Goal: Task Accomplishment & Management: Manage account settings

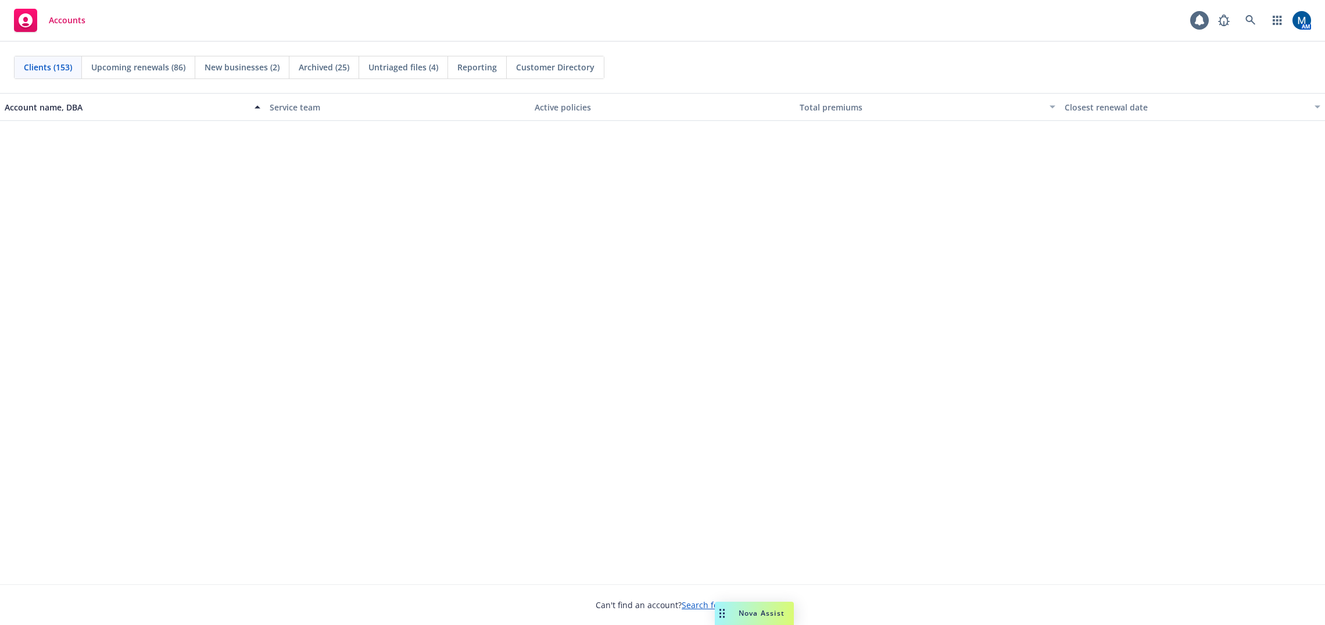
scroll to position [1395, 0]
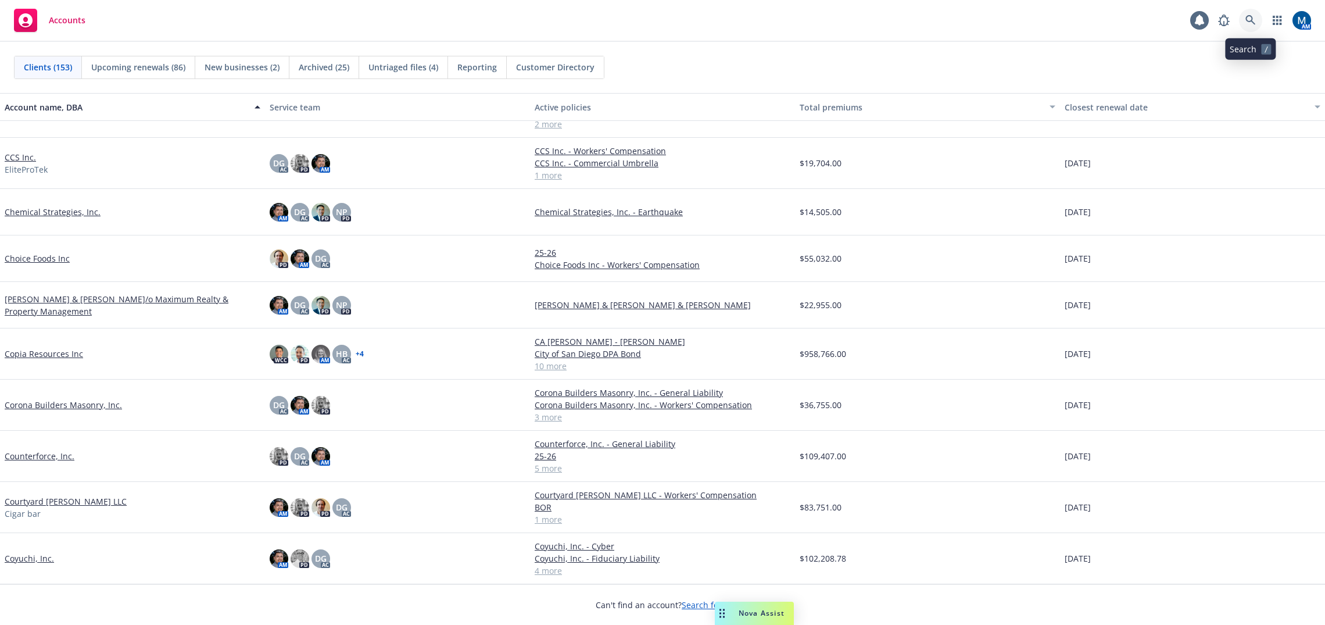
click at [1254, 14] on link at bounding box center [1250, 20] width 23 height 23
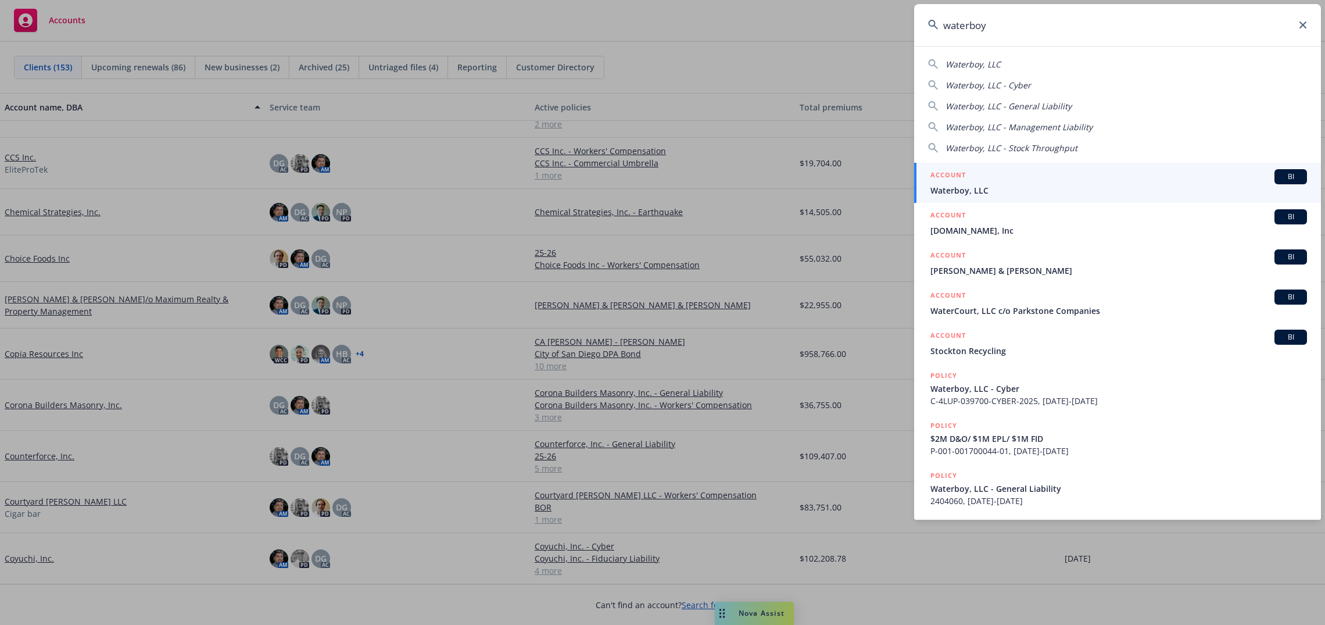
type input "waterboy"
click at [986, 178] on div "ACCOUNT BI" at bounding box center [1119, 176] width 377 height 15
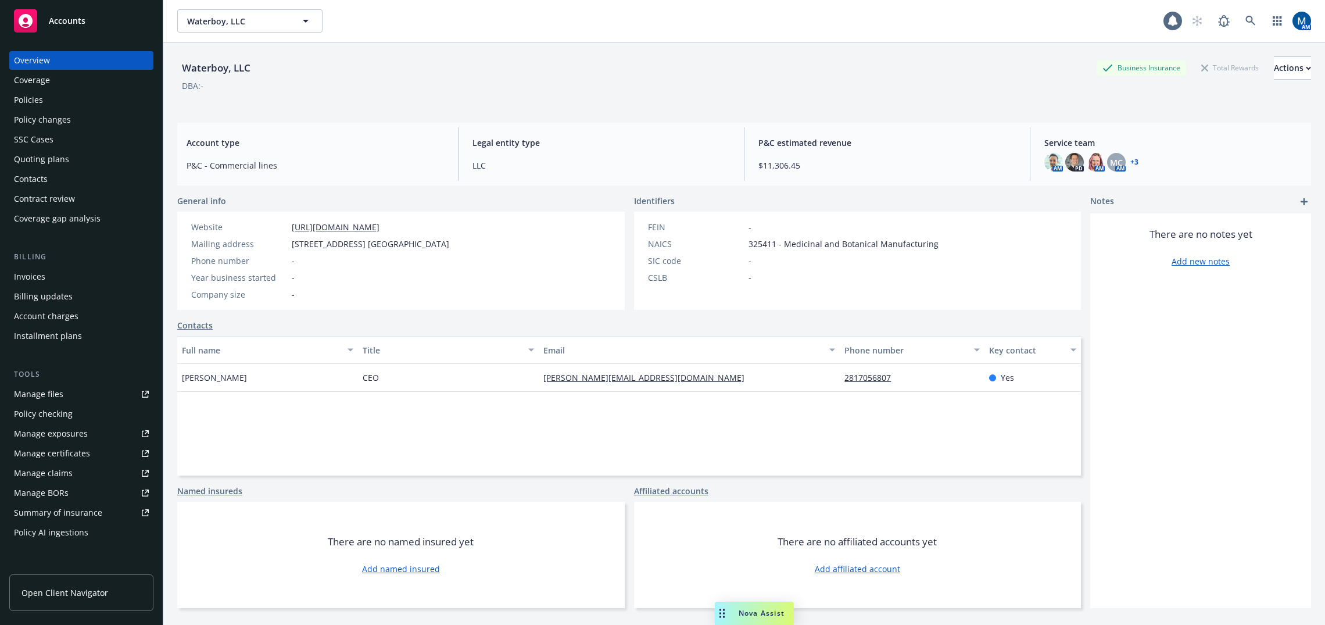
click at [61, 93] on div "Policies" at bounding box center [81, 100] width 135 height 19
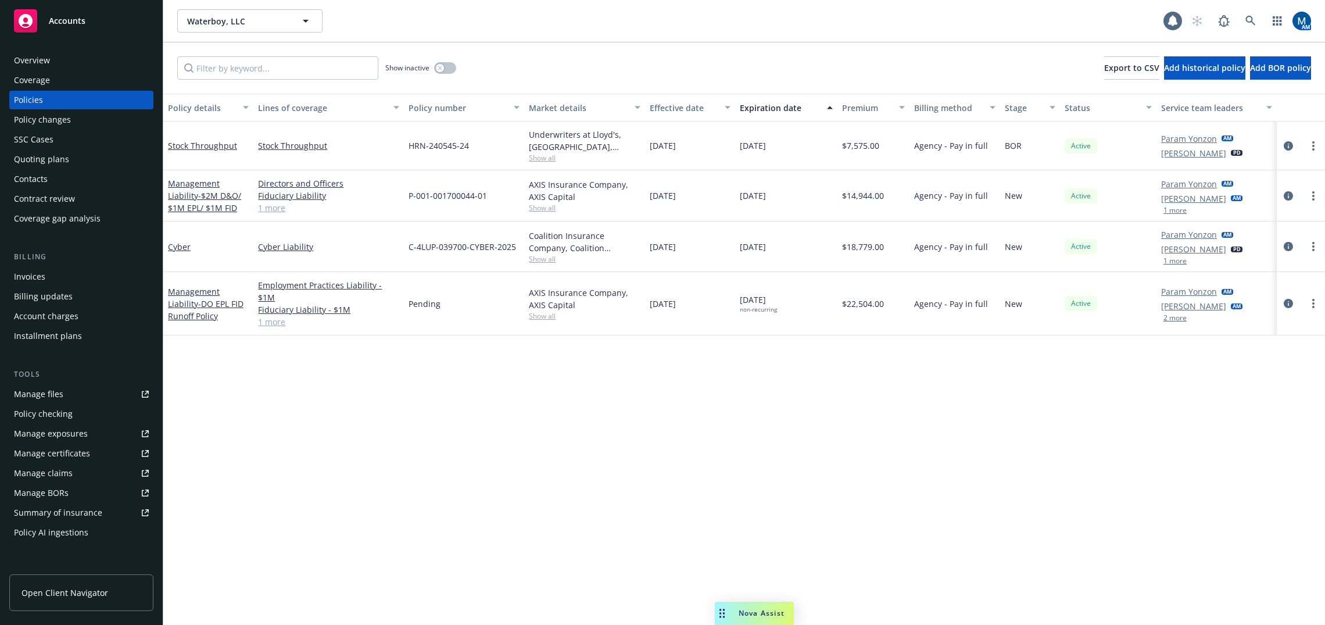
click at [76, 397] on link "Manage files" at bounding box center [81, 394] width 144 height 19
click at [438, 66] on icon "button" at bounding box center [440, 68] width 5 height 5
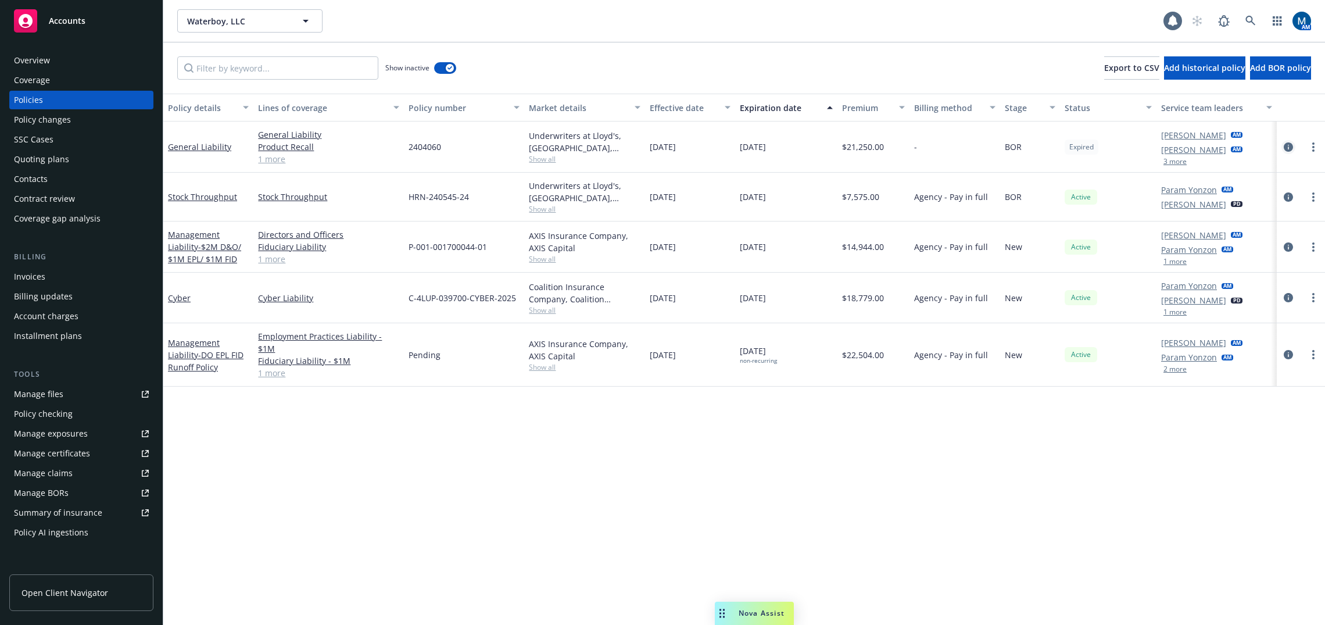
click at [1287, 148] on icon "circleInformation" at bounding box center [1288, 146] width 9 height 9
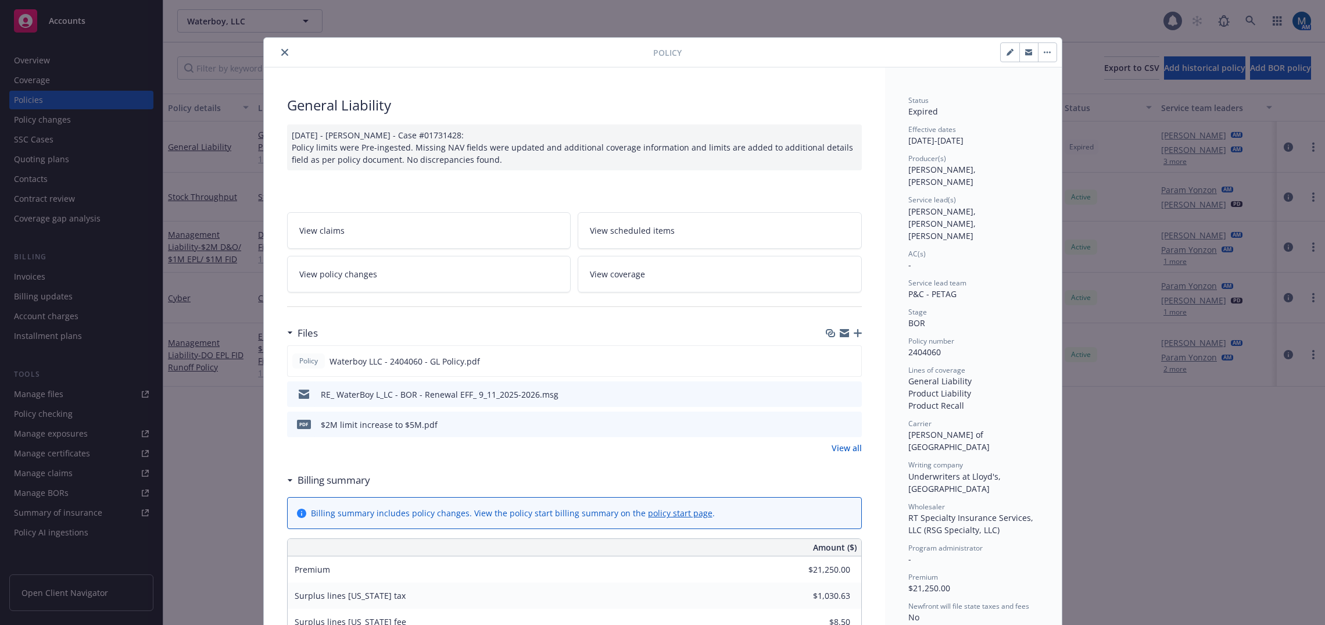
click at [282, 51] on icon "close" at bounding box center [284, 52] width 7 height 7
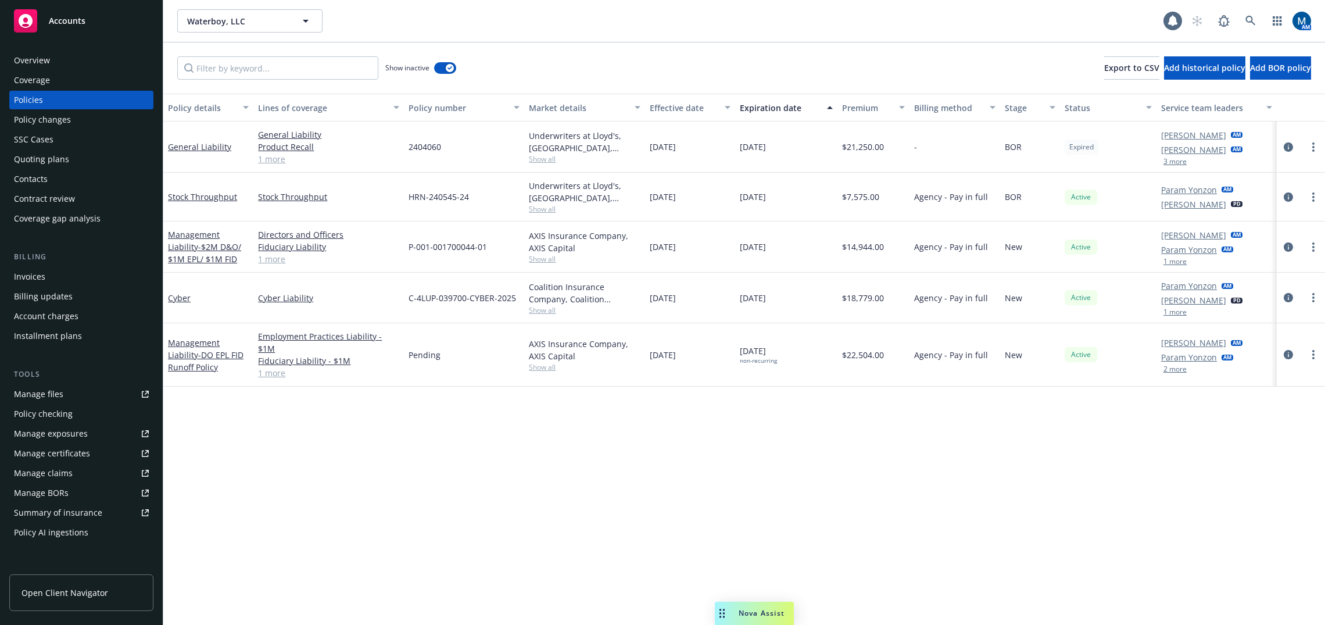
click at [75, 23] on span "Accounts" at bounding box center [67, 20] width 37 height 9
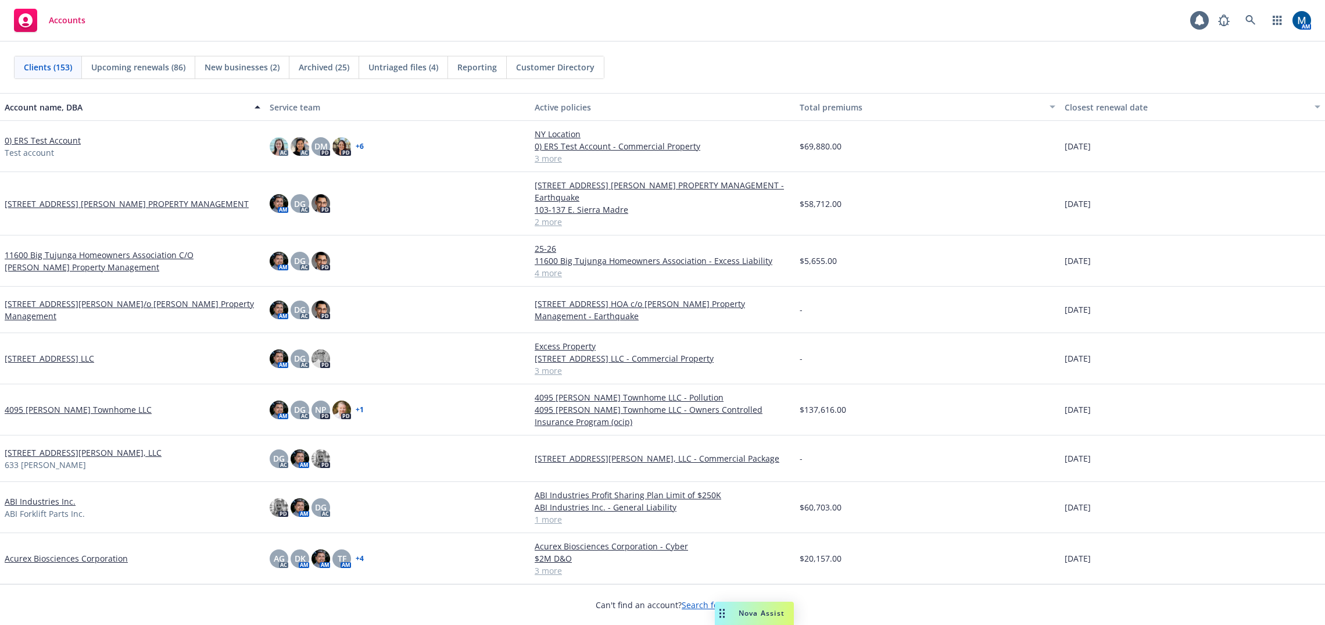
click at [677, 13] on div "Accounts 1 AM" at bounding box center [662, 21] width 1325 height 42
click at [1256, 20] on icon at bounding box center [1251, 20] width 10 height 10
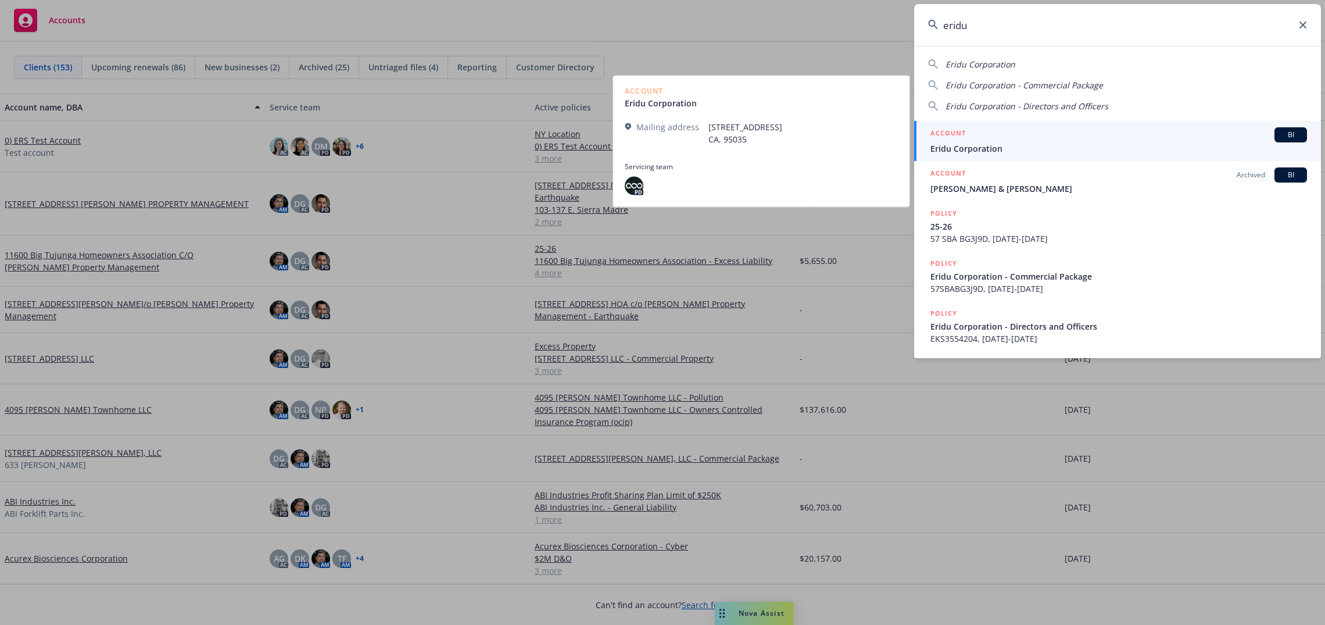
type input "eridu"
click at [994, 138] on div "ACCOUNT BI" at bounding box center [1119, 134] width 377 height 15
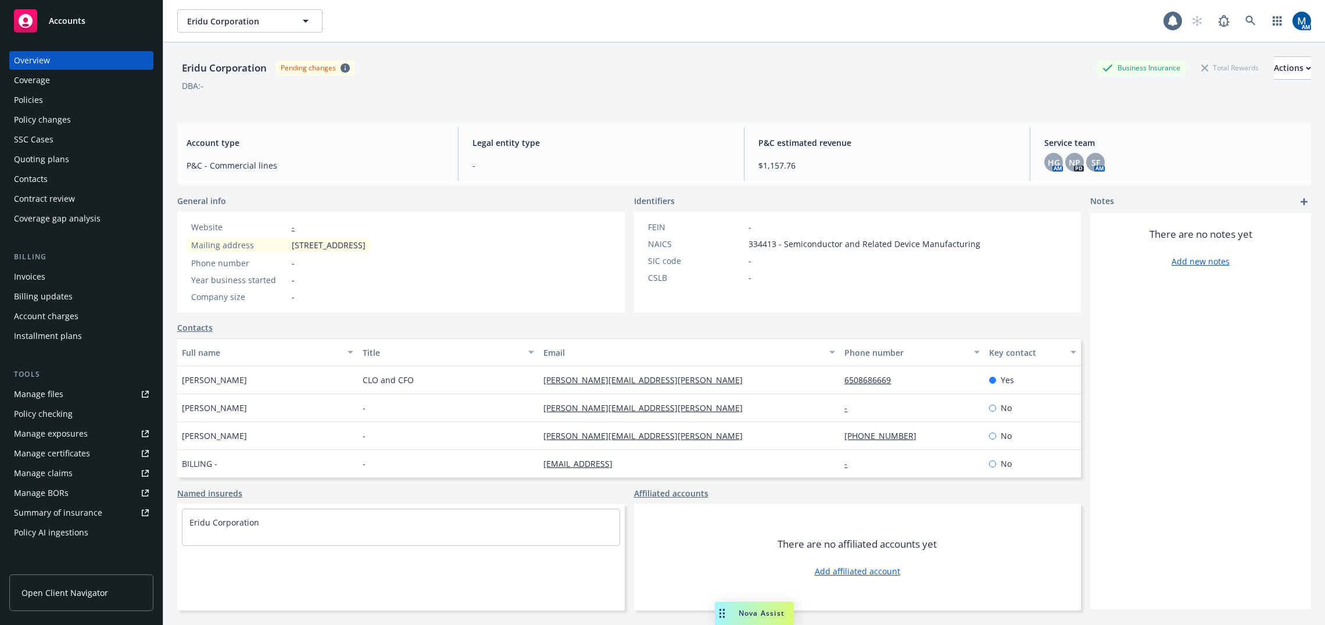
click at [95, 102] on div "Policies" at bounding box center [81, 100] width 135 height 19
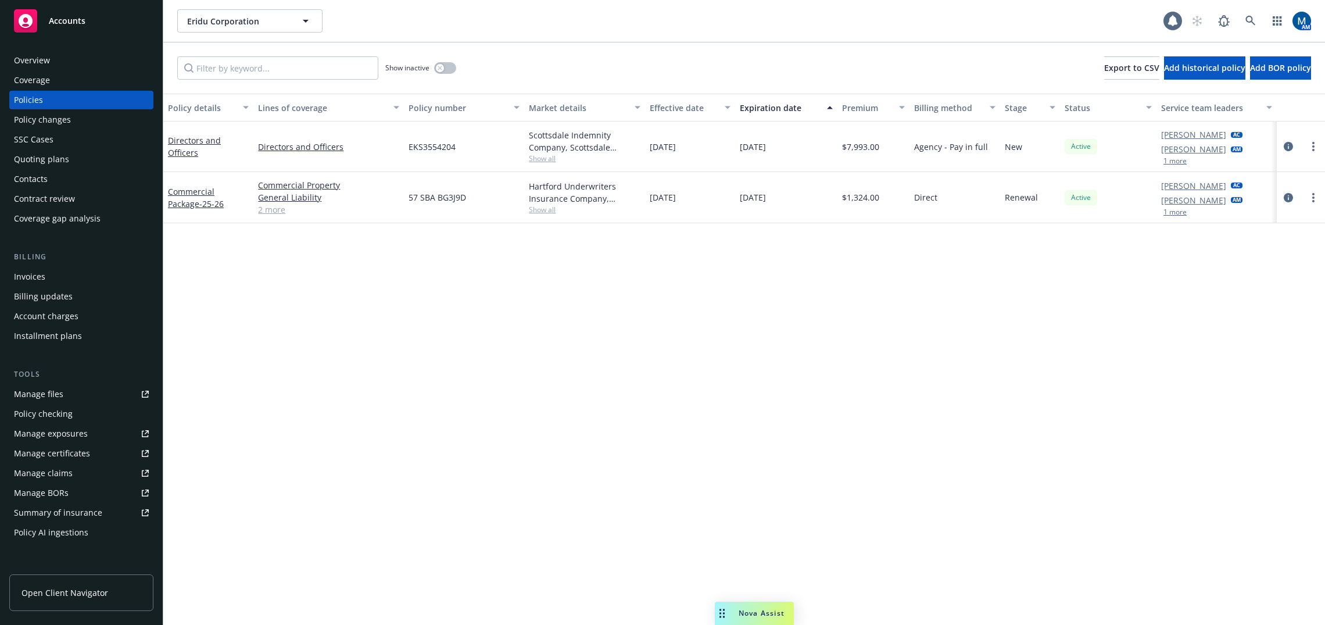
click at [1180, 210] on button "1 more" at bounding box center [1175, 212] width 23 height 7
click at [766, 389] on div "Policy details Lines of coverage Policy number Market details Effective date Ex…" at bounding box center [744, 359] width 1162 height 531
click at [435, 67] on button "button" at bounding box center [445, 68] width 22 height 12
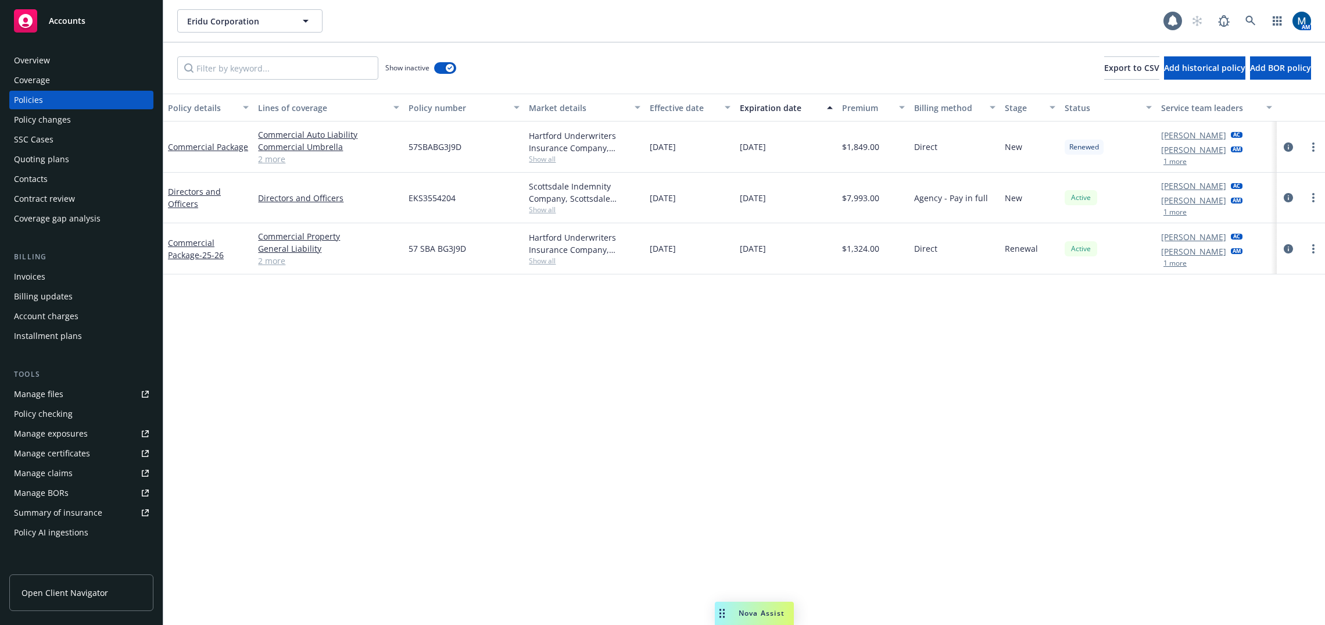
click at [1170, 158] on button "1 more" at bounding box center [1175, 161] width 23 height 7
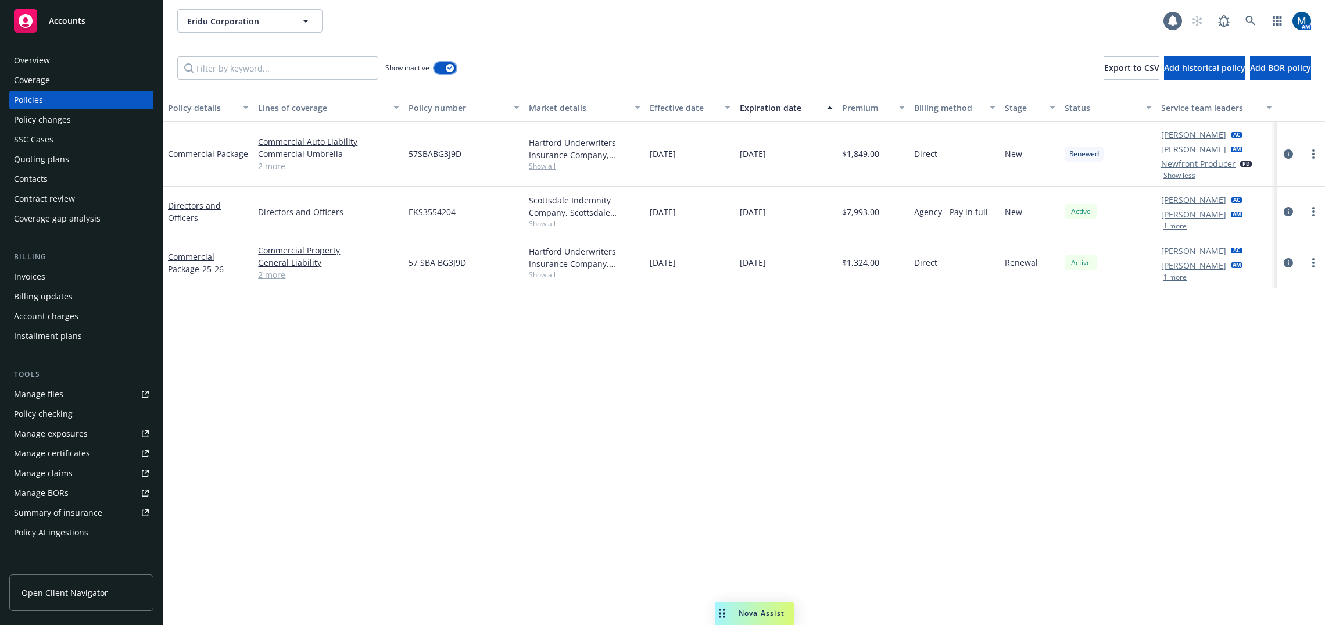
click at [447, 68] on div "button" at bounding box center [450, 68] width 8 height 8
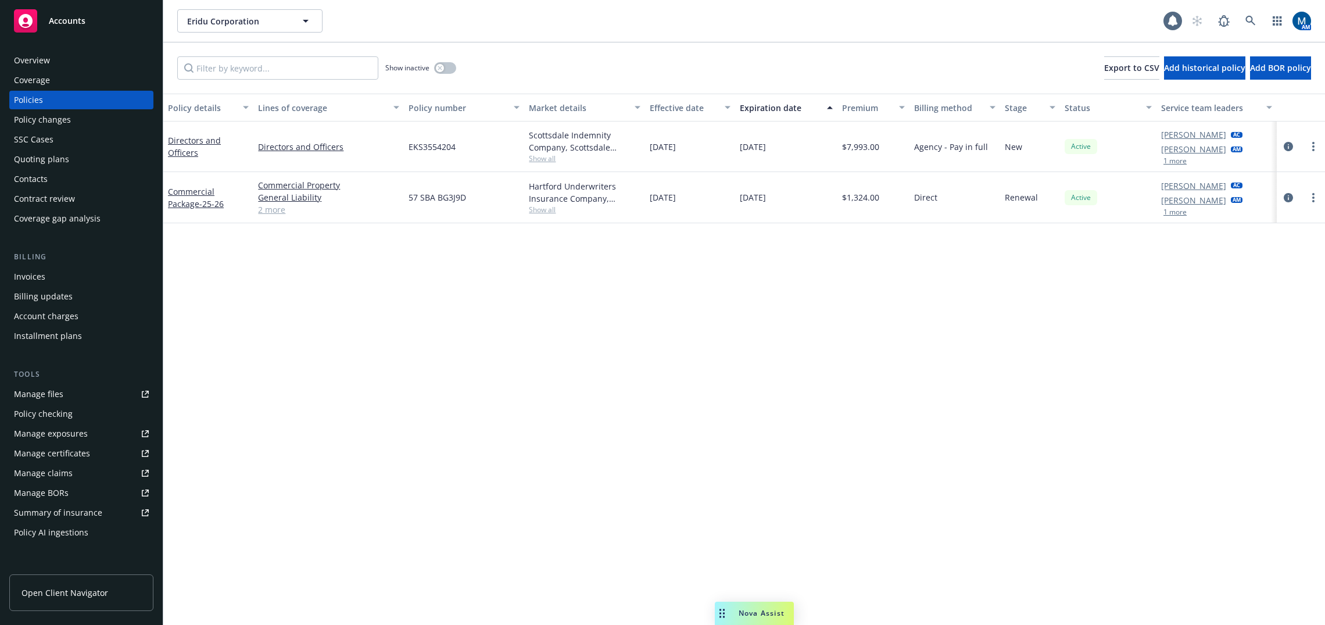
click at [115, 67] on div "Overview" at bounding box center [81, 60] width 135 height 19
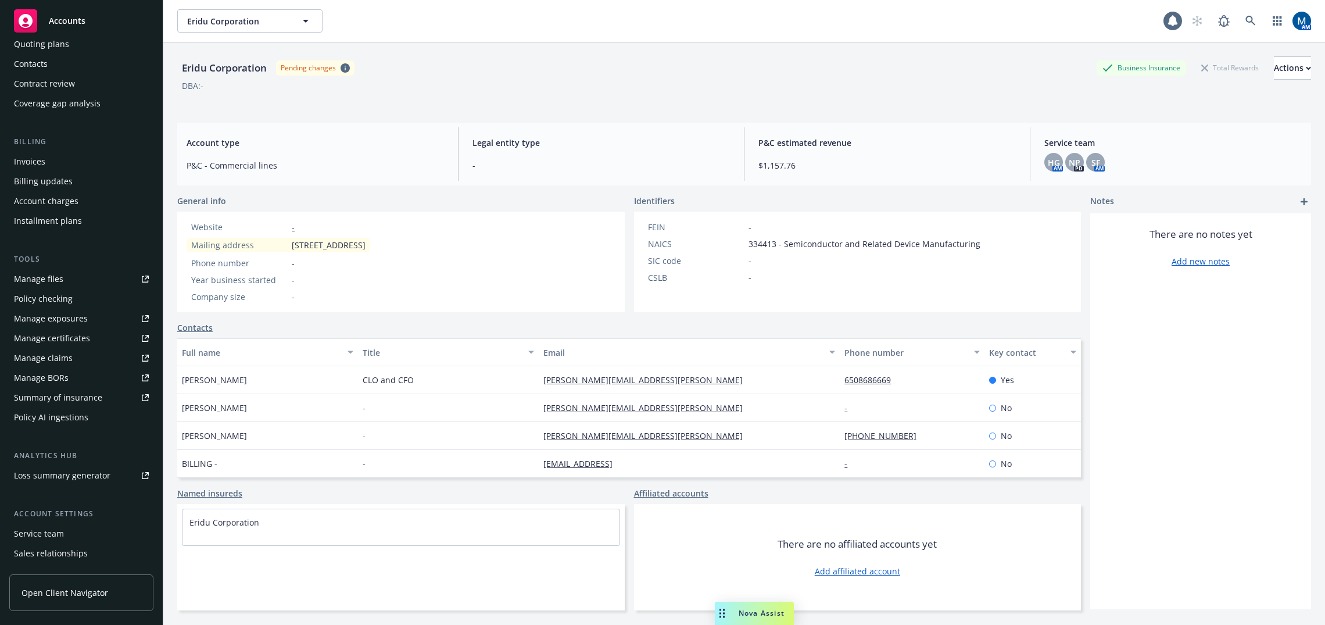
scroll to position [116, 0]
click at [63, 526] on div "Service team" at bounding box center [81, 532] width 135 height 19
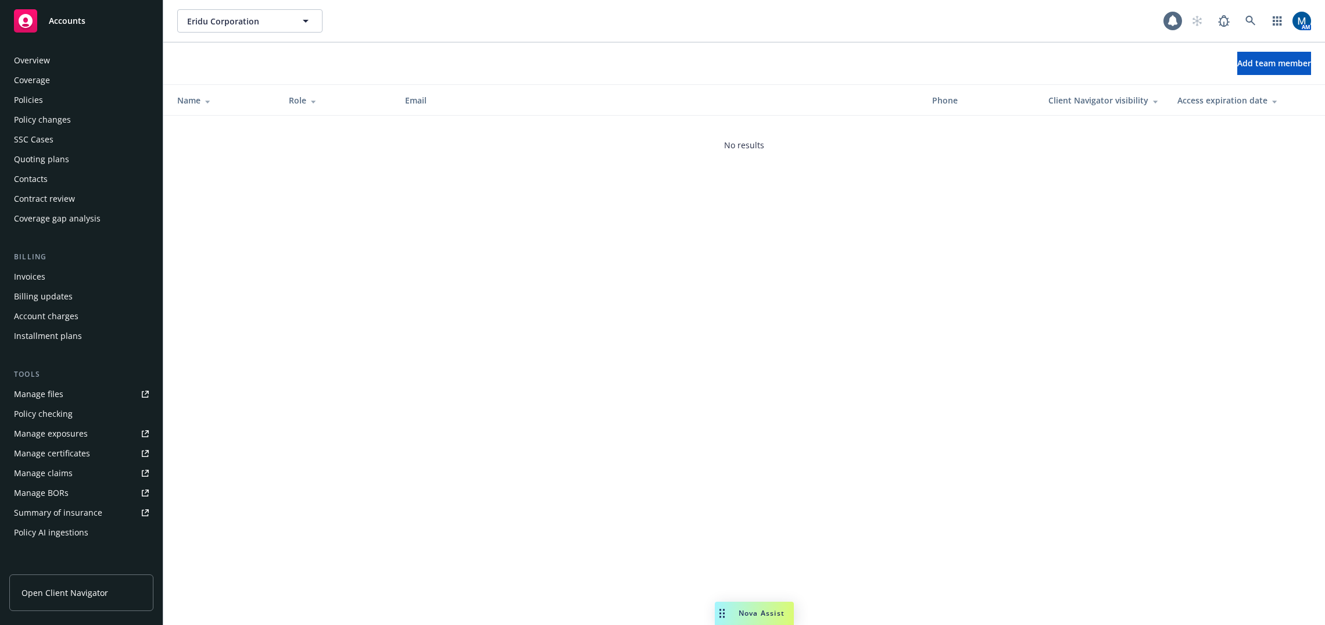
scroll to position [172, 0]
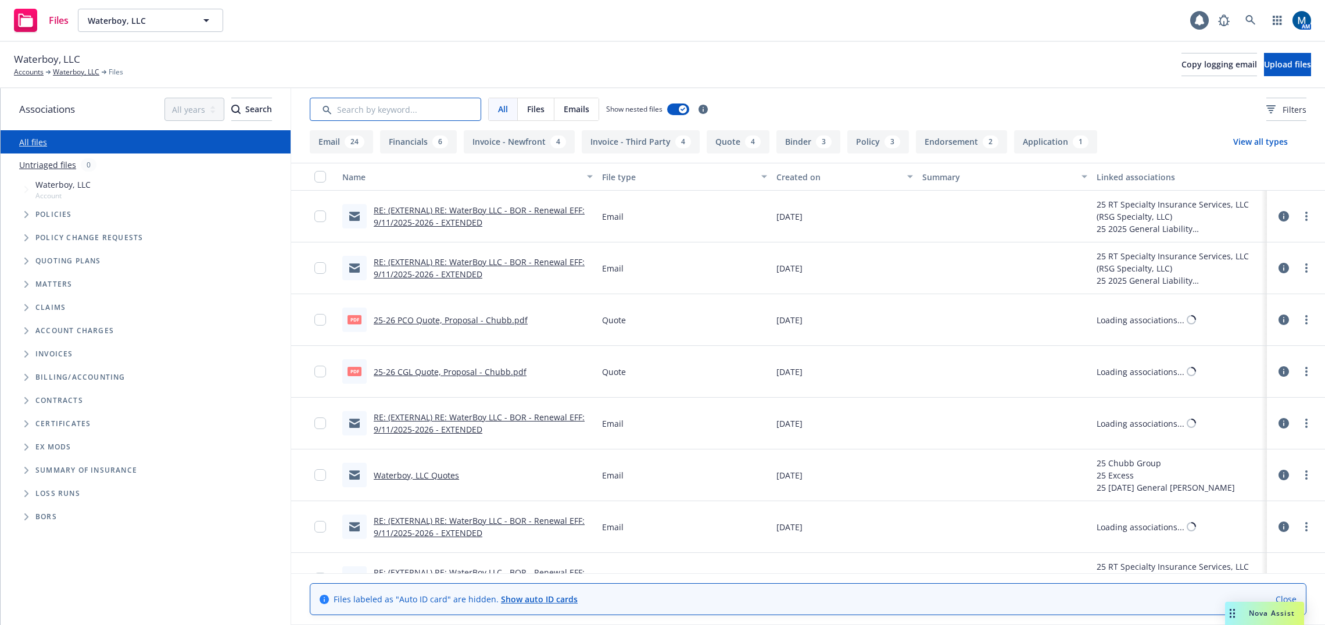
click at [409, 102] on input "Search by keyword..." at bounding box center [395, 109] width 171 height 23
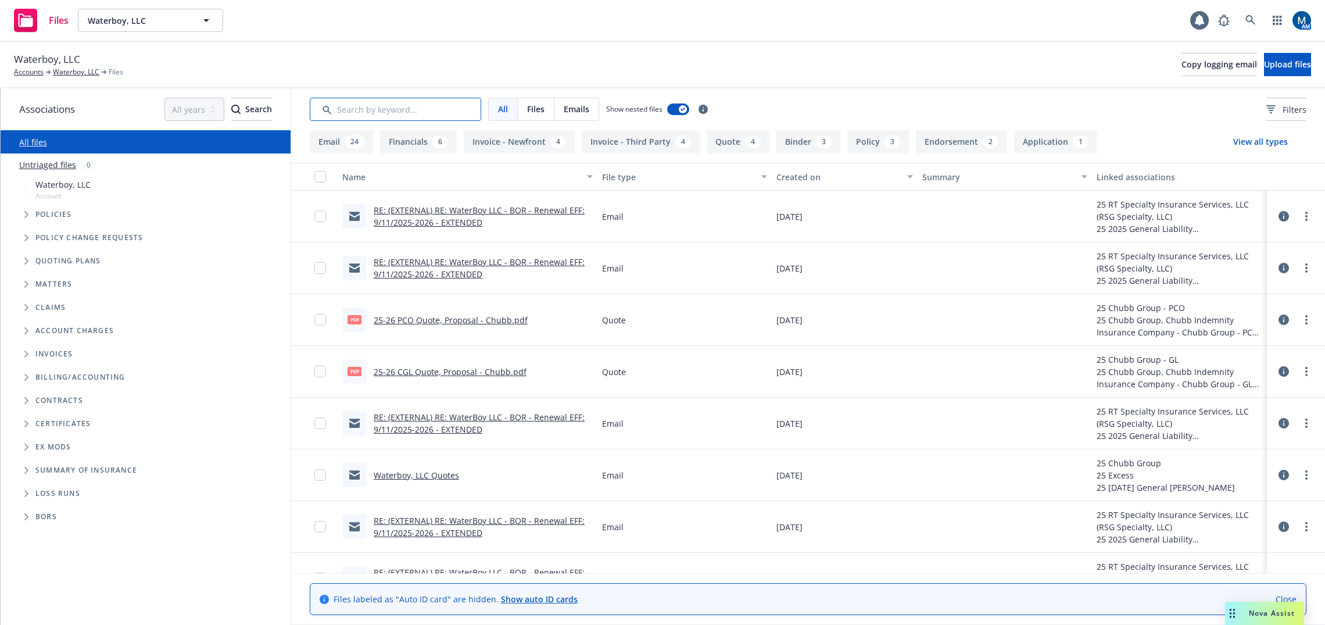
click at [396, 111] on input "Search by keyword..." at bounding box center [395, 109] width 171 height 23
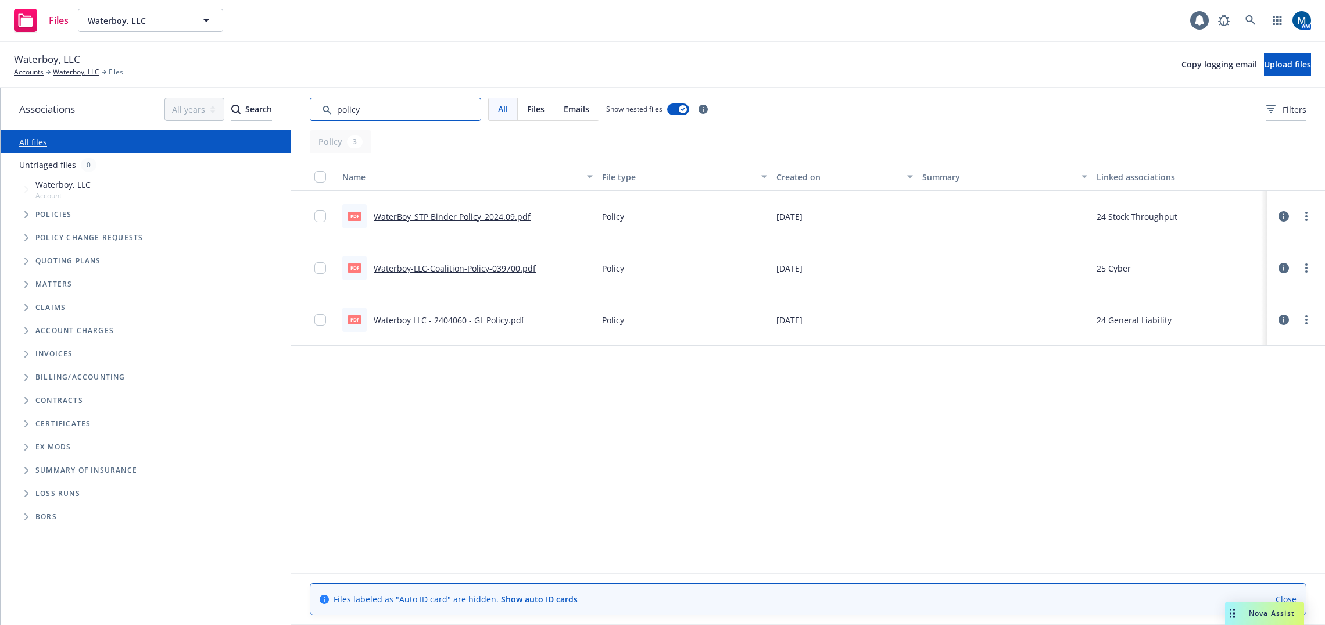
type input "policy"
click at [478, 320] on link "Waterboy LLC - 2404060 - GL Policy.pdf" at bounding box center [449, 319] width 151 height 11
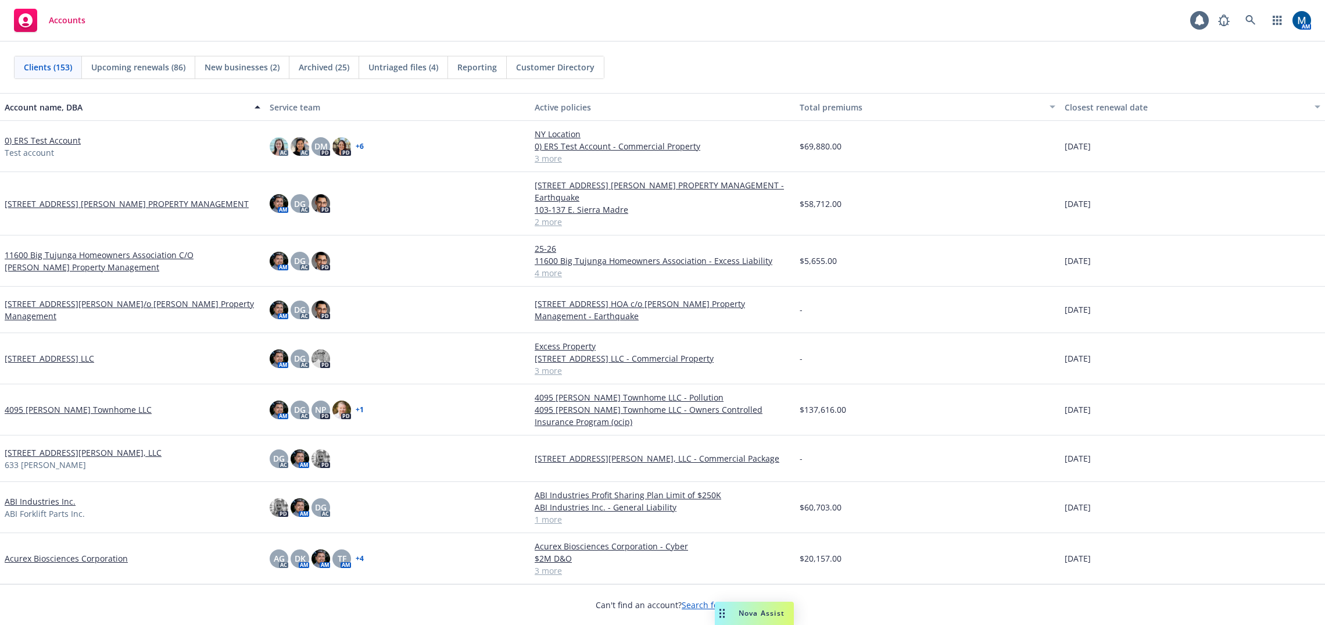
click at [395, 34] on div "Accounts 1 AM" at bounding box center [662, 21] width 1325 height 42
click at [1257, 17] on link at bounding box center [1250, 20] width 23 height 23
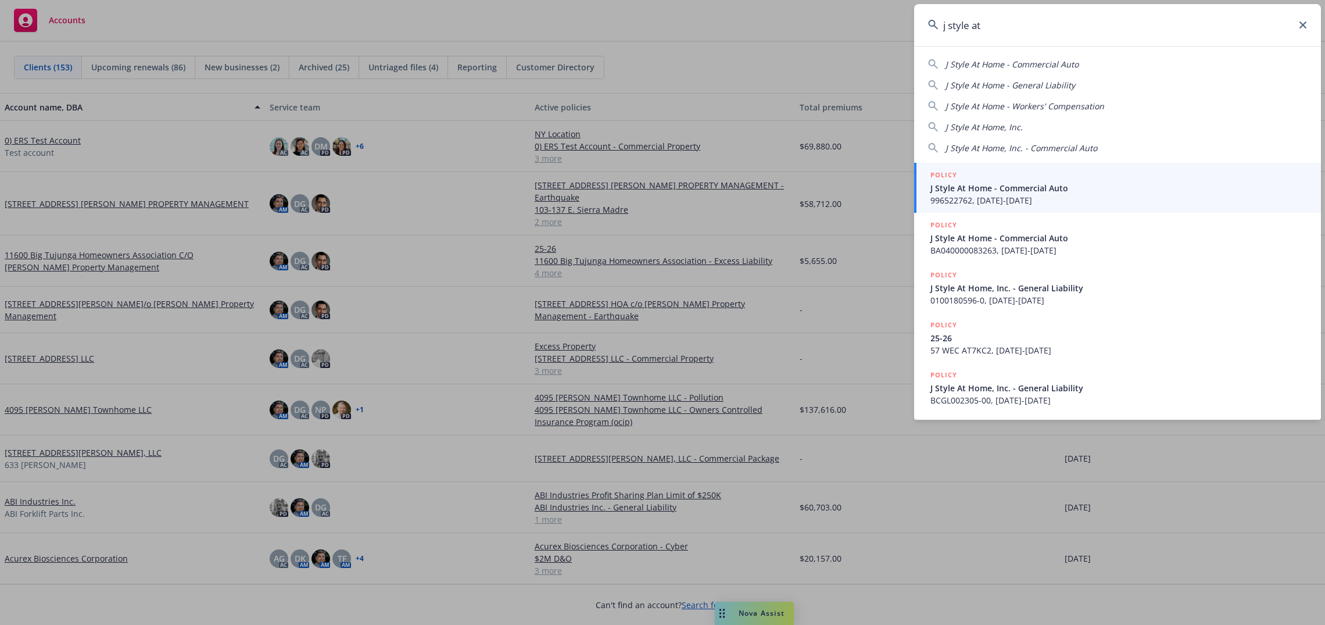
drag, startPoint x: 1054, startPoint y: 130, endPoint x: 1124, endPoint y: 126, distance: 69.9
click at [1054, 130] on div "J Style At Home, Inc." at bounding box center [1117, 127] width 379 height 12
type input "J Style At Home, Inc."
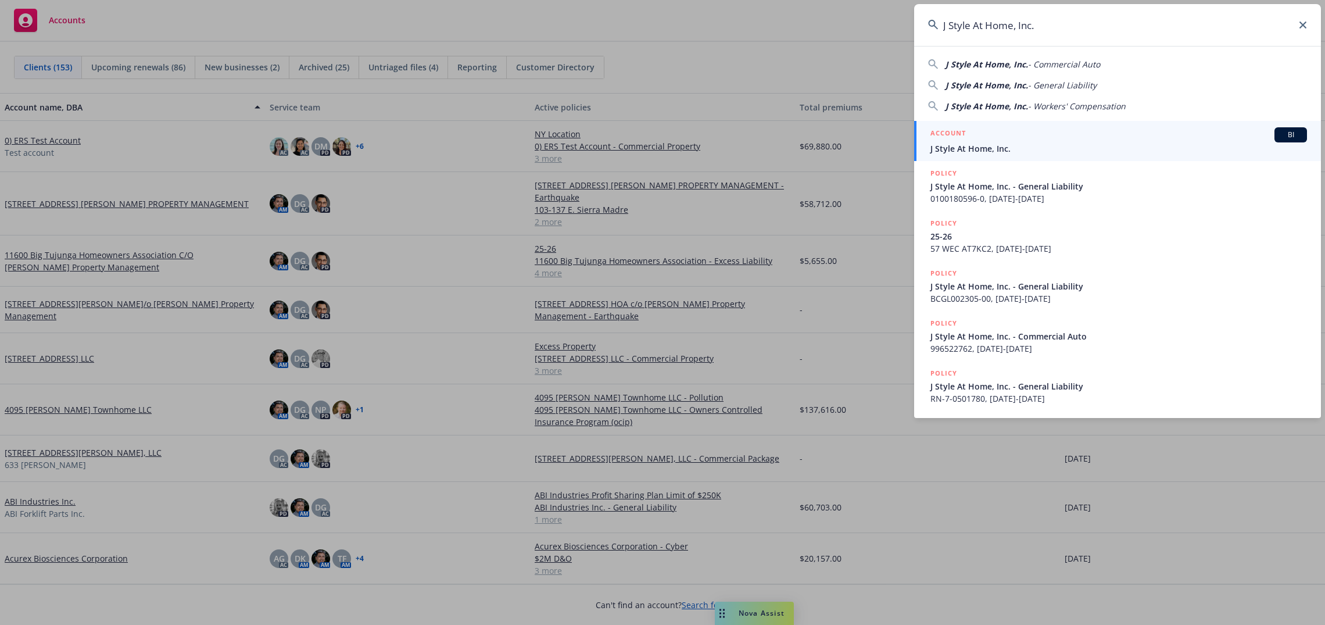
click at [984, 144] on span "J Style At Home, Inc." at bounding box center [1119, 148] width 377 height 12
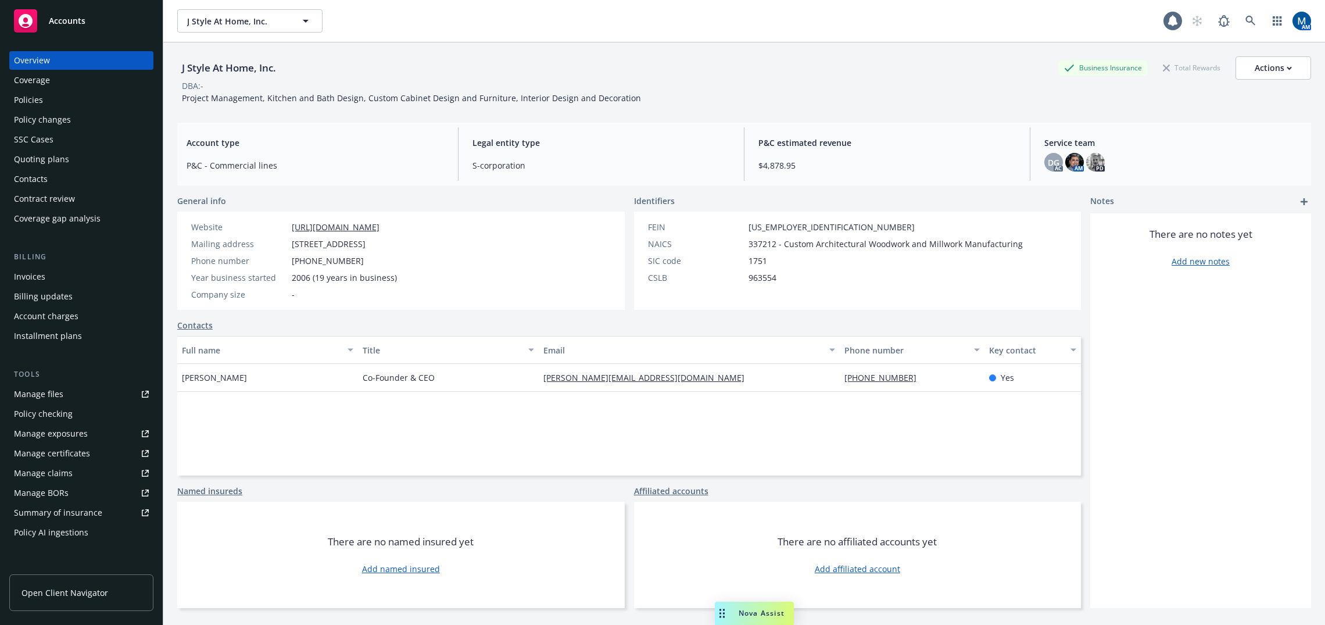
click at [40, 101] on div "Policies" at bounding box center [28, 100] width 29 height 19
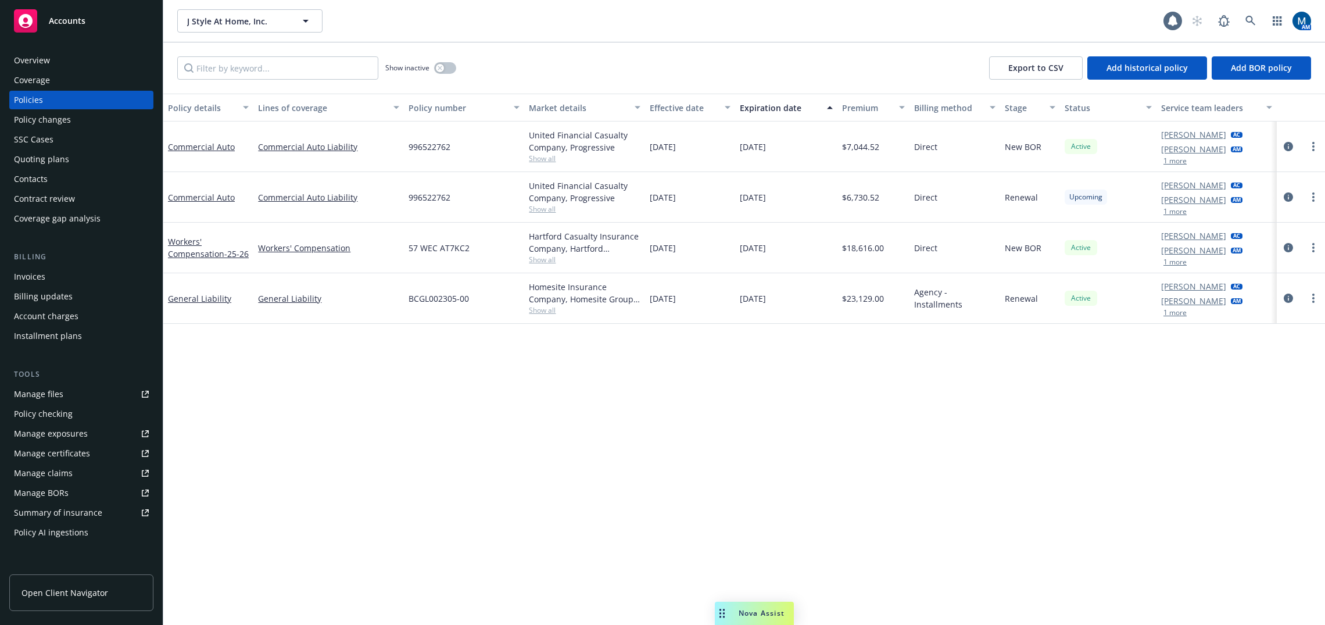
click at [544, 527] on div "Policy details Lines of coverage Policy number Market details Effective date Ex…" at bounding box center [744, 359] width 1162 height 531
click at [1284, 247] on icon "circleInformation" at bounding box center [1288, 247] width 9 height 9
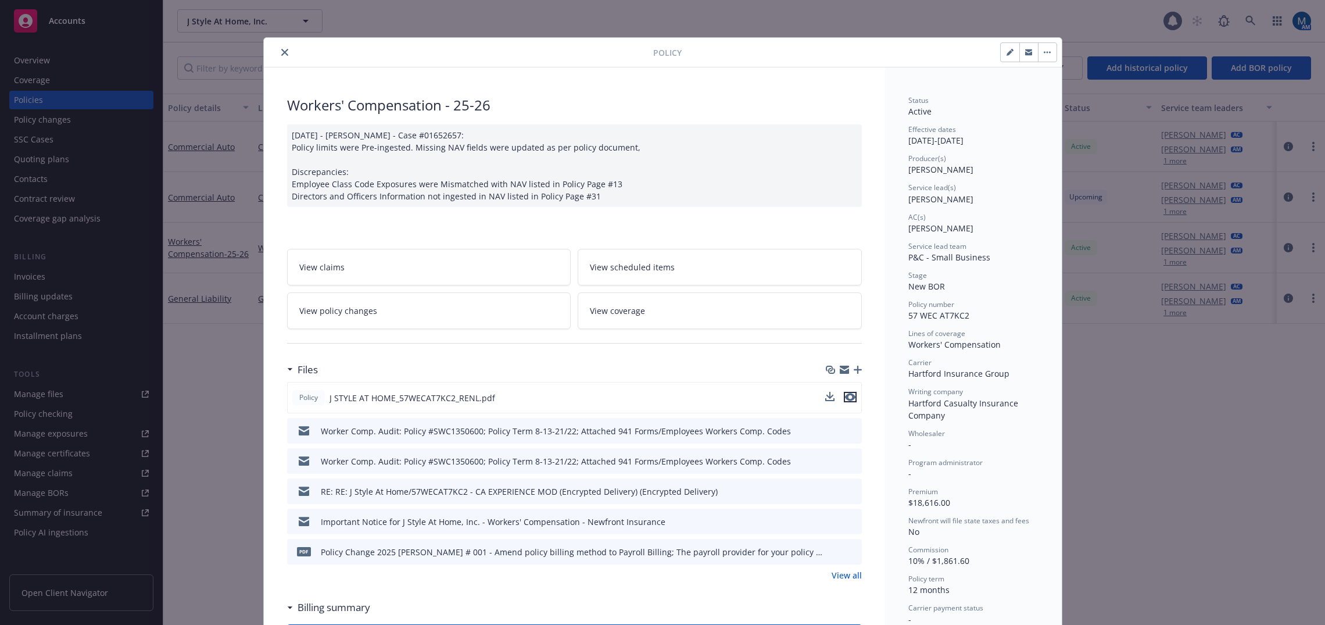
click at [846, 400] on icon "preview file" at bounding box center [850, 397] width 10 height 8
drag, startPoint x: 281, startPoint y: 55, endPoint x: 274, endPoint y: 58, distance: 7.8
click at [281, 55] on icon "close" at bounding box center [284, 52] width 7 height 7
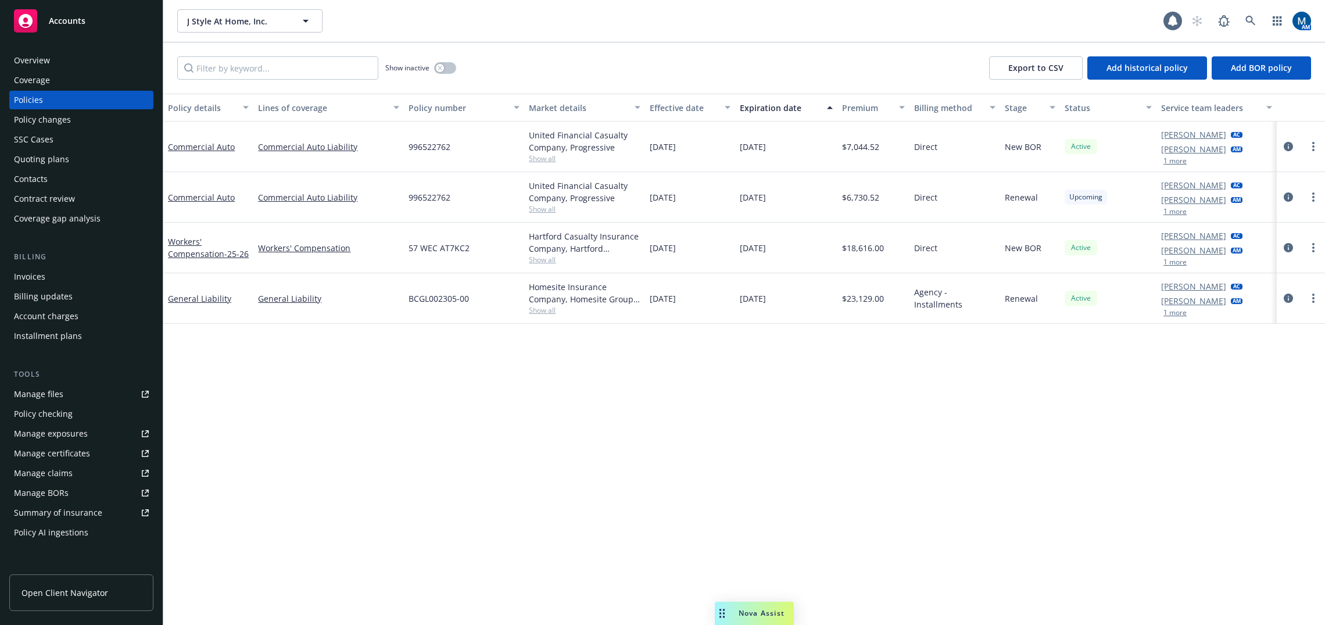
click at [35, 170] on div "Contacts" at bounding box center [31, 179] width 34 height 19
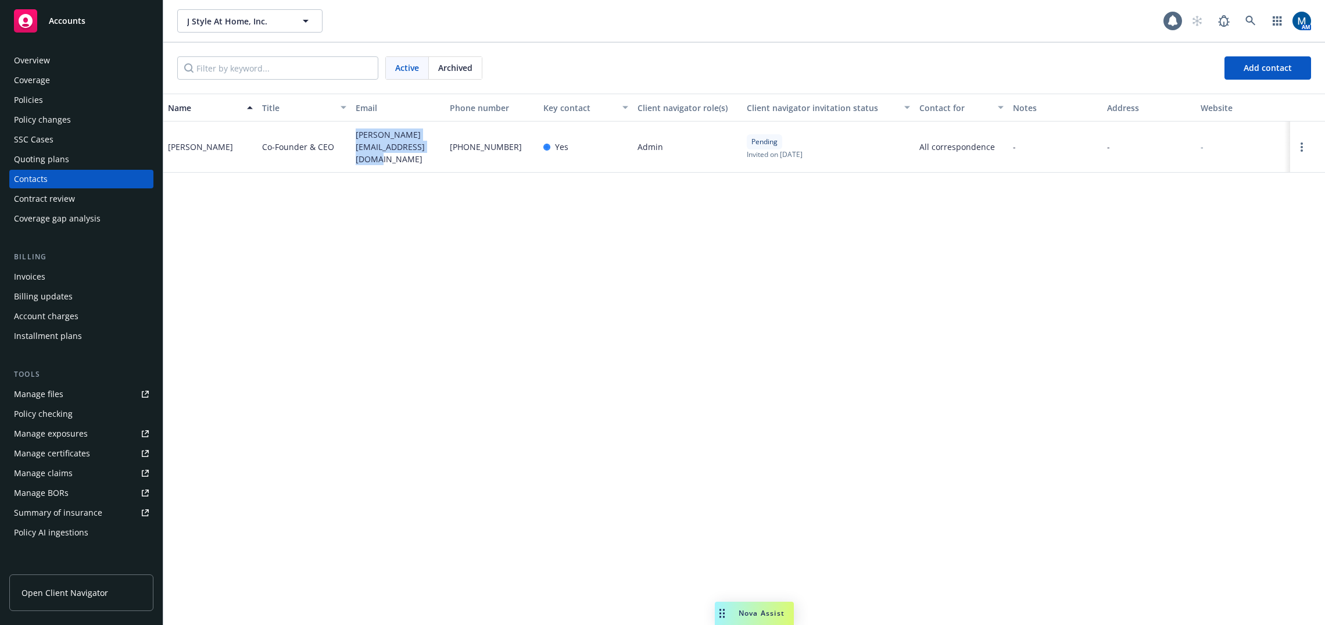
drag, startPoint x: 398, startPoint y: 159, endPoint x: 351, endPoint y: 134, distance: 52.8
click at [351, 134] on div "cristian-cabrera@jstyleathome.com" at bounding box center [398, 146] width 94 height 51
copy span "cristian-cabrera@jstyleathome.com"
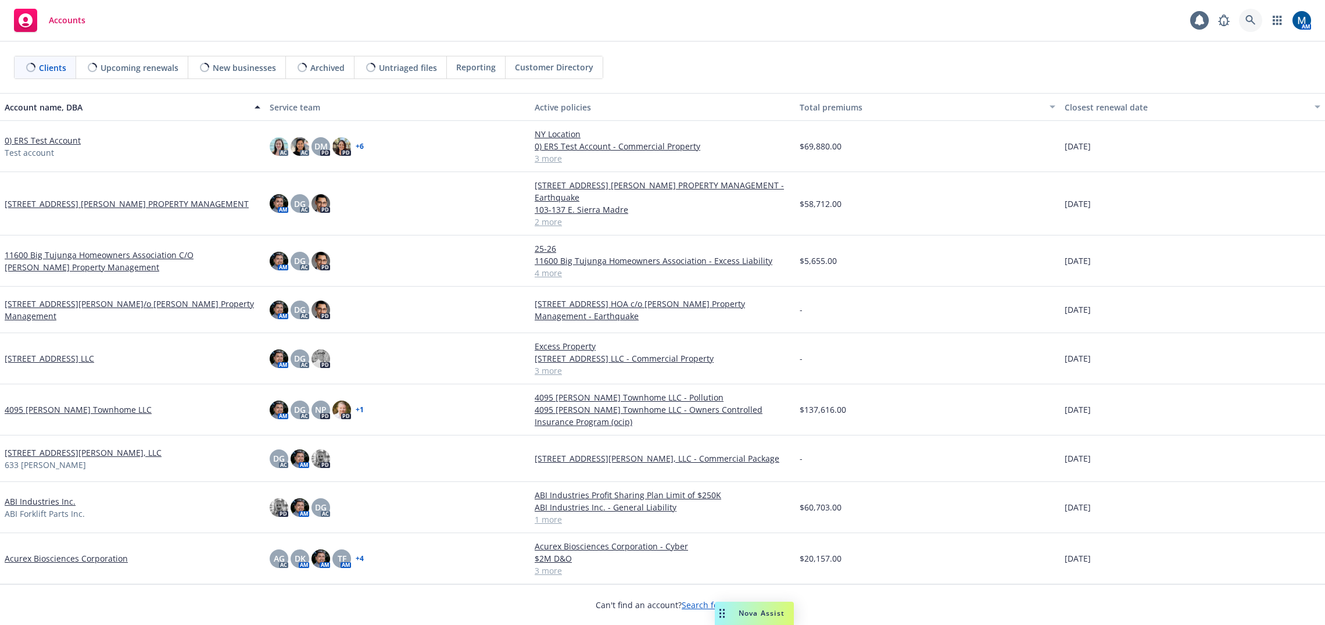
click at [1255, 18] on icon at bounding box center [1251, 20] width 10 height 10
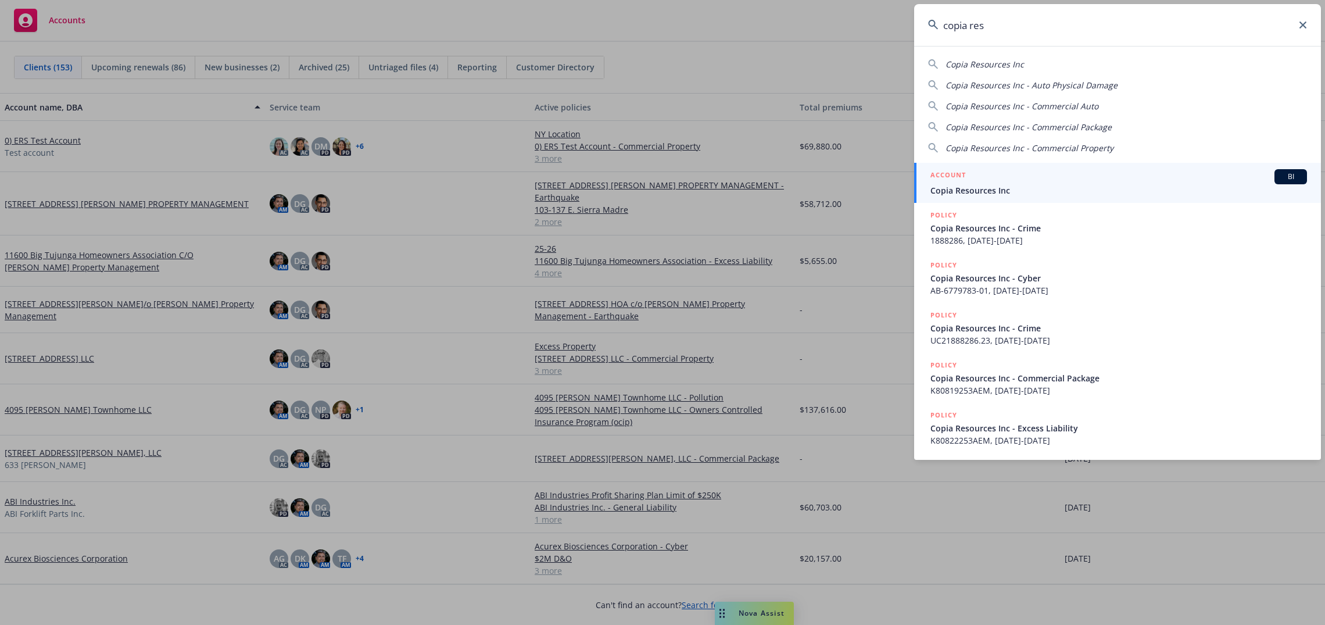
type input "copia res"
click at [1006, 181] on div "ACCOUNT BI" at bounding box center [1119, 176] width 377 height 15
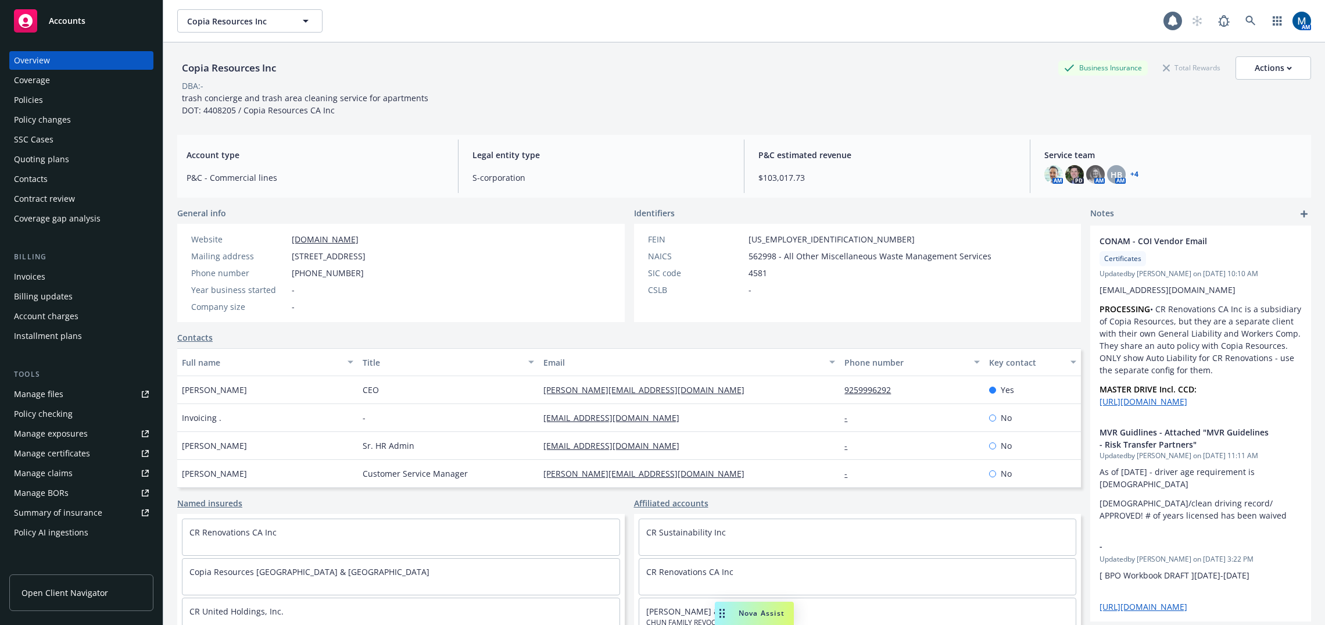
click at [47, 178] on div "Contacts" at bounding box center [81, 179] width 135 height 19
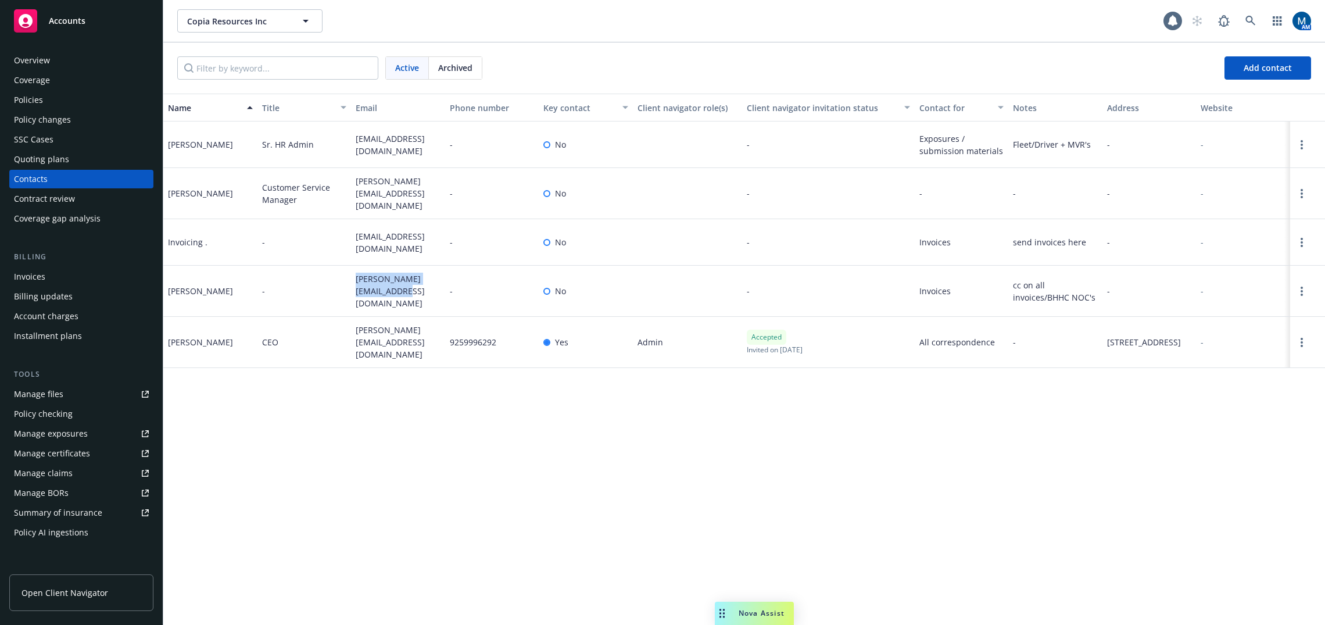
drag, startPoint x: 380, startPoint y: 296, endPoint x: 354, endPoint y: 281, distance: 29.7
click at [354, 281] on div "[PERSON_NAME][EMAIL_ADDRESS][DOMAIN_NAME]" at bounding box center [398, 291] width 94 height 51
copy span "[PERSON_NAME][EMAIL_ADDRESS][DOMAIN_NAME]"
click at [80, 153] on div "Quoting plans" at bounding box center [81, 159] width 135 height 19
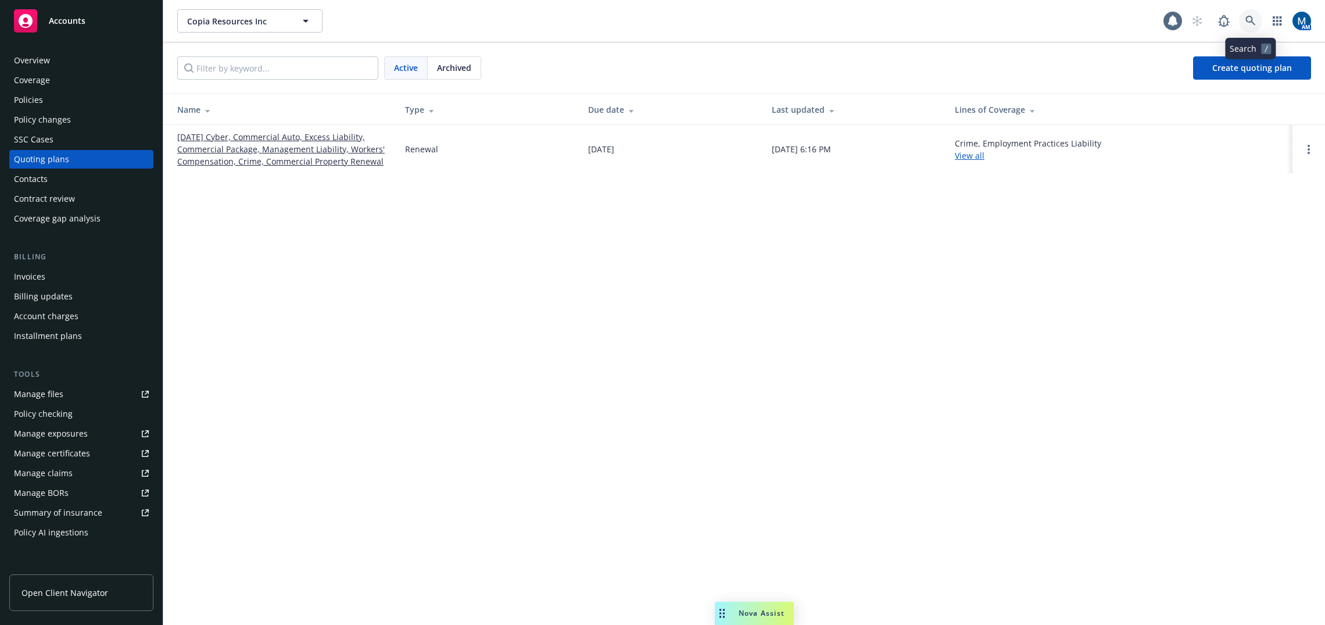
click at [1254, 21] on icon at bounding box center [1251, 21] width 10 height 10
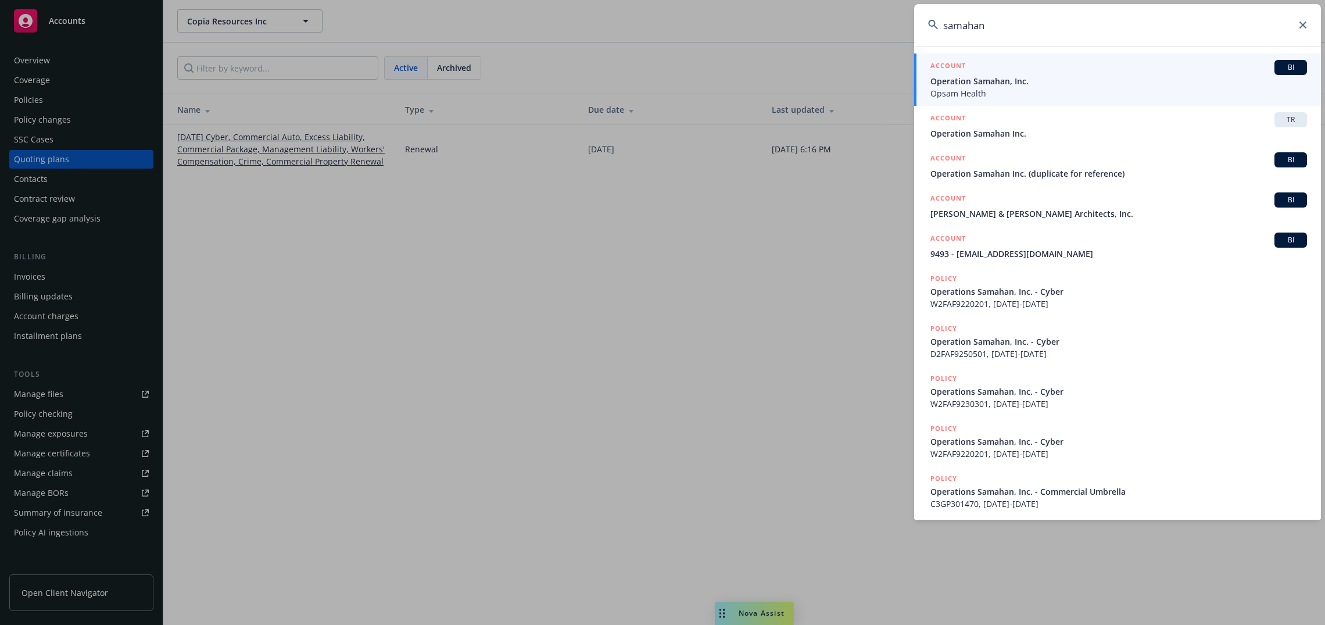
type input "samahan"
click at [1034, 81] on span "Operation Samahan, Inc." at bounding box center [1119, 81] width 377 height 12
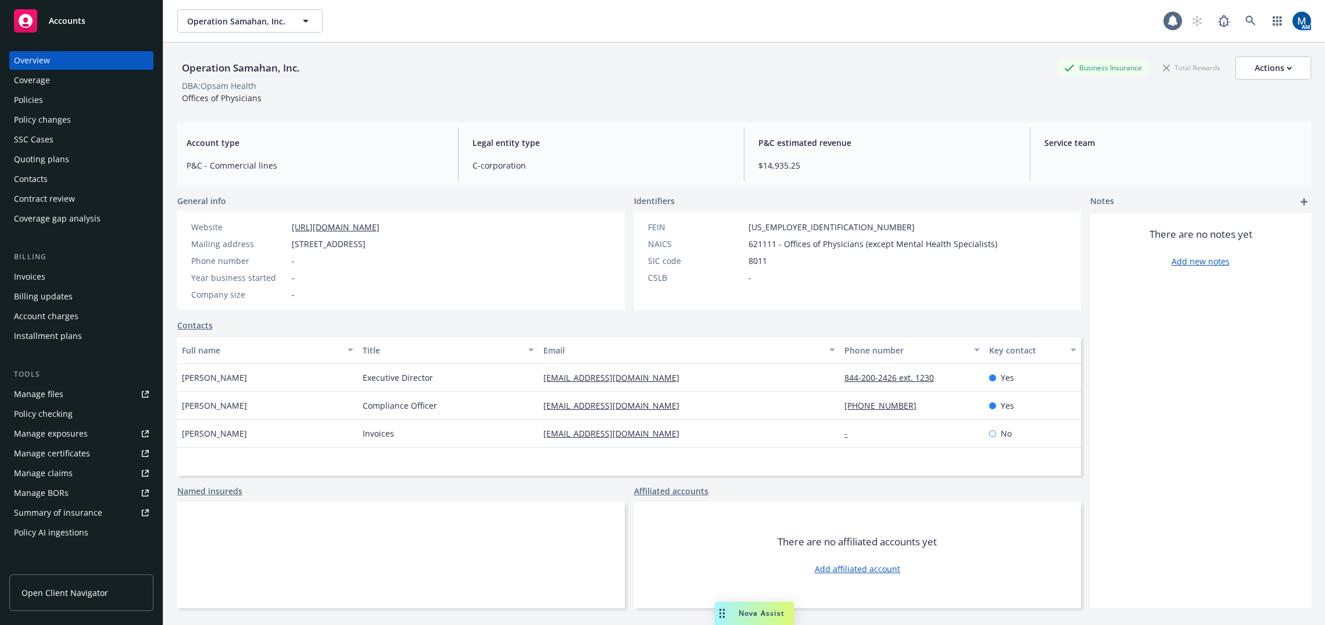
click at [107, 101] on div "Policies" at bounding box center [81, 100] width 135 height 19
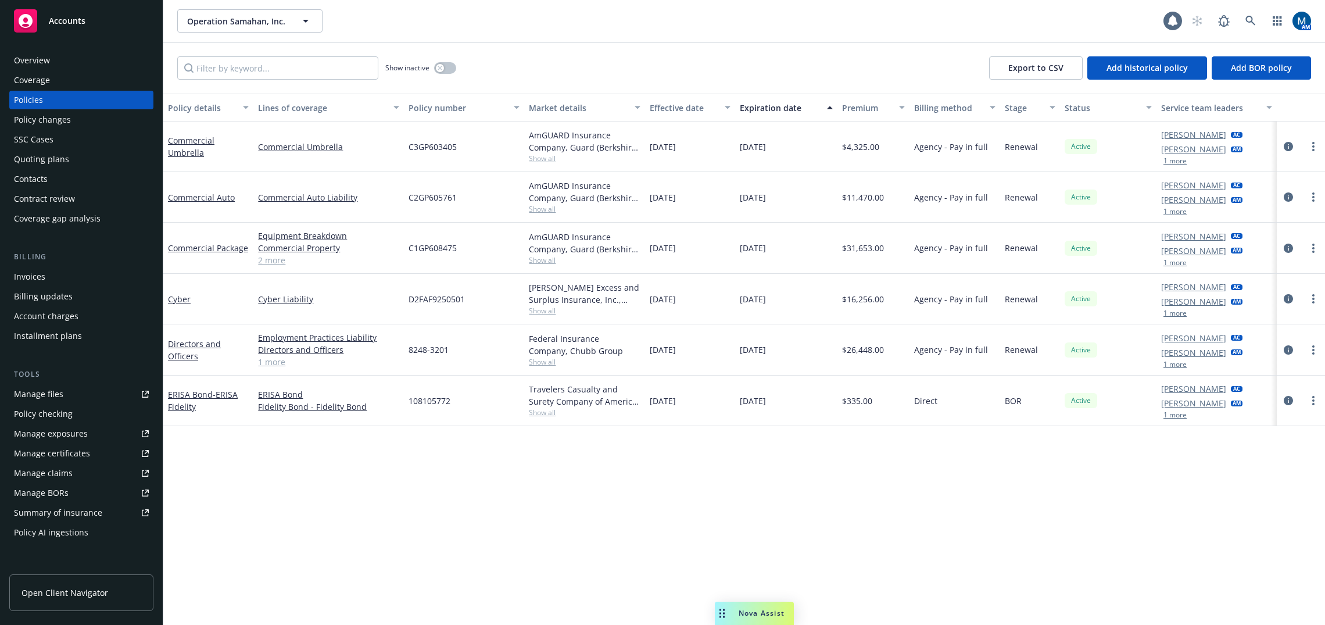
click at [63, 168] on div "Quoting plans" at bounding box center [41, 159] width 55 height 19
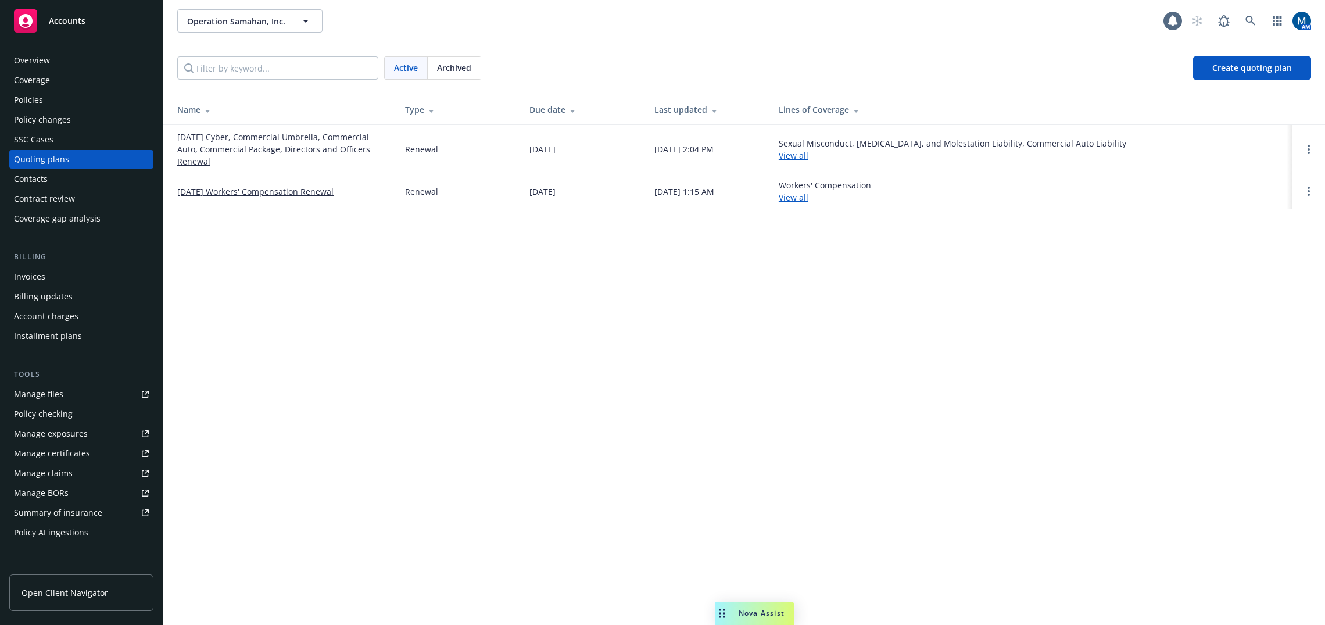
click at [93, 103] on div "Policies" at bounding box center [81, 100] width 135 height 19
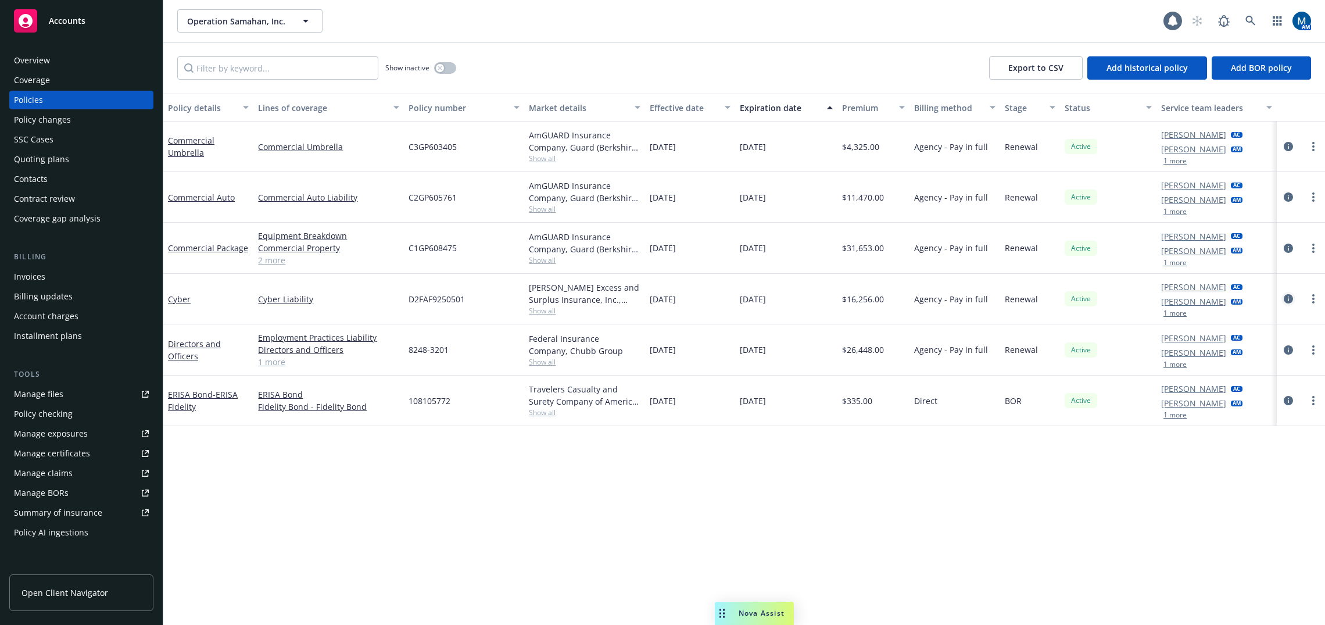
click at [1285, 296] on icon "circleInformation" at bounding box center [1288, 298] width 9 height 9
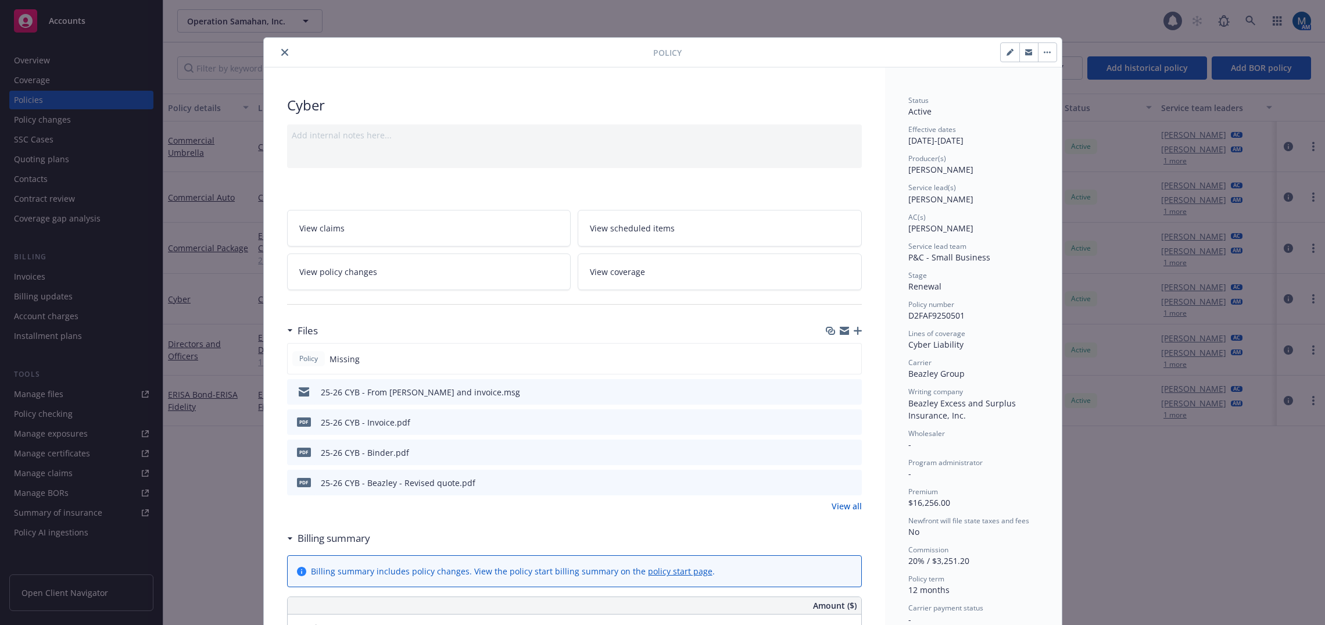
click at [1025, 53] on icon "button" at bounding box center [1028, 53] width 7 height 4
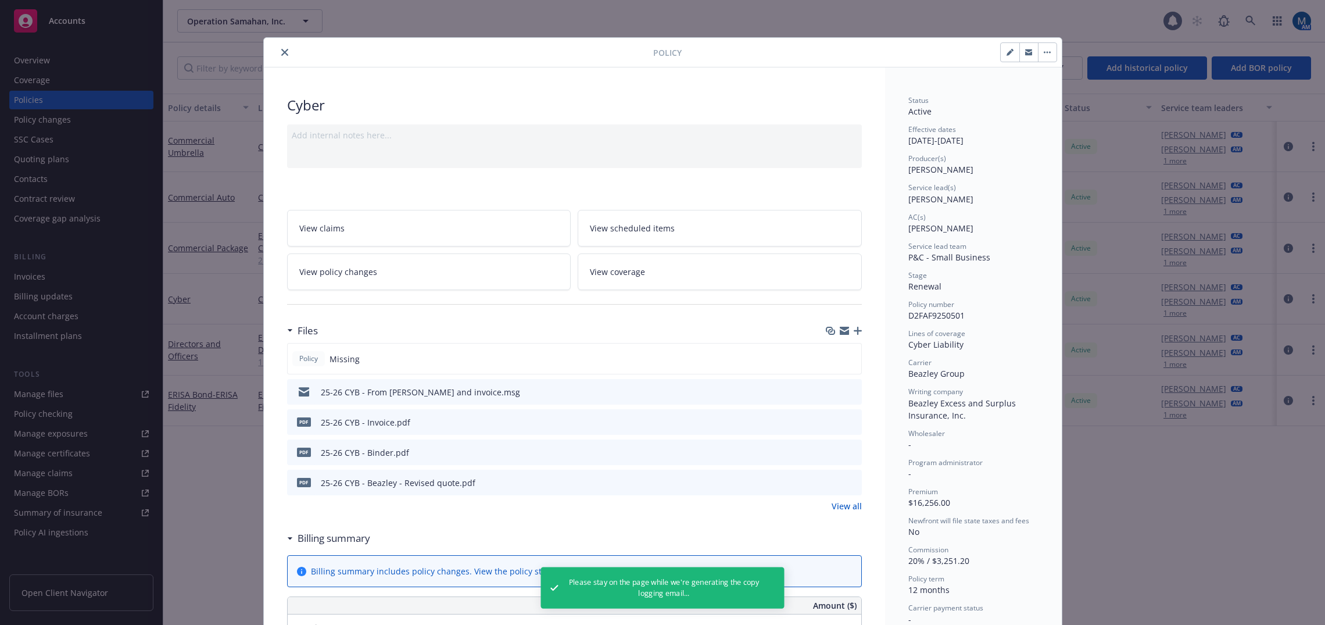
drag, startPoint x: 1024, startPoint y: 53, endPoint x: 1127, endPoint y: 98, distance: 112.7
click at [1025, 53] on icon "button" at bounding box center [1028, 52] width 7 height 7
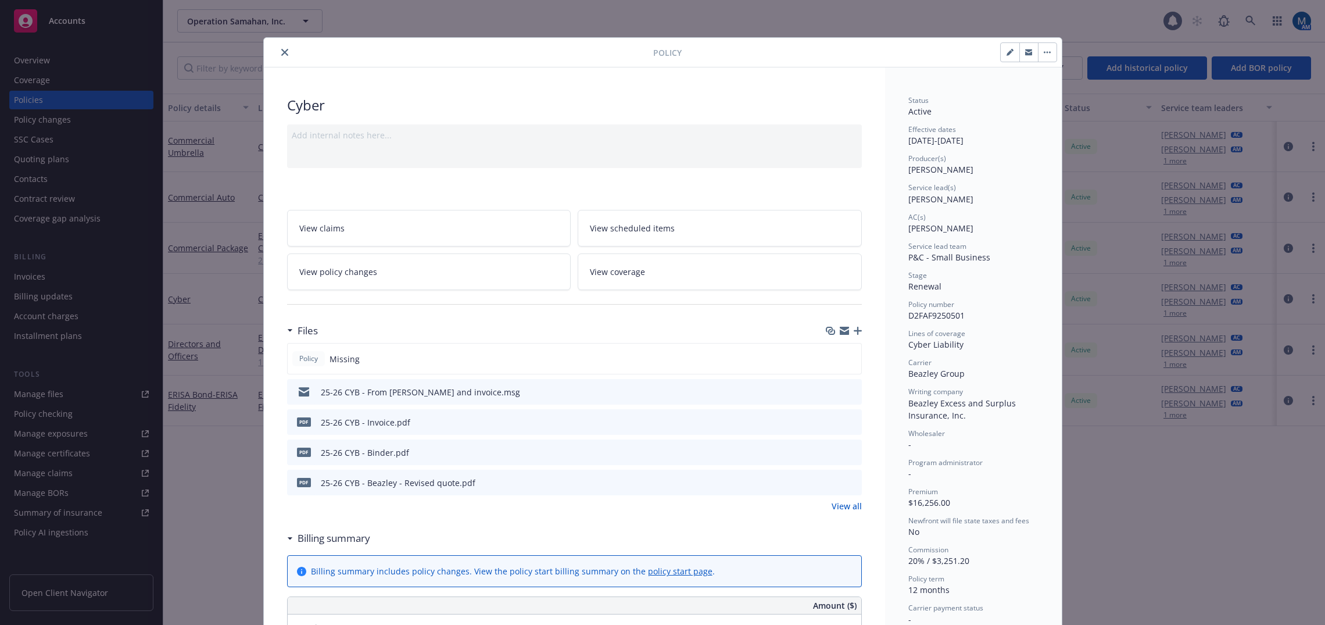
click at [854, 330] on icon "button" at bounding box center [858, 331] width 8 height 8
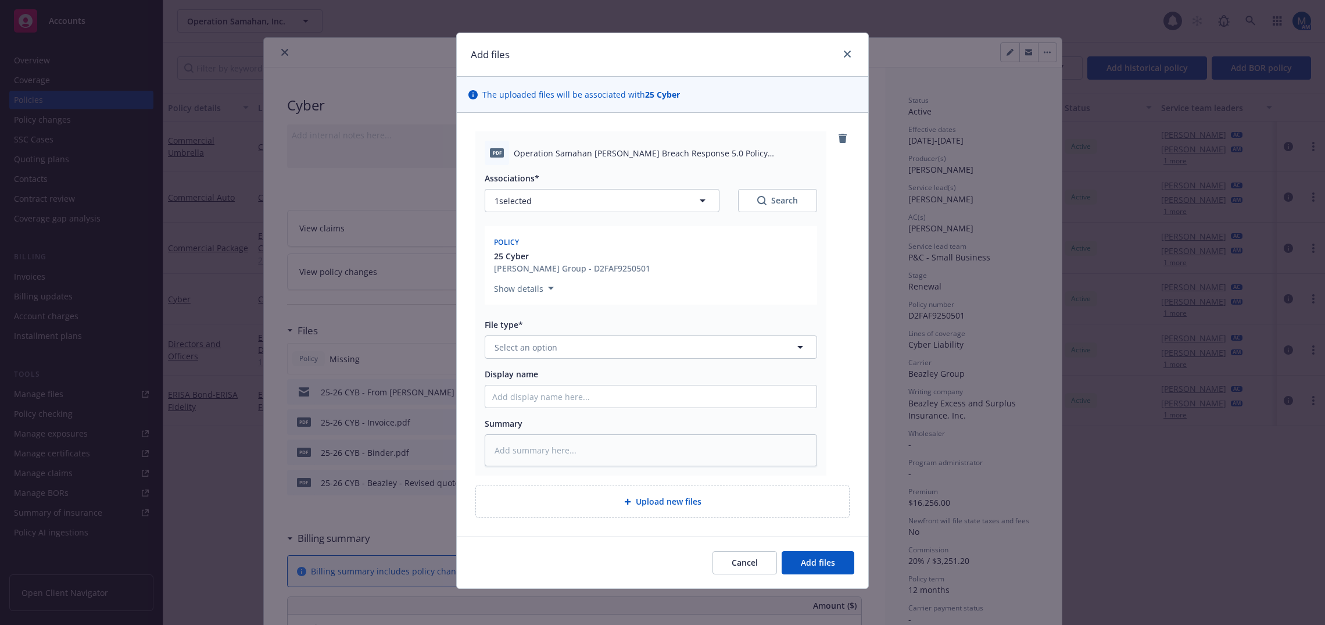
scroll to position [6, 0]
type textarea "x"
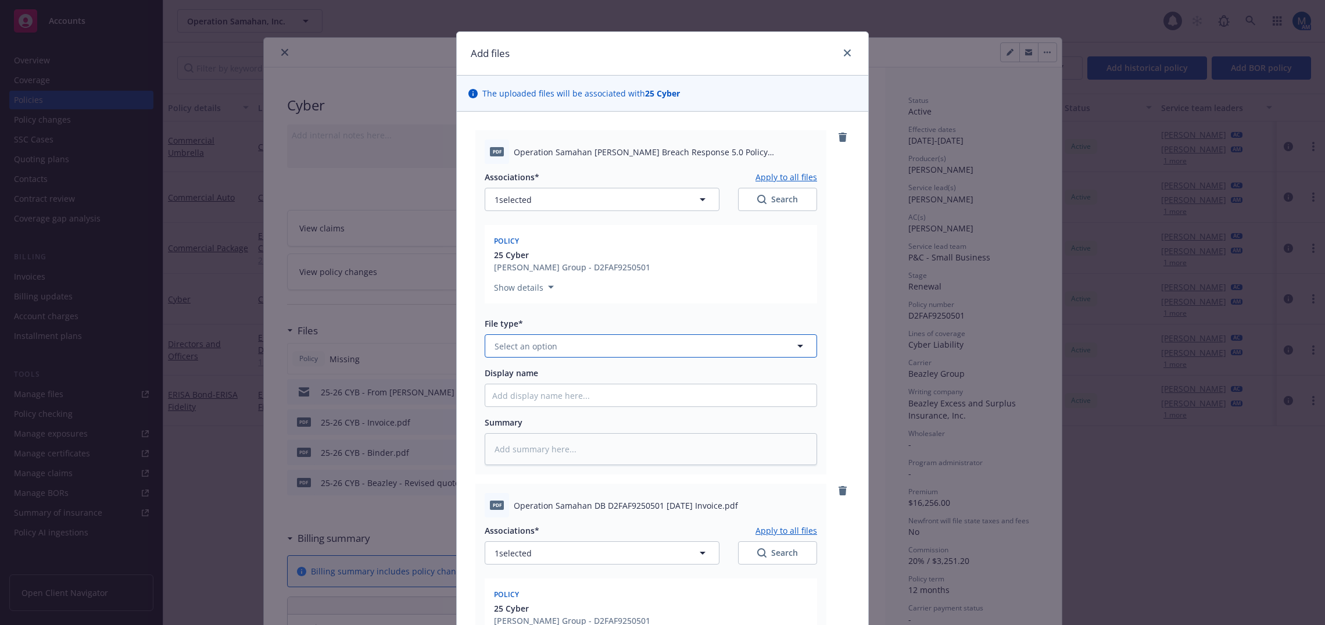
click at [588, 351] on button "Select an option" at bounding box center [651, 345] width 332 height 23
type input "pol"
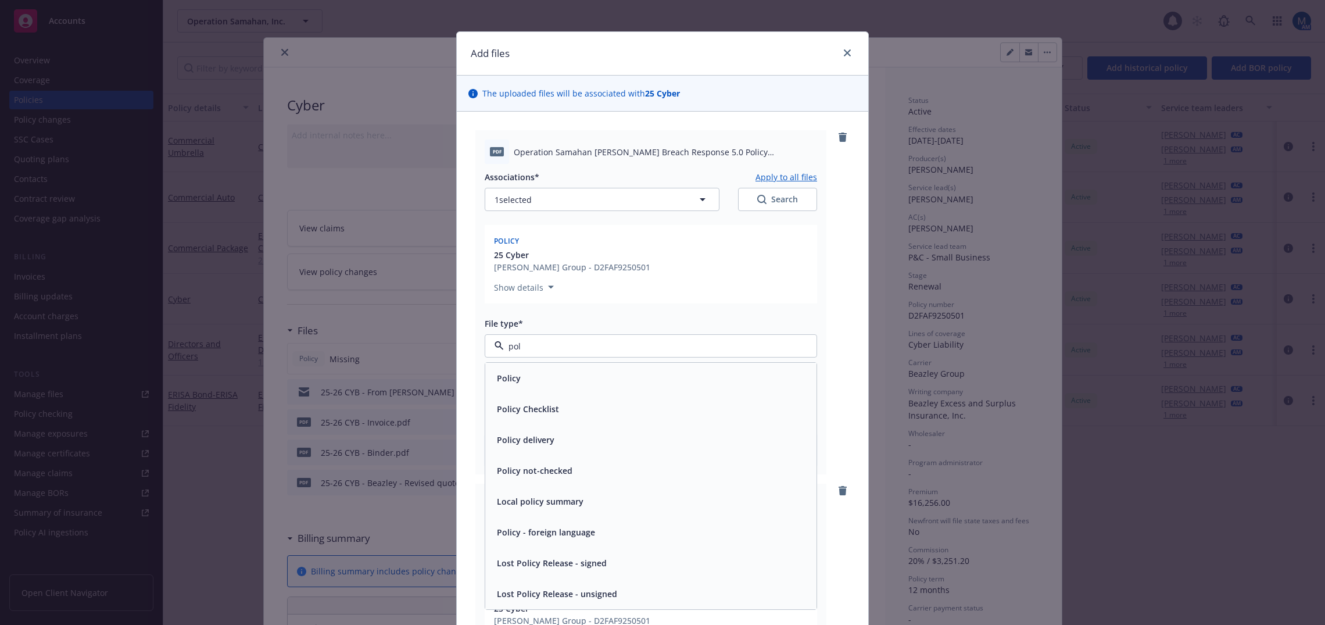
click at [535, 381] on div "Policy" at bounding box center [650, 378] width 317 height 17
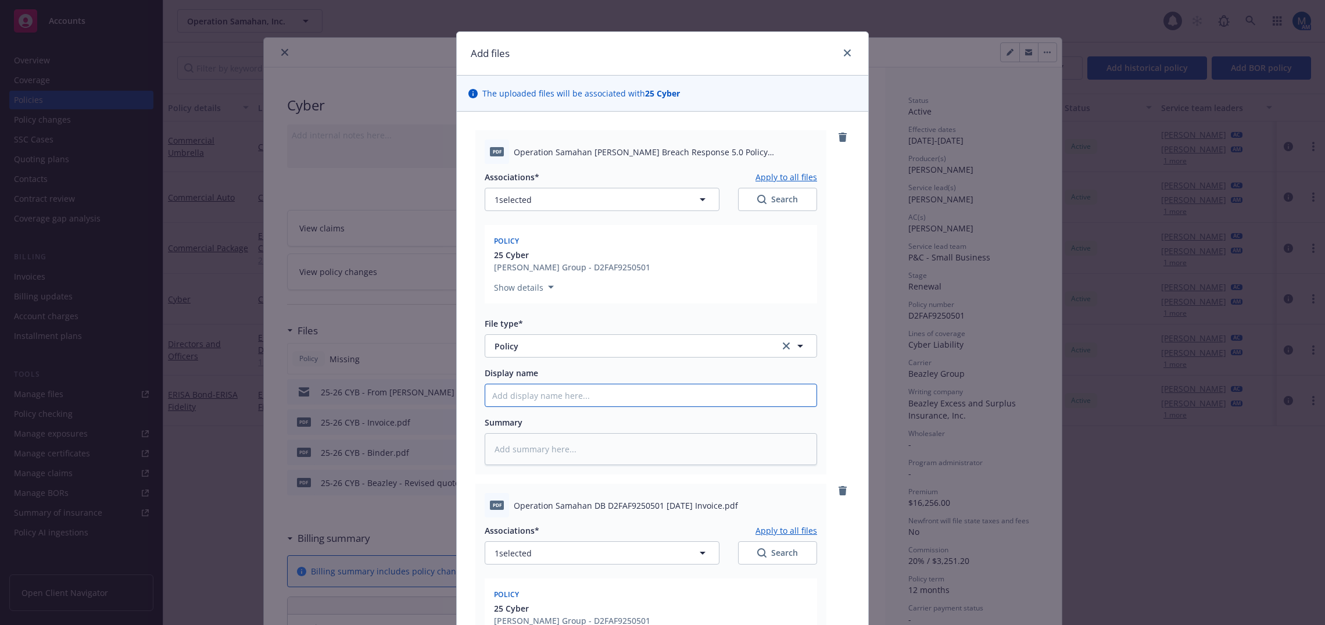
click at [531, 395] on input "Display name" at bounding box center [650, 395] width 331 height 22
type textarea "x"
type input "2"
type textarea "x"
type input "20"
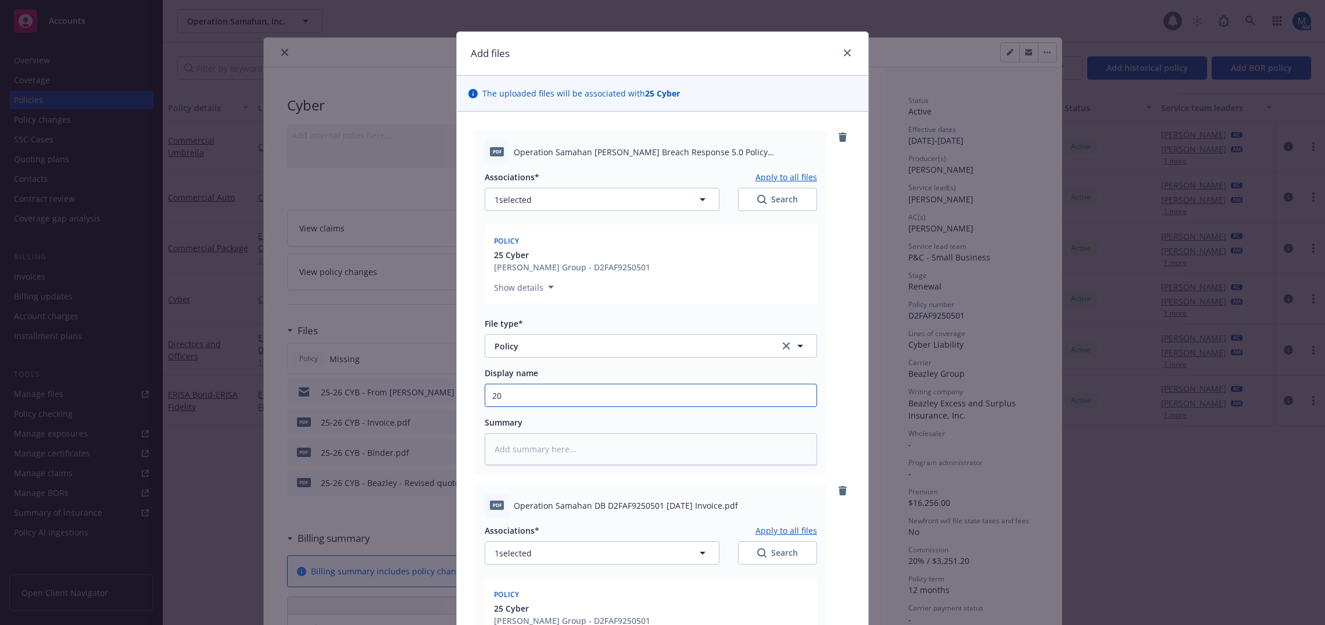
type textarea "x"
type input "202"
type textarea "x"
type input "2025"
type textarea "x"
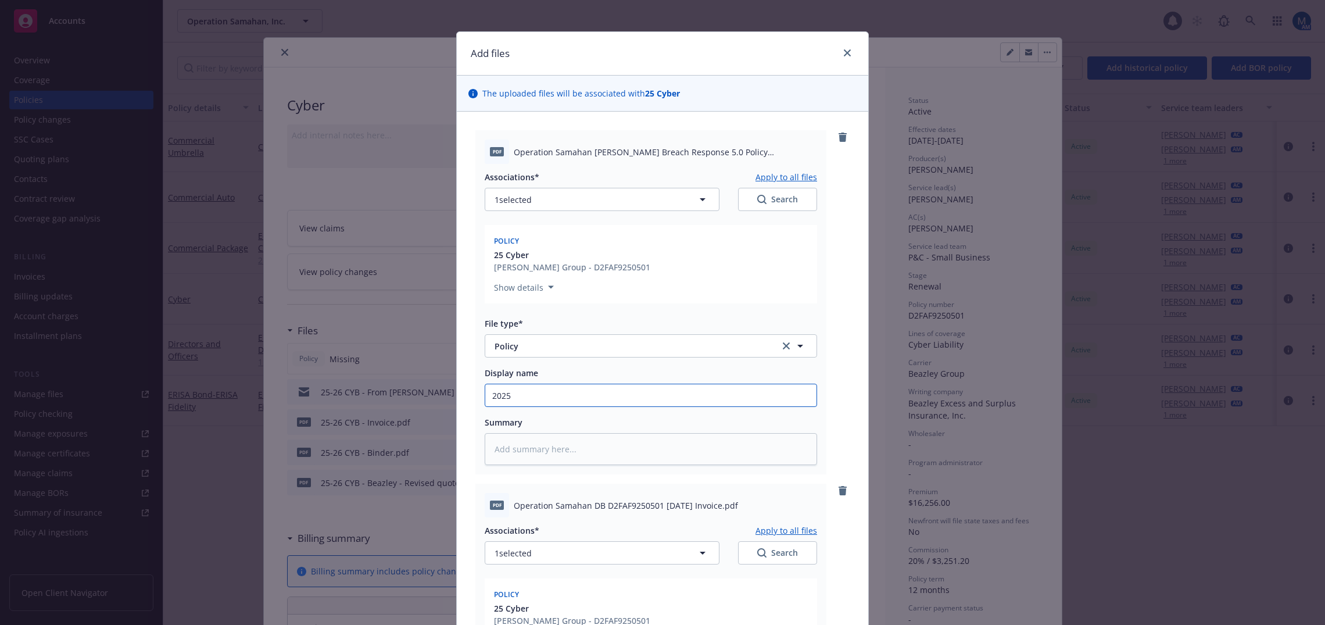
type input "2025"
type textarea "x"
type input "2025 -"
type textarea "x"
type input "2025 -"
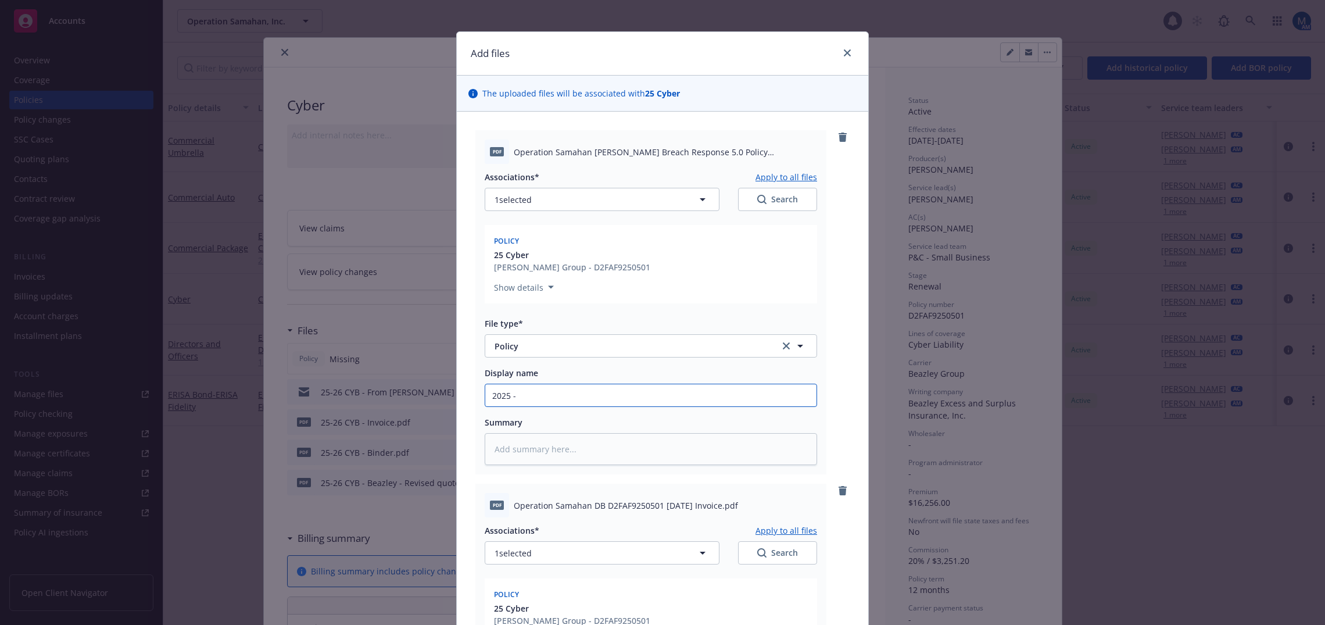
type textarea "x"
type input "2025 - 2"
type textarea "x"
type input "2025 - 202"
type textarea "x"
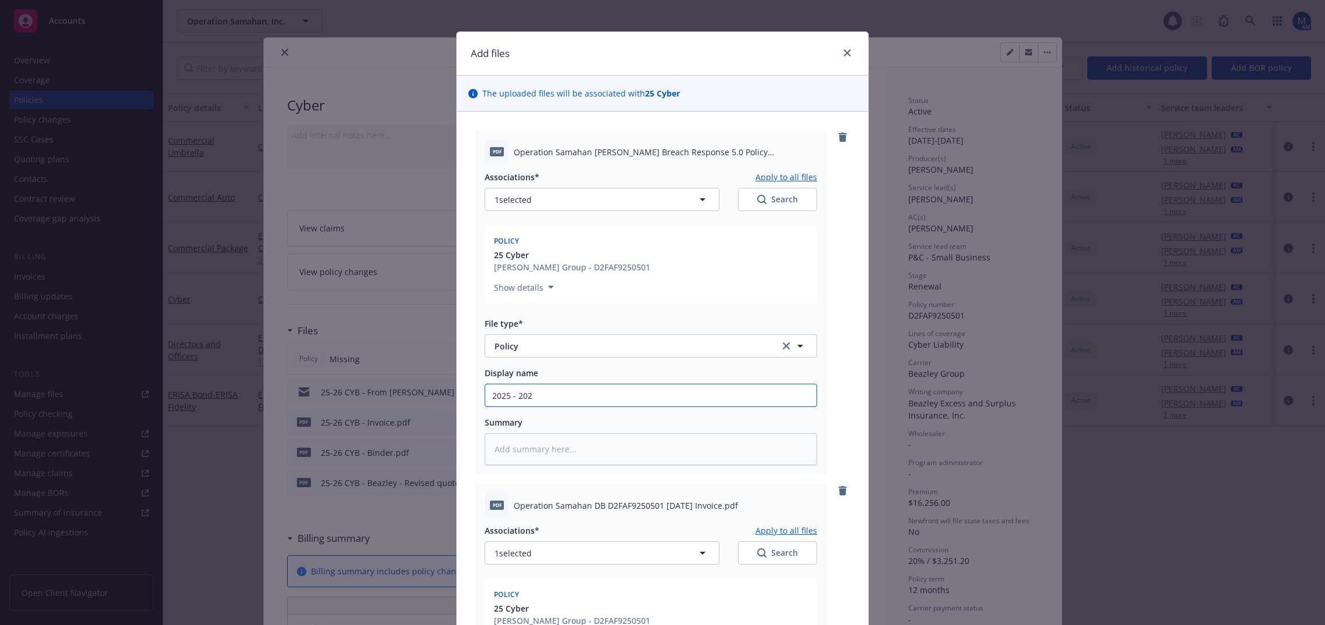
type input "[DATE] - [DATE]"
type textarea "x"
type input "[DATE] - [DATE]"
type textarea "x"
type input "[DATE] - [DATE] C"
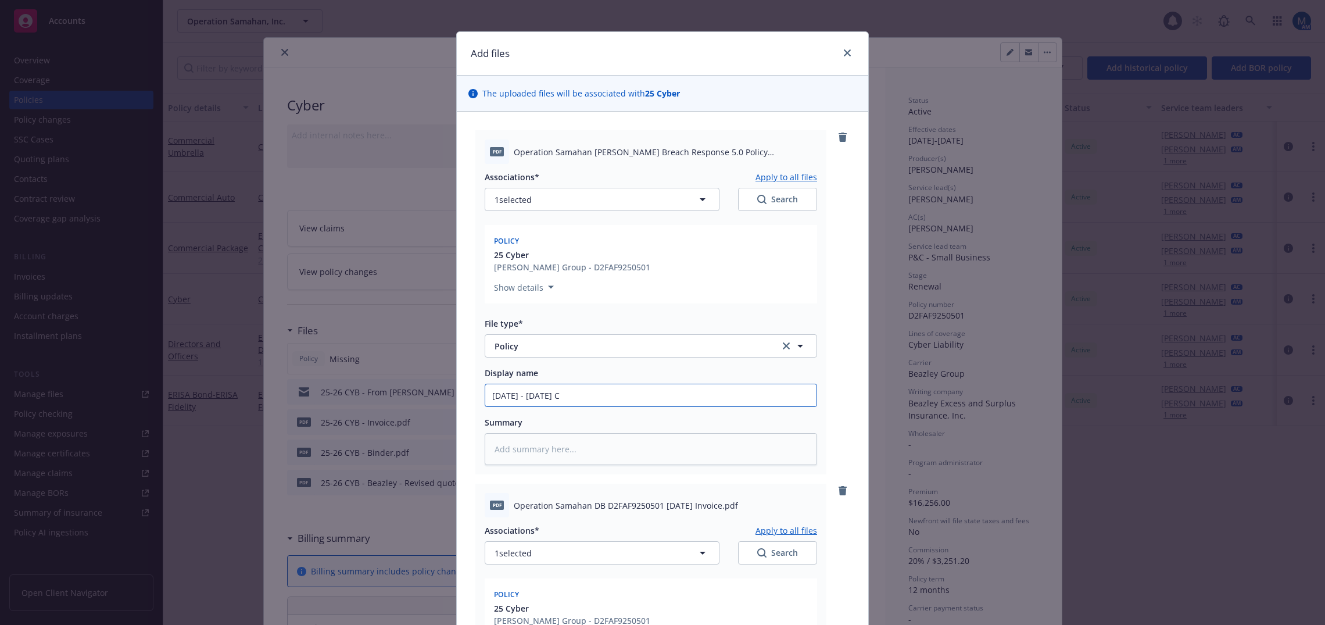
type textarea "x"
type input "[DATE] - [DATE] Cy"
type textarea "x"
type input "[DATE] - [DATE] Cyb"
type textarea "x"
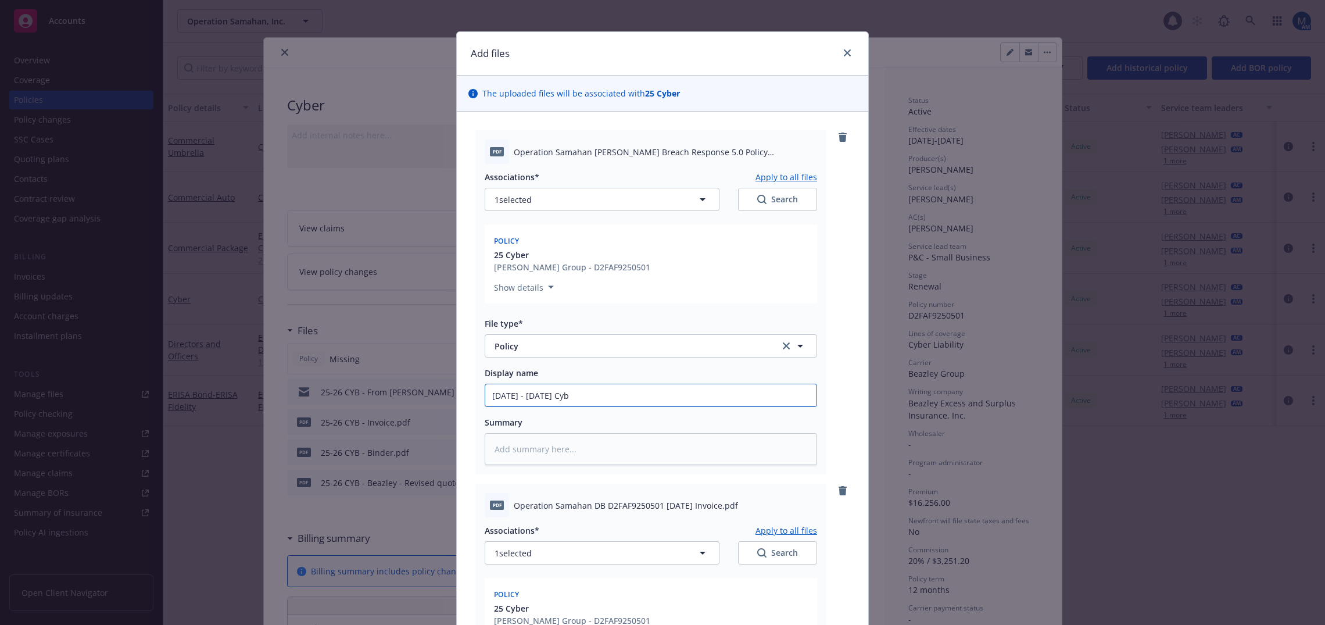
type input "[DATE] - [DATE] Cybe"
type textarea "x"
type input "[DATE] - [DATE] Cyber"
type textarea "x"
type input "[DATE] - [DATE] Cyber"
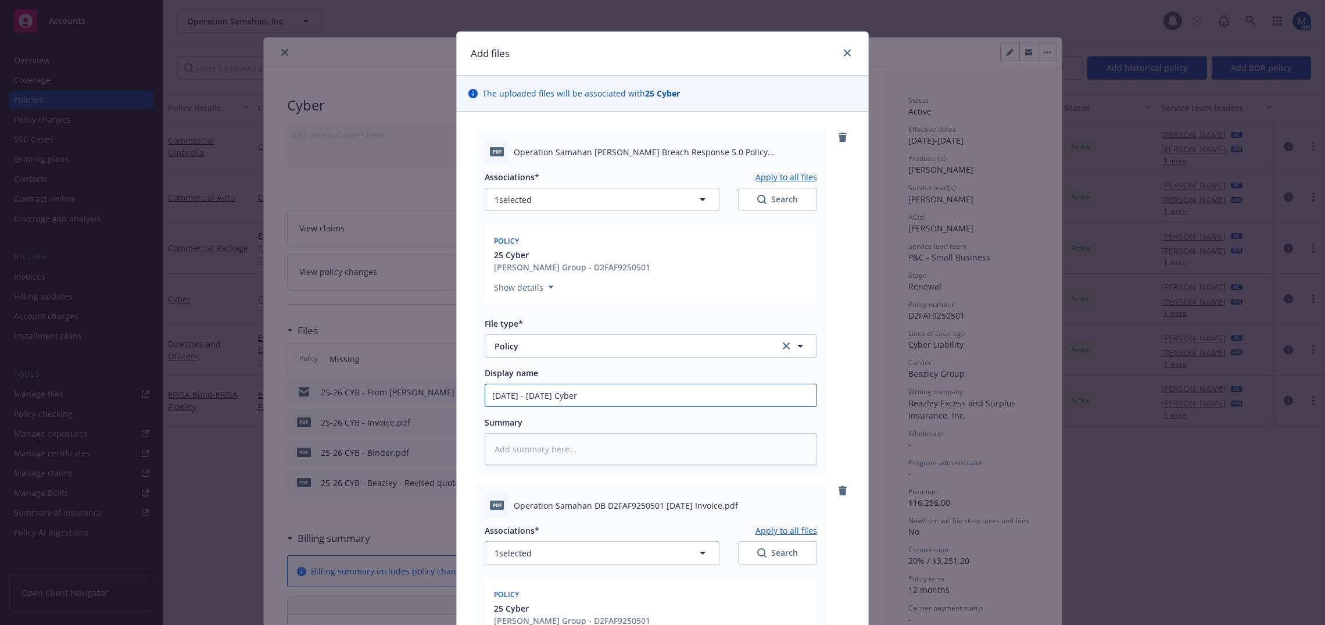
type textarea "x"
type input "[DATE] - [DATE] Cyber P"
type textarea "x"
type input "[DATE] - [DATE] Cyber Po"
type textarea "x"
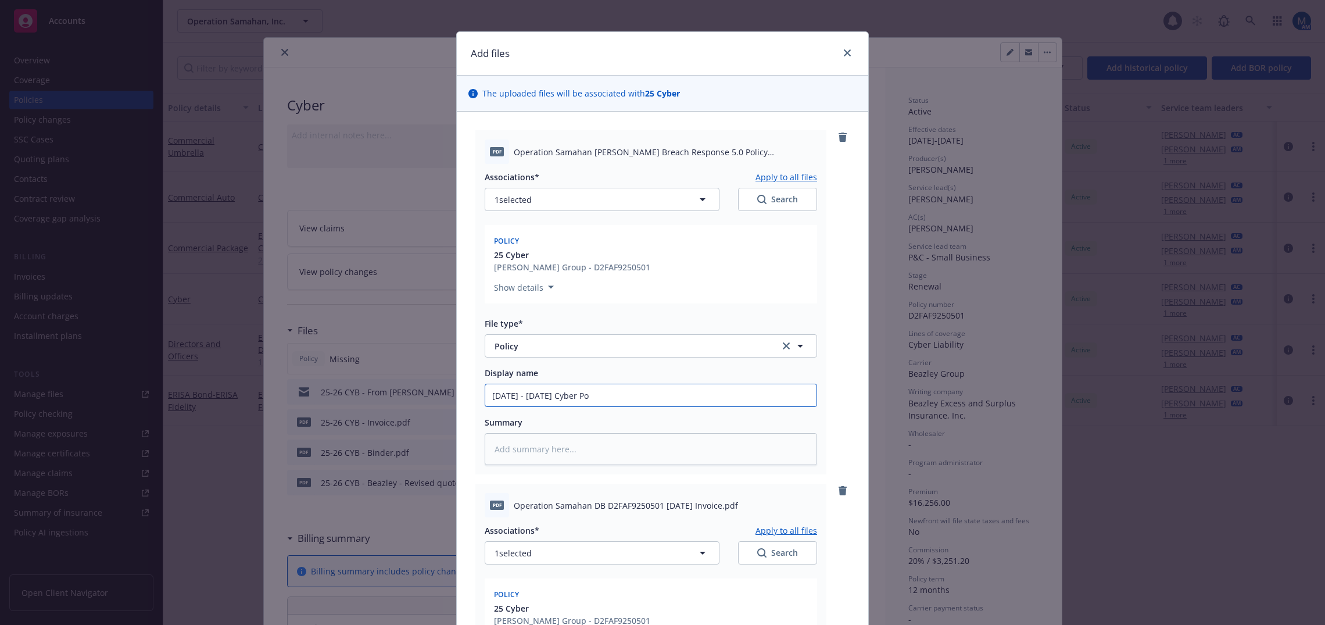
type input "[DATE] - [DATE] Cyber Pol"
type textarea "x"
type input "[DATE] - [DATE] Cyber Poli"
type textarea "x"
type input "[DATE] - [DATE] Cyber Polic"
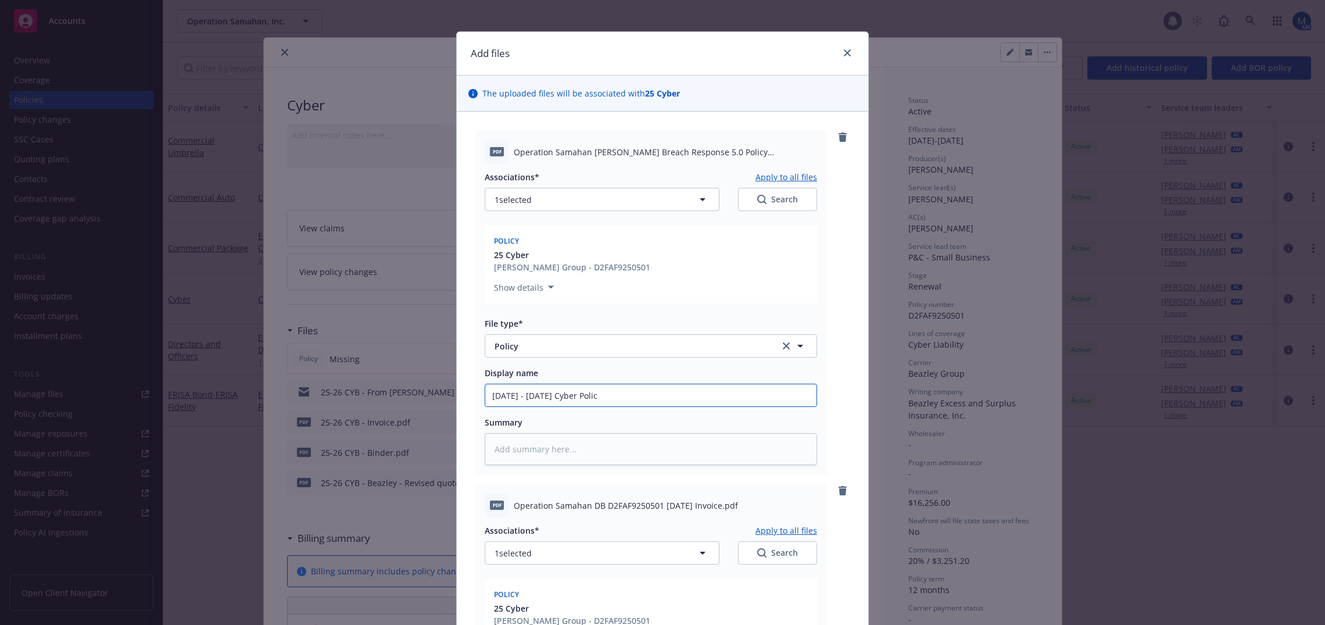
type textarea "x"
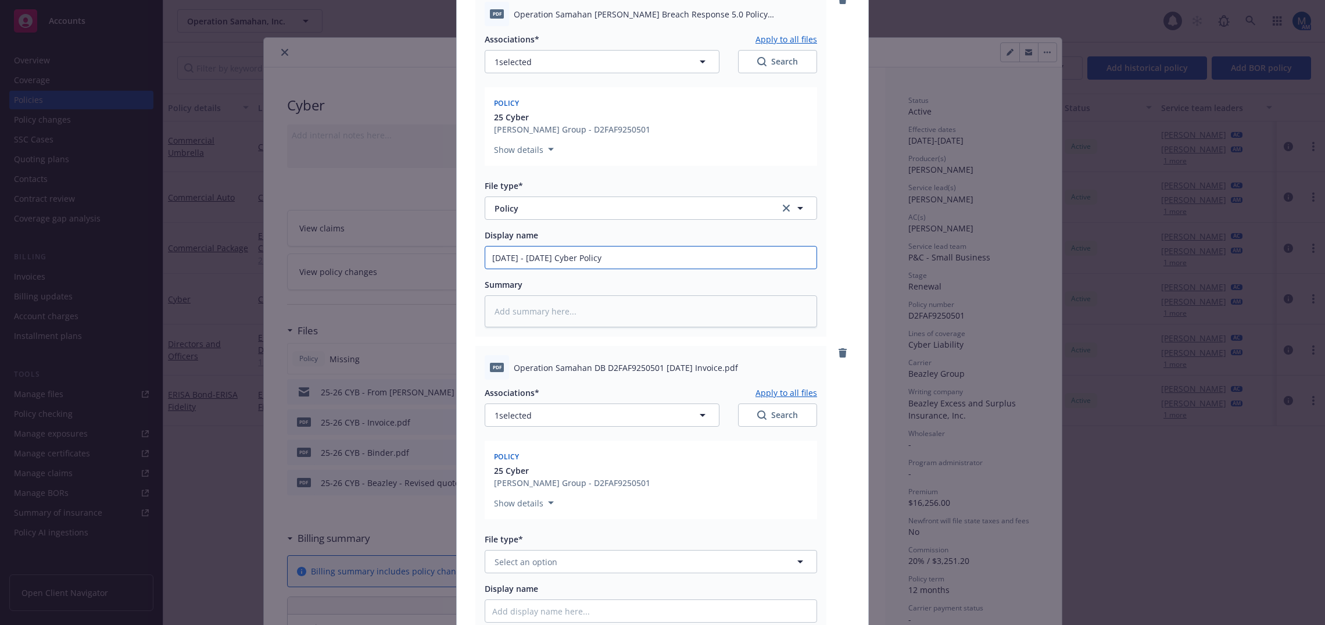
scroll to position [180, 0]
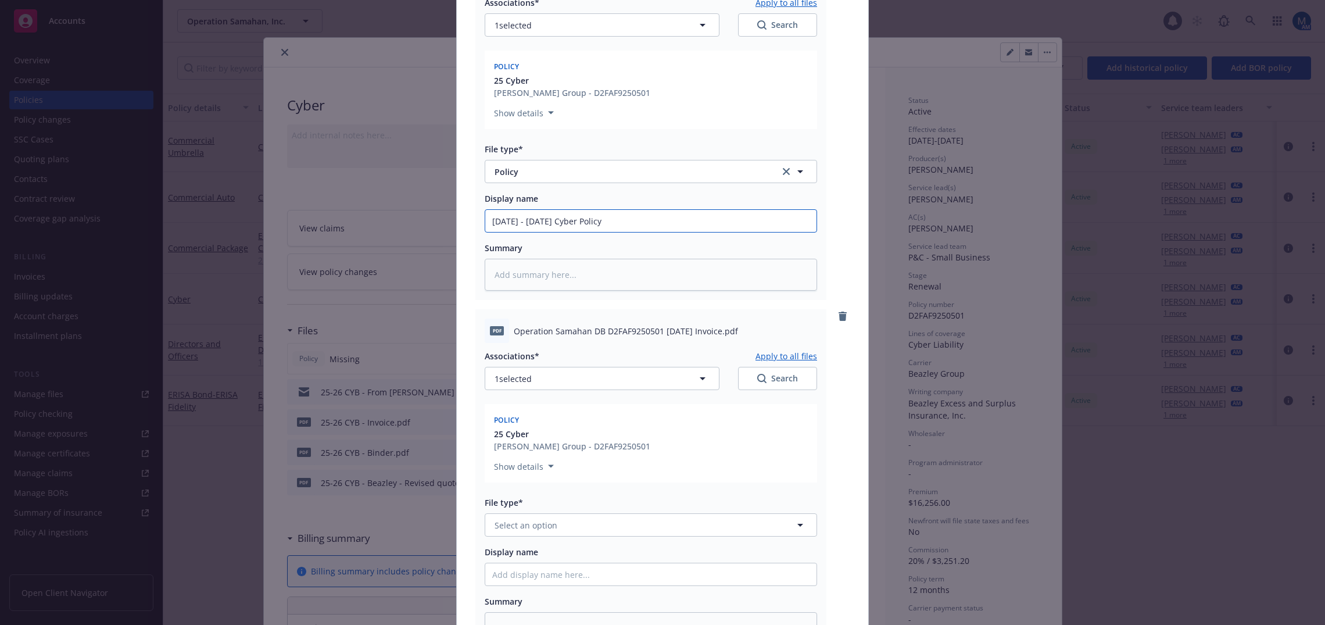
type input "[DATE] - [DATE] Cyber Policy"
click at [564, 524] on button "Select an option" at bounding box center [651, 524] width 332 height 23
type input "inv"
click at [574, 580] on div "Invoice - Third Party" at bounding box center [650, 588] width 317 height 17
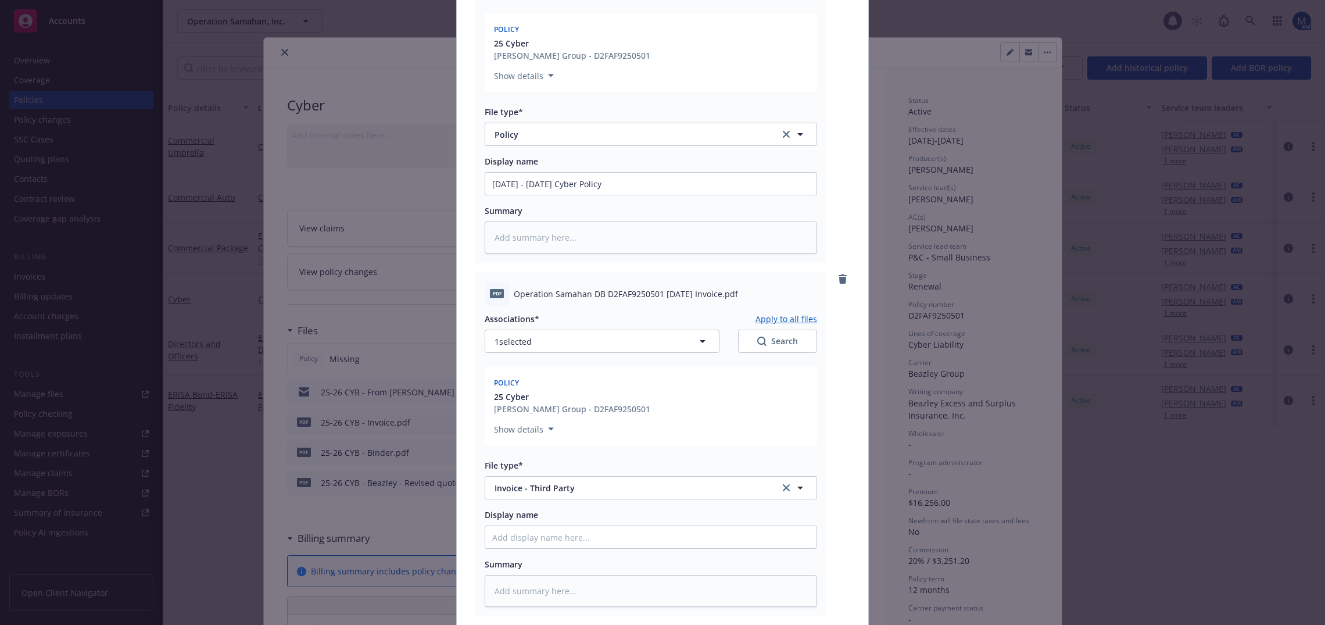
scroll to position [238, 0]
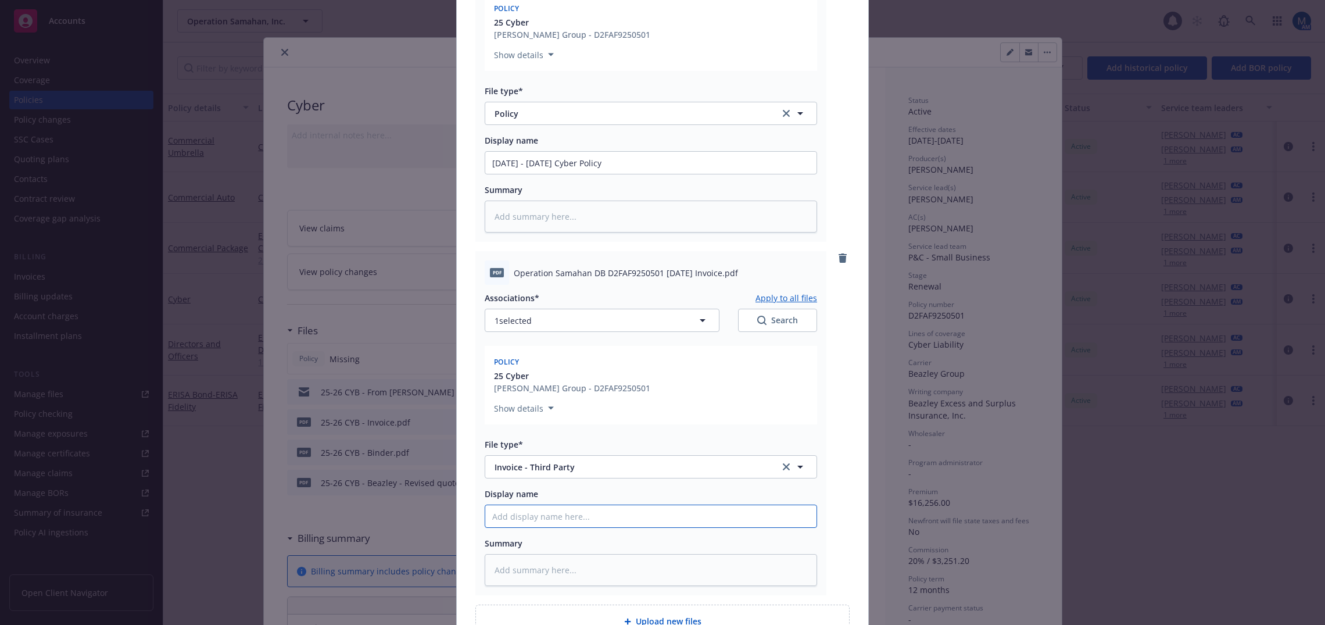
click at [561, 510] on input "Display name" at bounding box center [650, 516] width 331 height 22
type textarea "x"
type input "2"
type textarea "x"
type input "25"
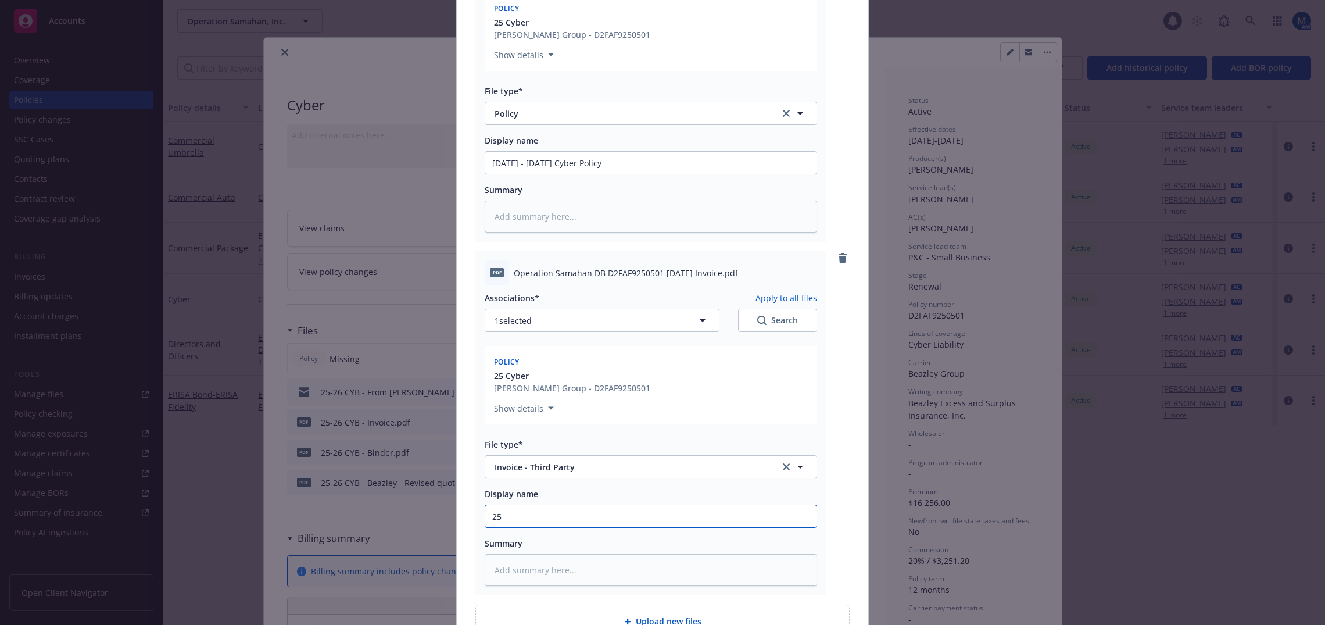
type textarea "x"
type input "25-"
type textarea "x"
type input "25-2"
type textarea "x"
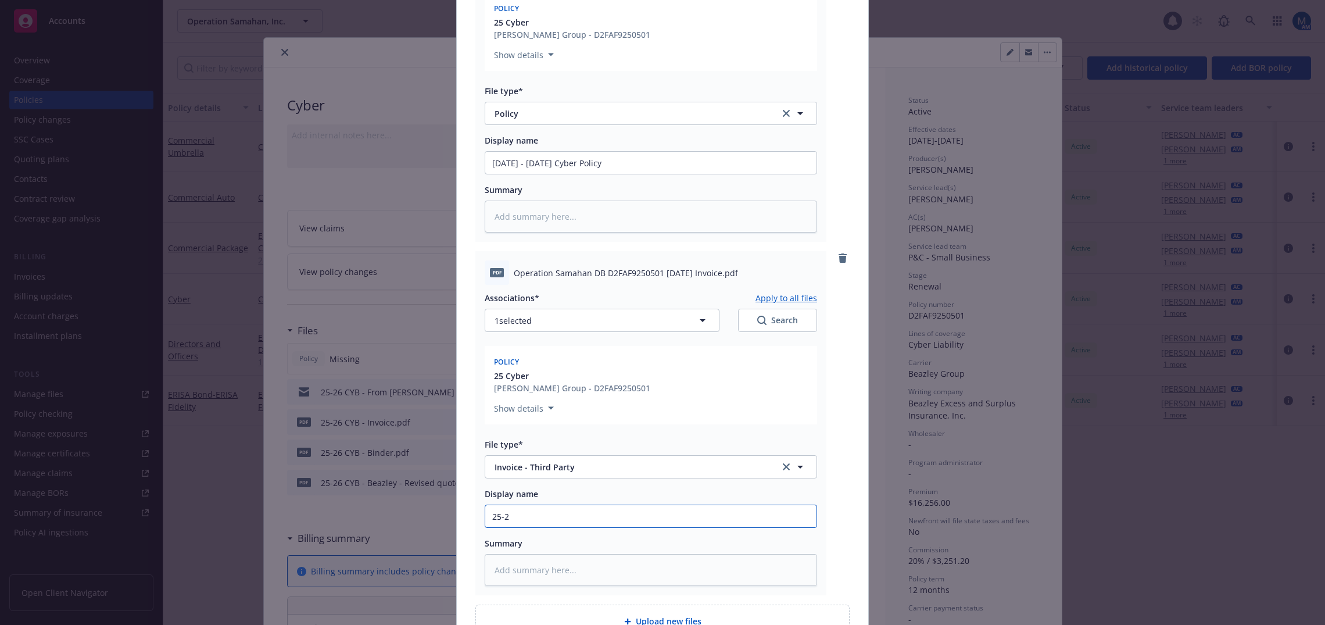
type input "25-26"
type textarea "x"
type input "25-26"
type textarea "x"
type input "25-26 C"
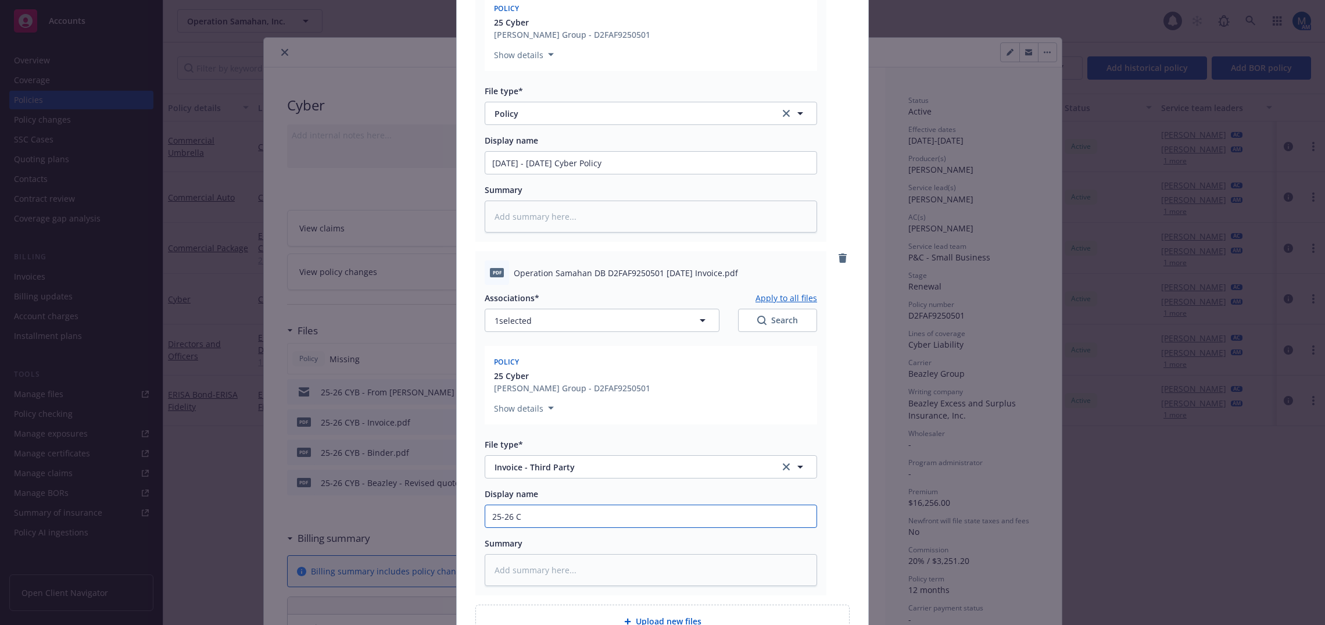
type textarea "x"
type input "25-26 CY"
type textarea "x"
type input "25-26 CYB"
type textarea "x"
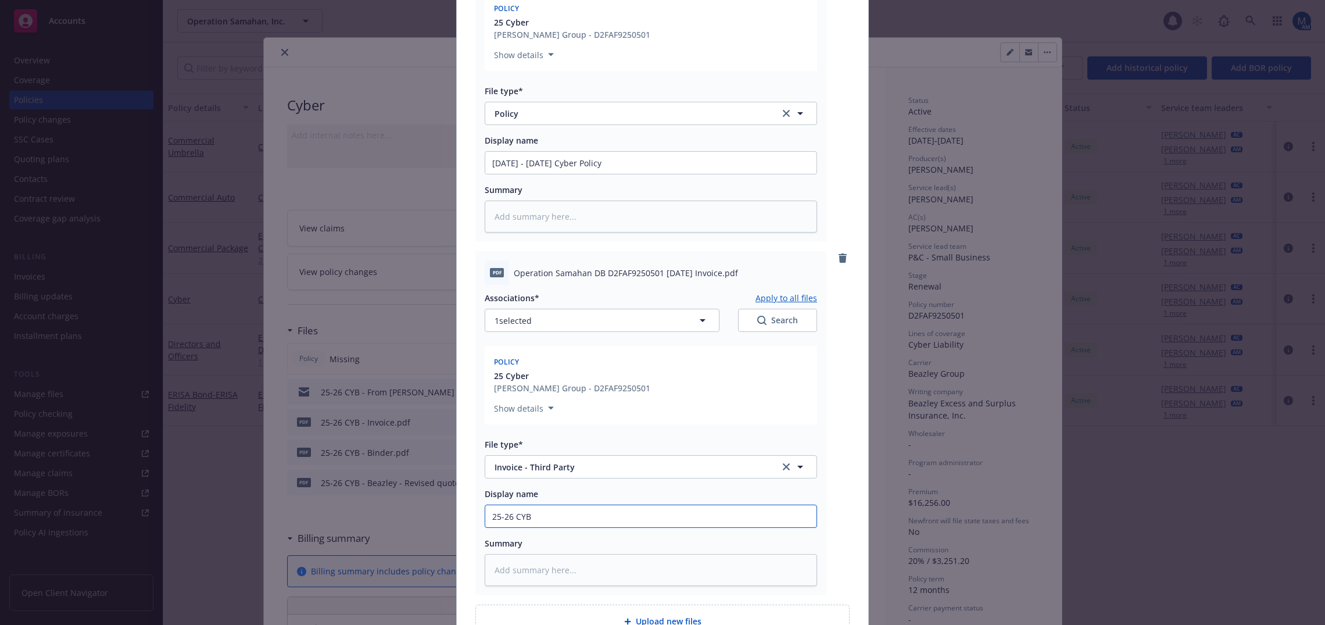
type input "25-26 CYB"
type textarea "x"
type input "25-26 CYB I"
type textarea "x"
type input "25-26 CYB In"
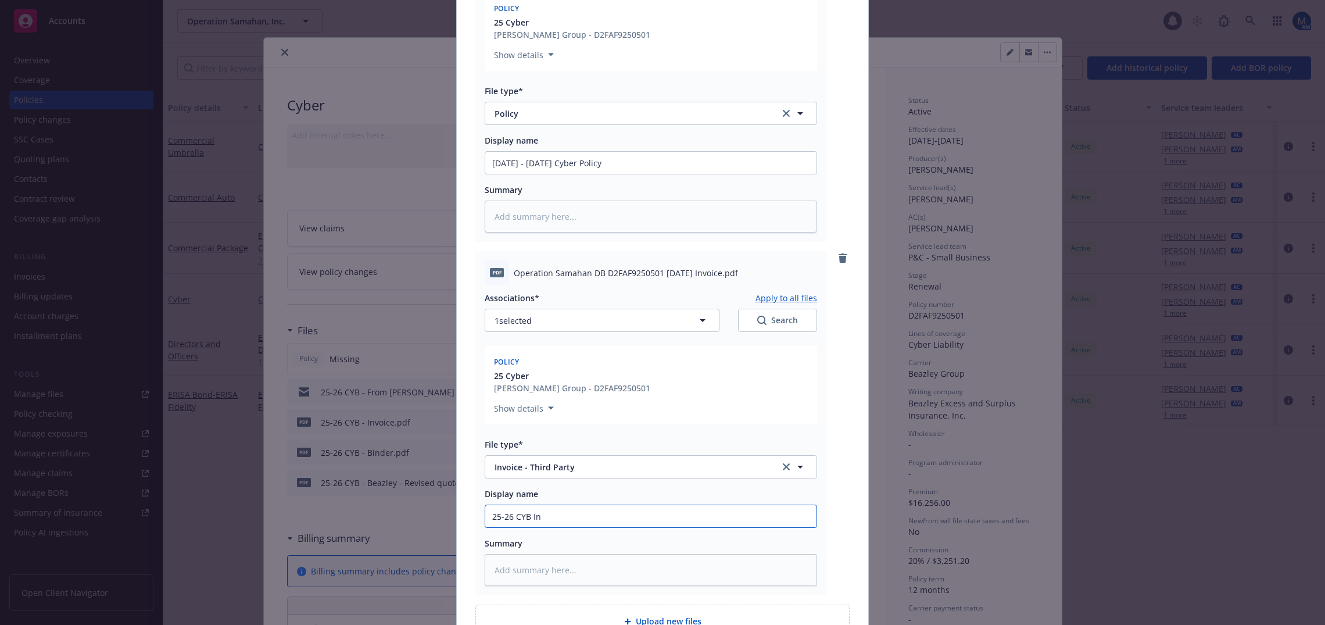
type textarea "x"
type input "25-26 CYB Inv"
type textarea "x"
type input "25-26 CYB Invo"
type textarea "x"
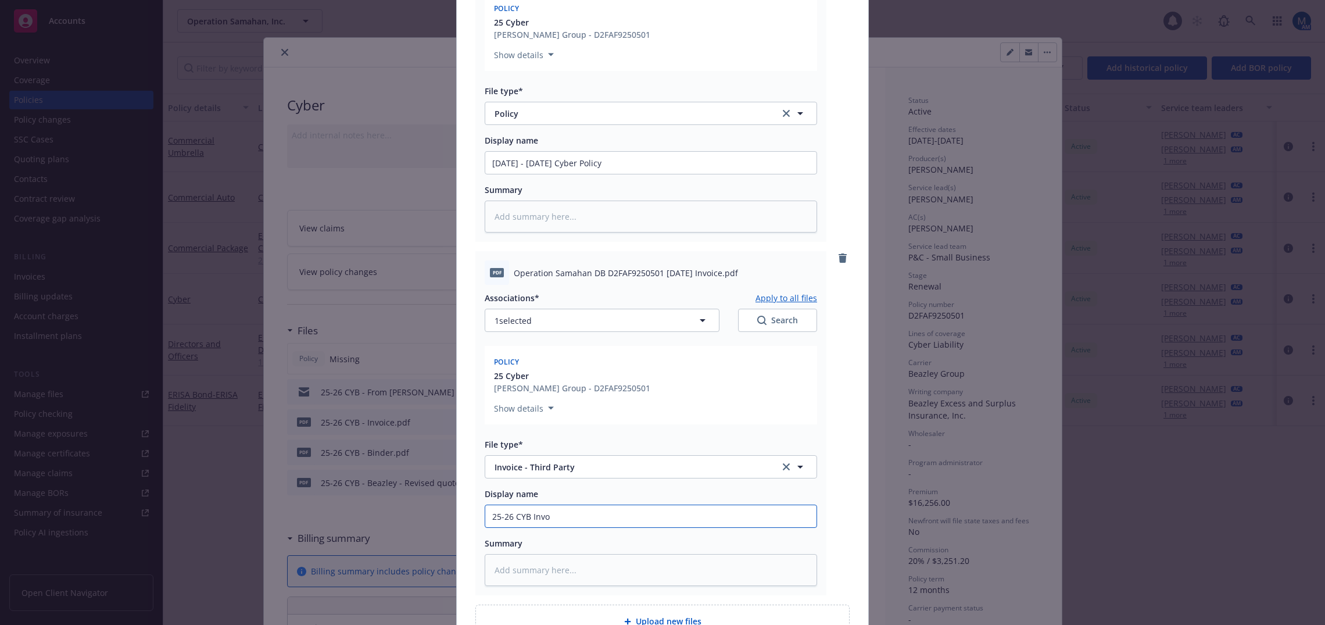
type input "25-26 CYB Invoi"
type textarea "x"
type input "25-26 CYB Invoic"
type textarea "x"
type input "25-26 CYB Invoice"
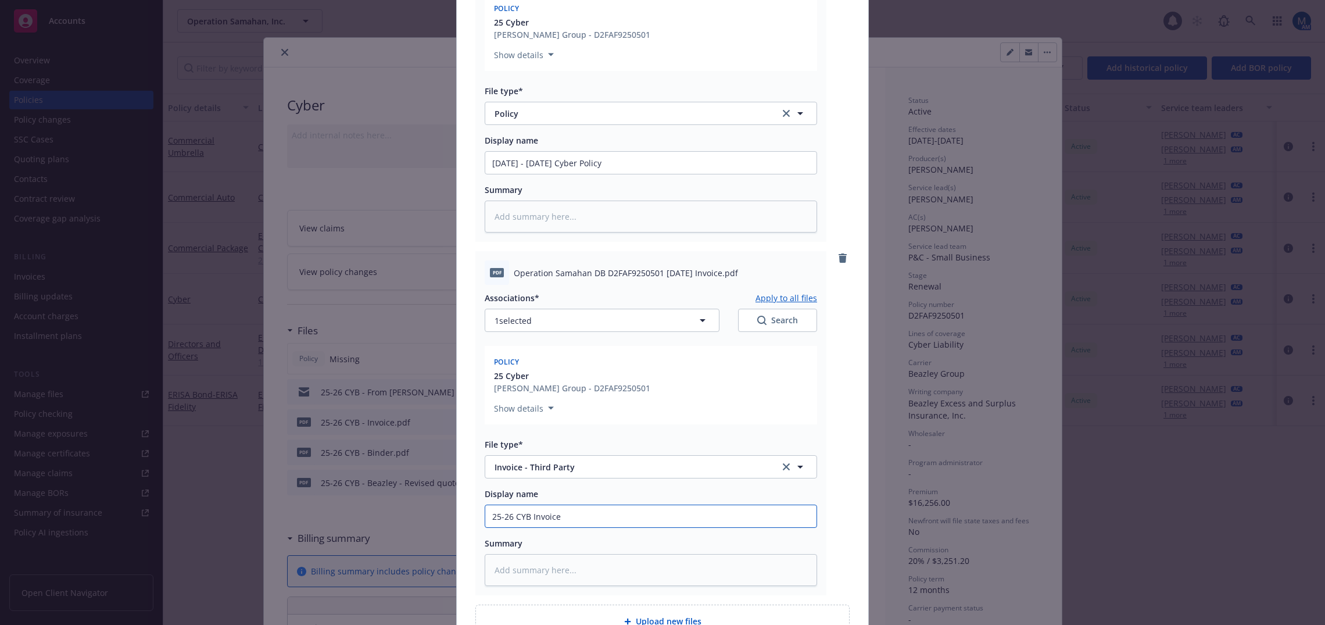
type textarea "x"
type input "25-26 CYB Invoice"
type textarea "x"
type input "25-26 CYB Invoice -"
type textarea "x"
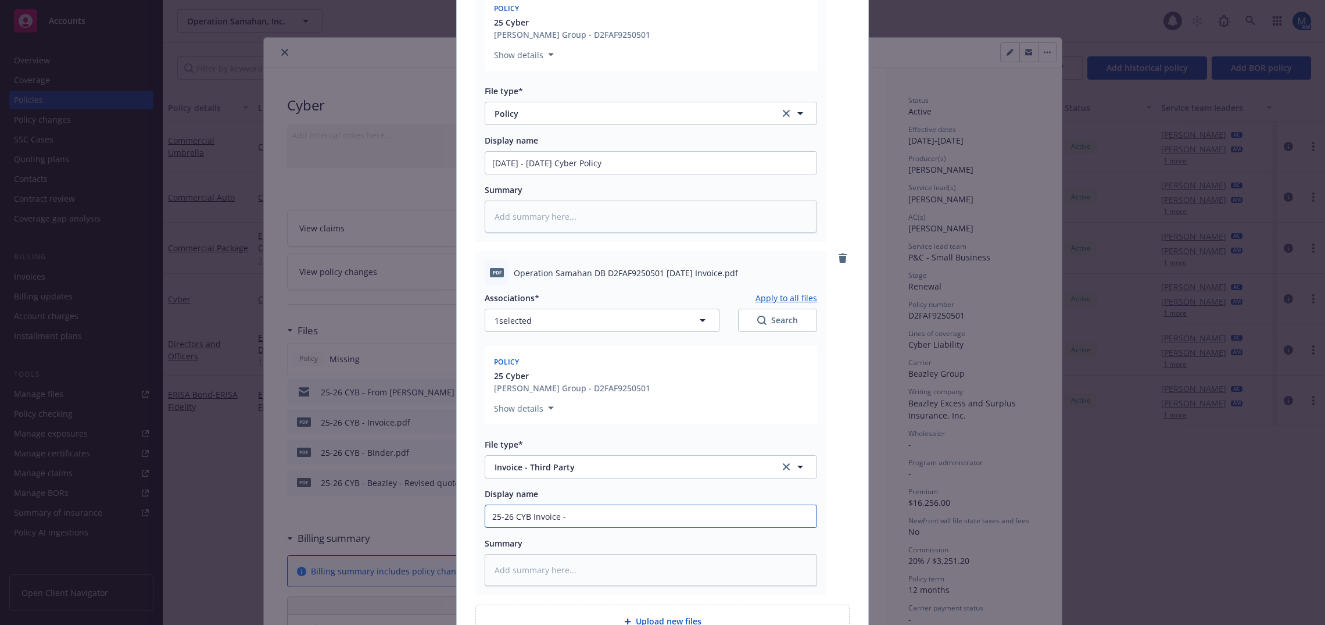
type input "25-26 CYB Invoice -"
type textarea "x"
type input "25-26 CYB Invoice - A"
type textarea "x"
type input "25-26 CYB Invoice - Ag"
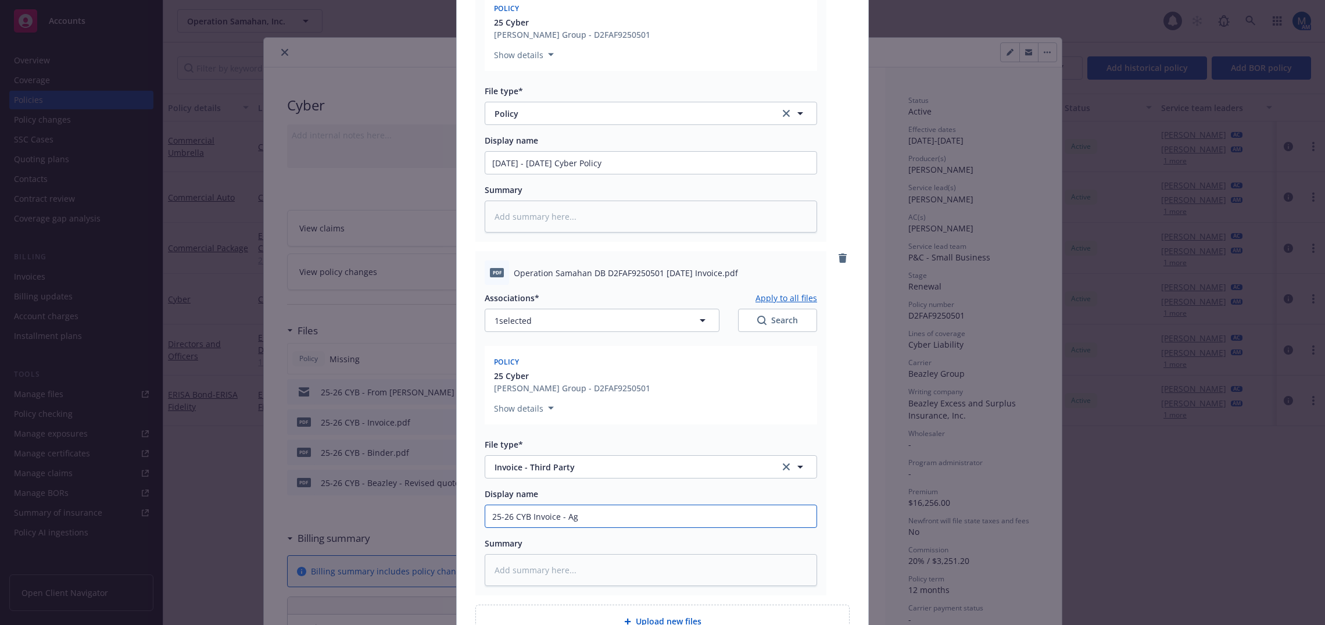
type textarea "x"
type input "25-26 CYB Invoice - Age"
type textarea "x"
type input "25-26 CYB Invoice - Agen"
type textarea "x"
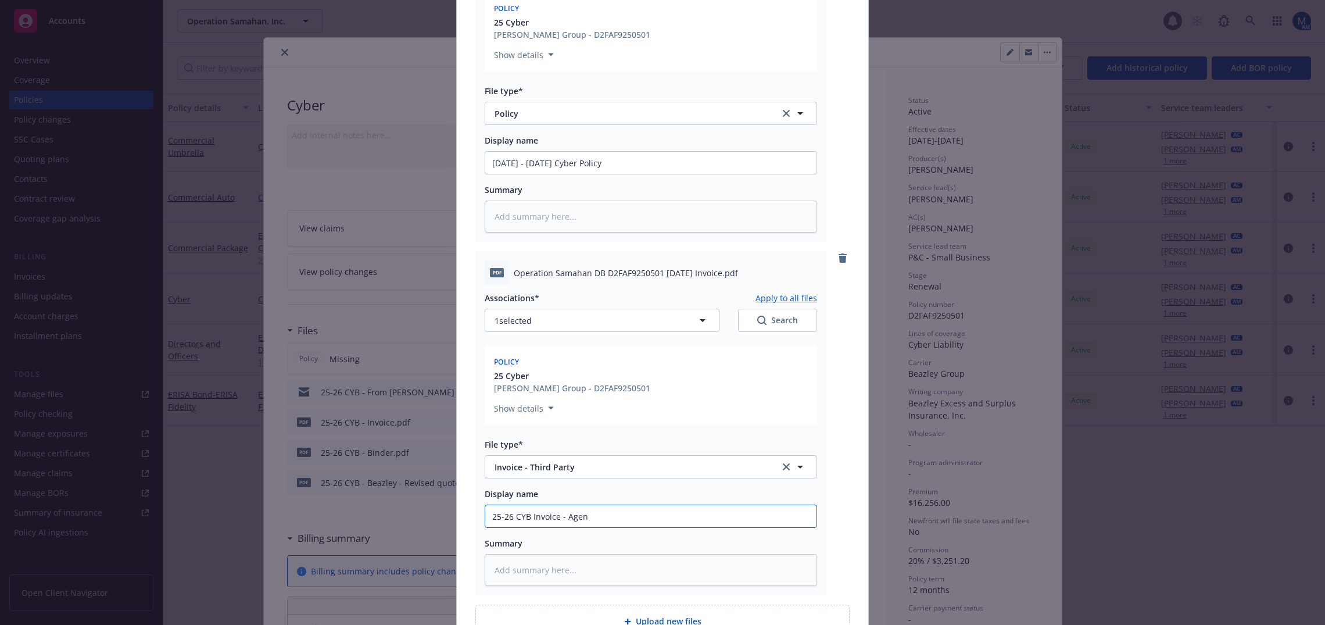
type input "25-26 CYB Invoice - Agenc"
type textarea "x"
type input "25-26 CYB Invoice - Agency"
type textarea "x"
type input "25-26 CYB Invoice - Agency"
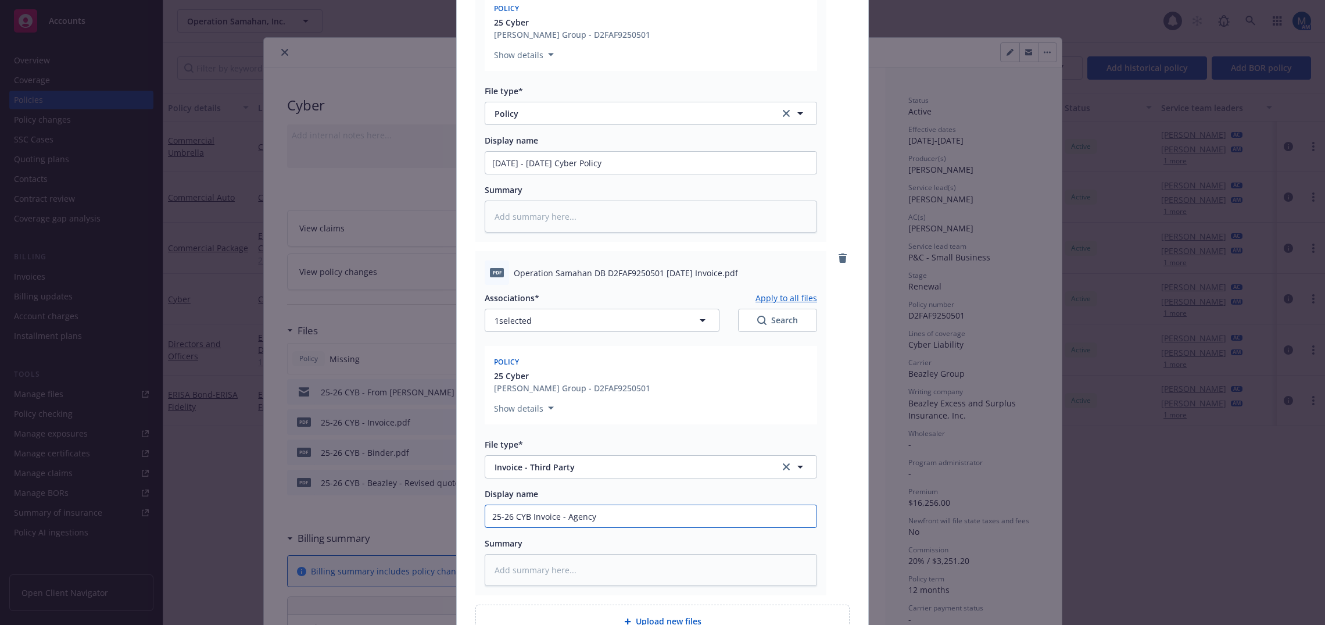
type textarea "x"
type input "25-26 CYB Invoice - Agency C"
type textarea "x"
type input "25-26 CYB Invoice - Agency Co"
type textarea "x"
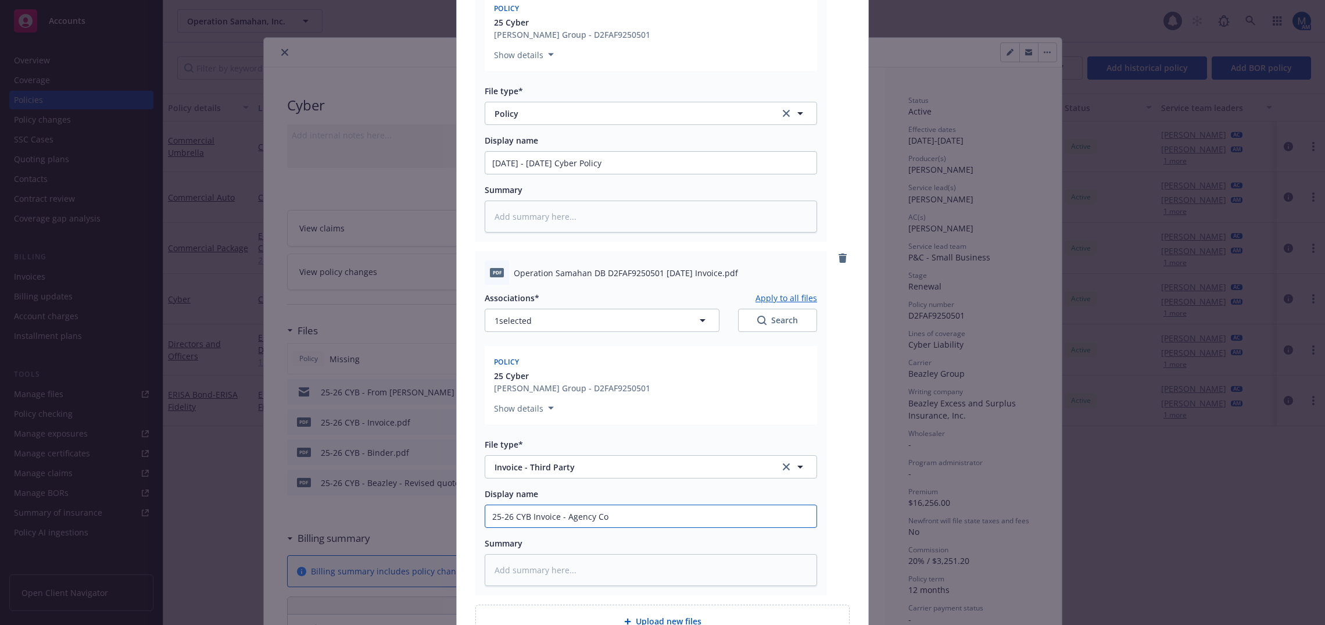
type input "25-26 CYB Invoice - Agency Cop"
type textarea "x"
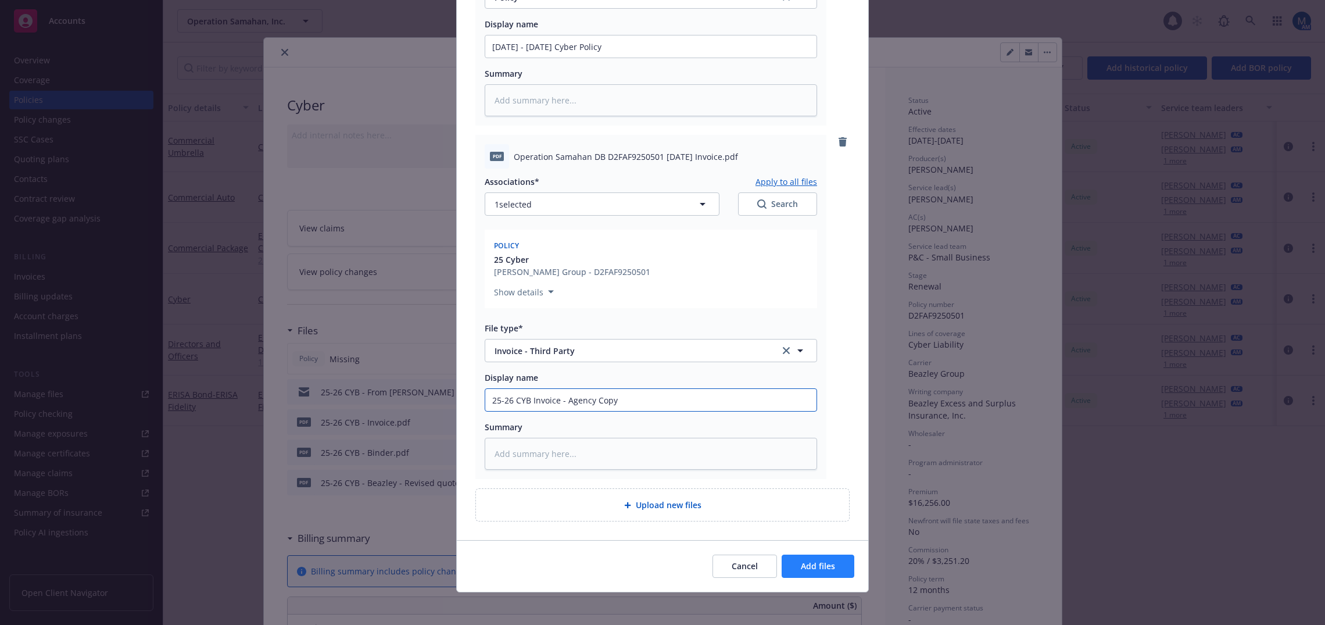
type input "25-26 CYB Invoice - Agency Copy"
click at [811, 571] on span "Add files" at bounding box center [818, 565] width 34 height 11
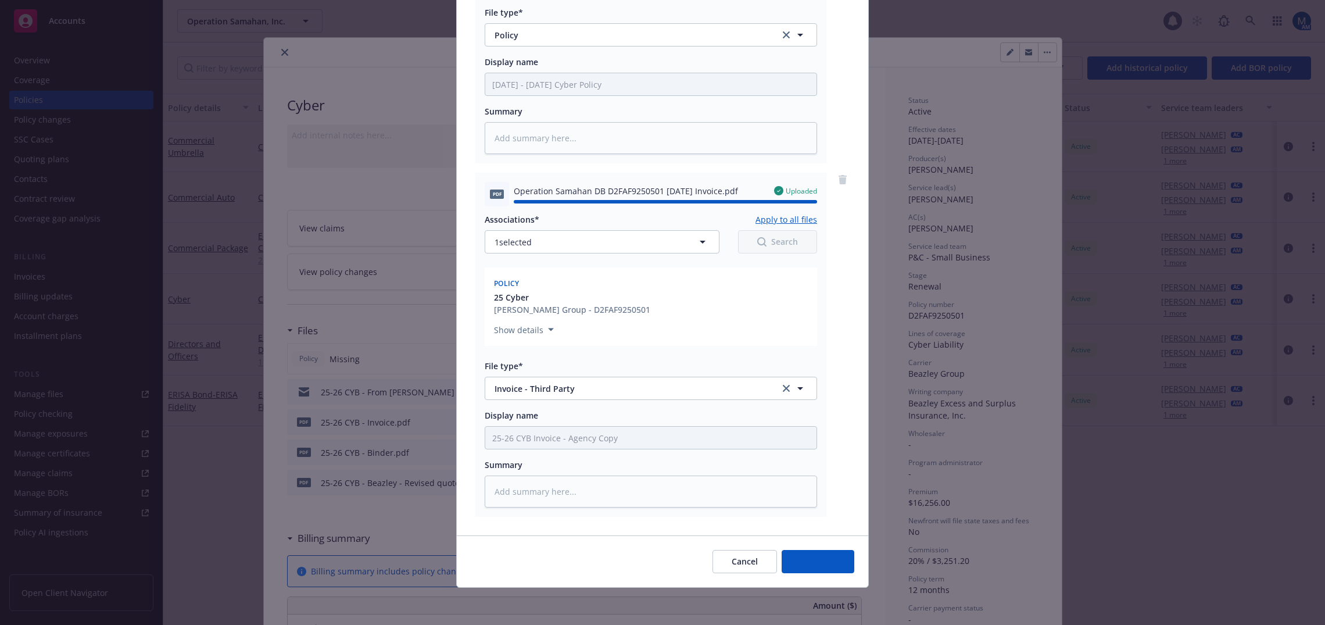
type textarea "x"
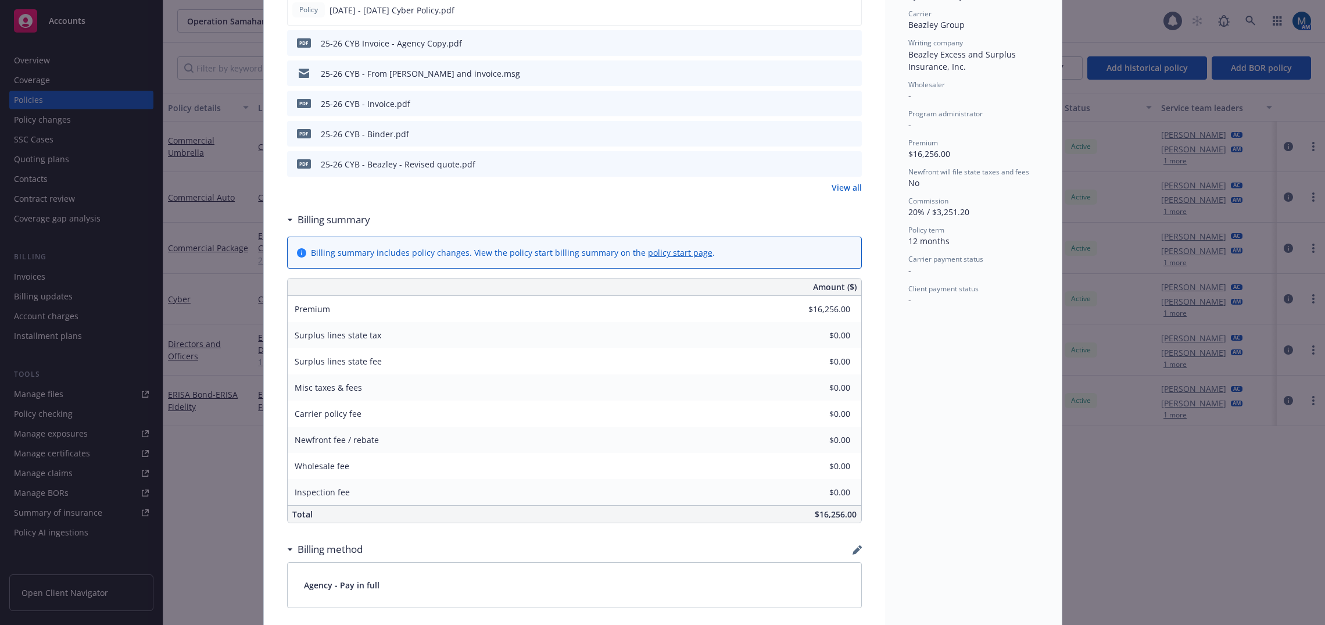
click at [913, 431] on div "Status Active Effective dates [DATE] - [DATE] Producer(s) [PERSON_NAME] Service…" at bounding box center [973, 347] width 177 height 1257
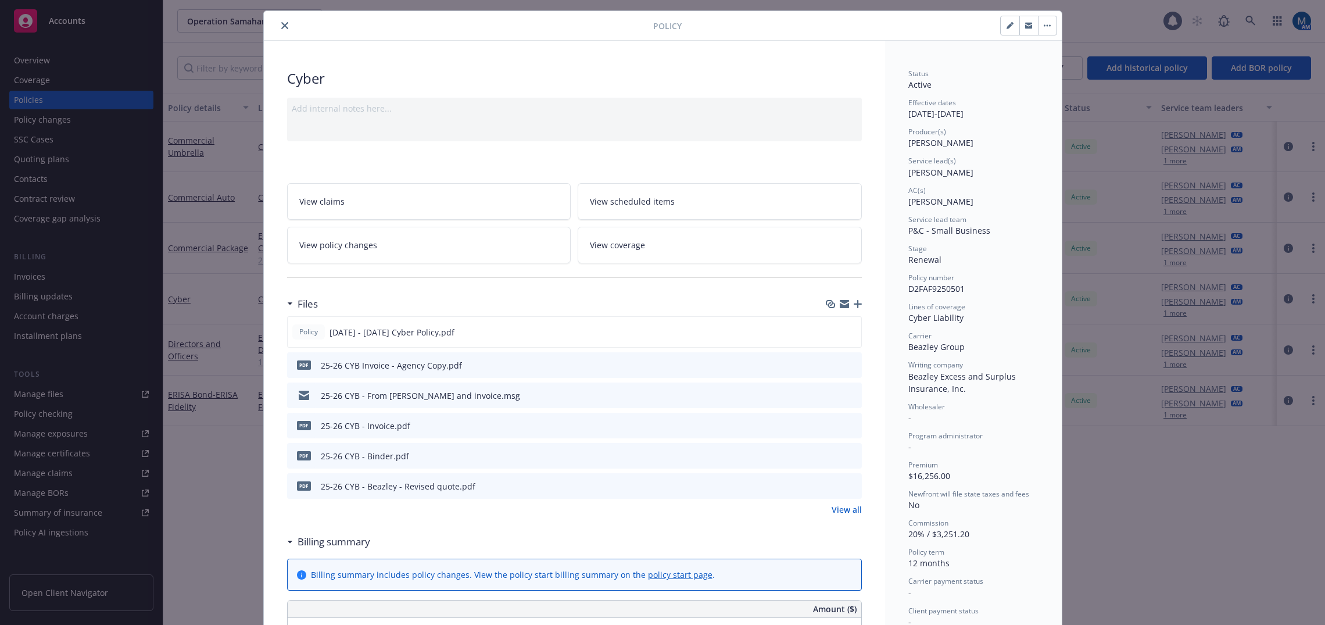
scroll to position [0, 0]
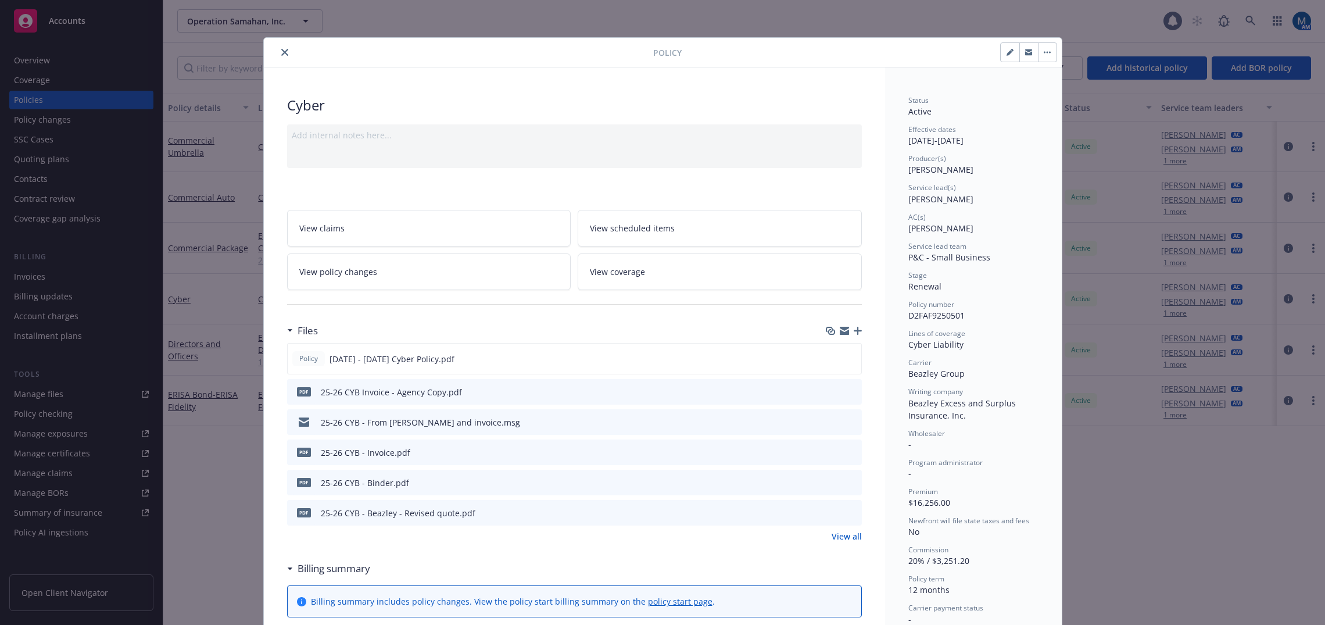
click at [432, 278] on link "View policy changes" at bounding box center [429, 271] width 284 height 37
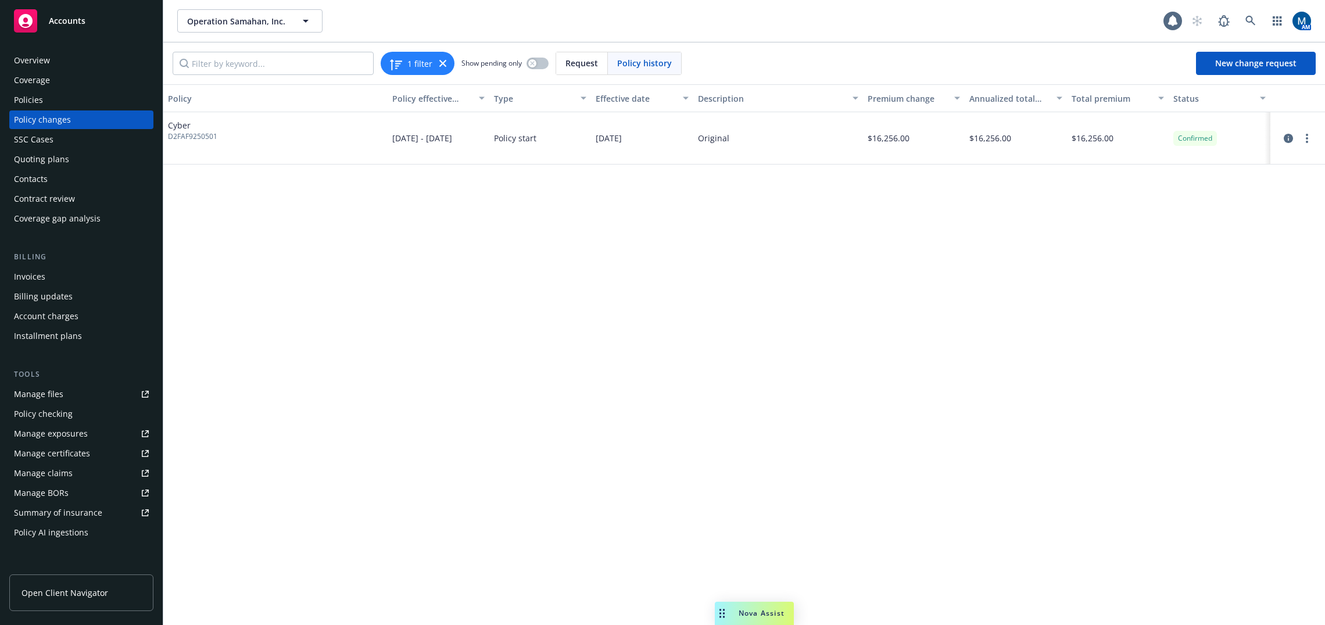
click at [763, 22] on div "Operation Samahan, Inc. Operation Samahan, Inc." at bounding box center [670, 20] width 986 height 23
click at [1293, 140] on link "circleInformation" at bounding box center [1289, 138] width 14 height 14
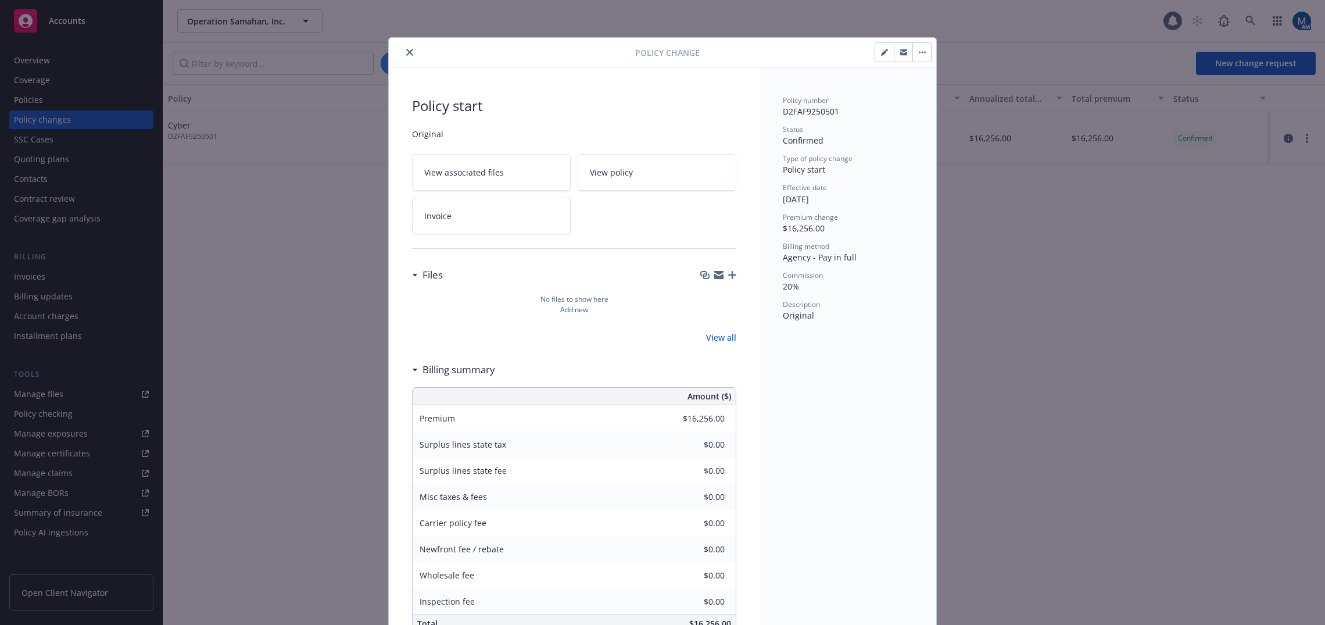
click at [924, 55] on button "button" at bounding box center [922, 52] width 19 height 19
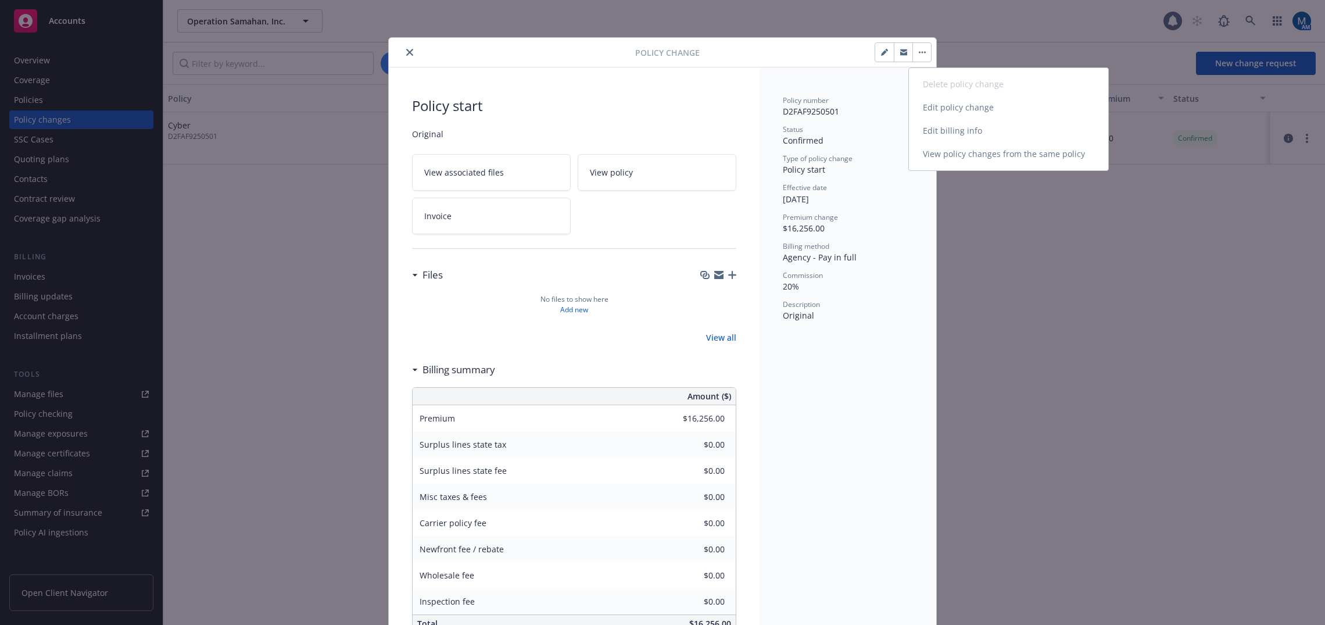
click at [961, 130] on link "Edit billing info" at bounding box center [1008, 130] width 199 height 23
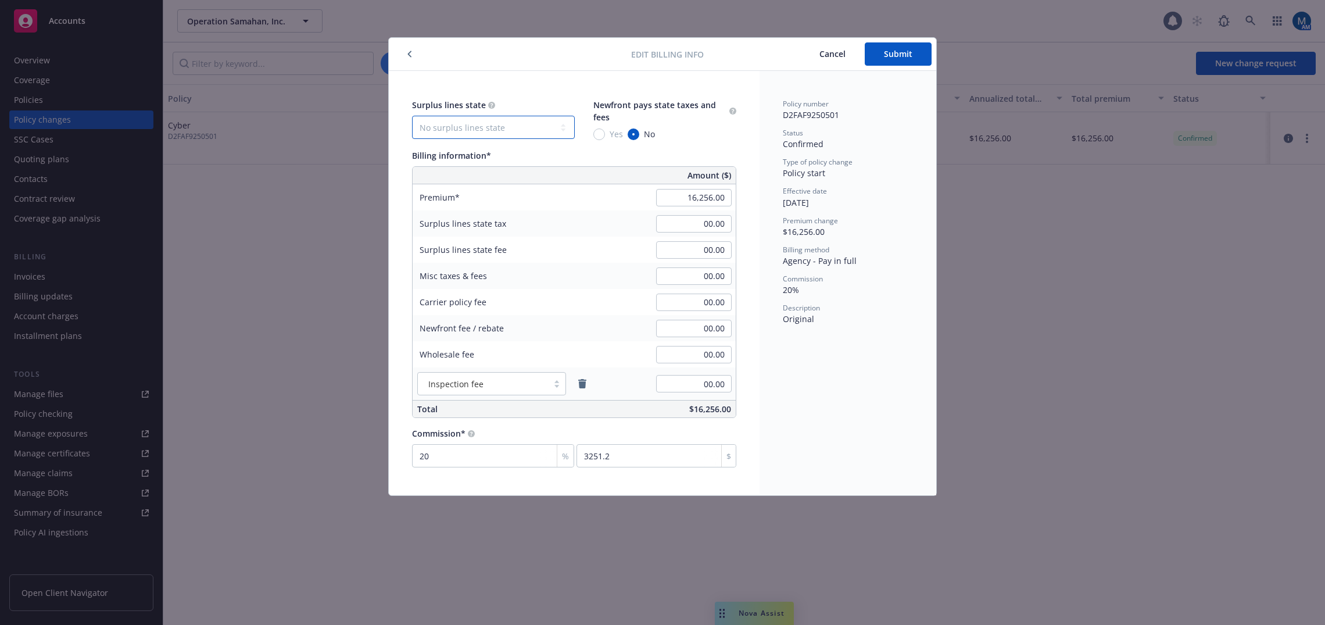
click at [524, 129] on select "No surplus lines state [US_STATE] [US_STATE] [US_STATE] [US_STATE] [US_STATE] […" at bounding box center [493, 127] width 163 height 23
select select "CA"
click at [412, 116] on select "No surplus lines state [US_STATE] [US_STATE] [US_STATE] [US_STATE] [US_STATE] […" at bounding box center [493, 127] width 163 height 23
type input "487.68"
type input "29.26"
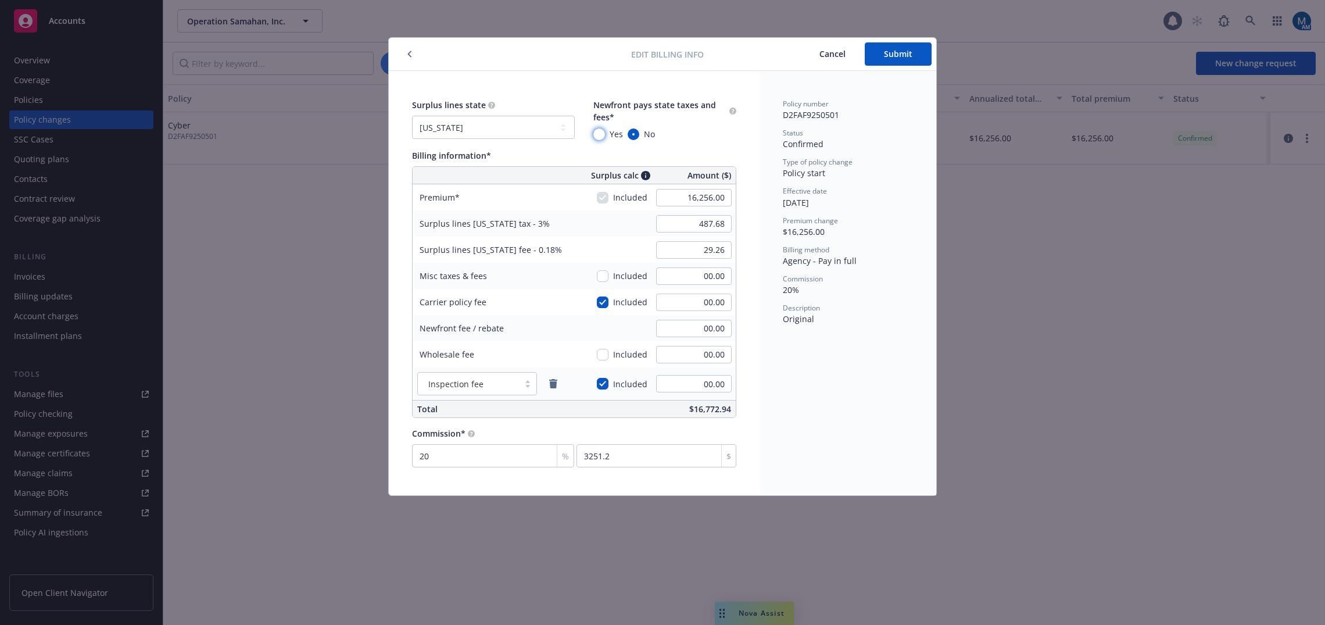
click at [601, 139] on input "Yes" at bounding box center [599, 134] width 12 height 12
radio input "true"
type input "1"
type input "162.56"
type input "15"
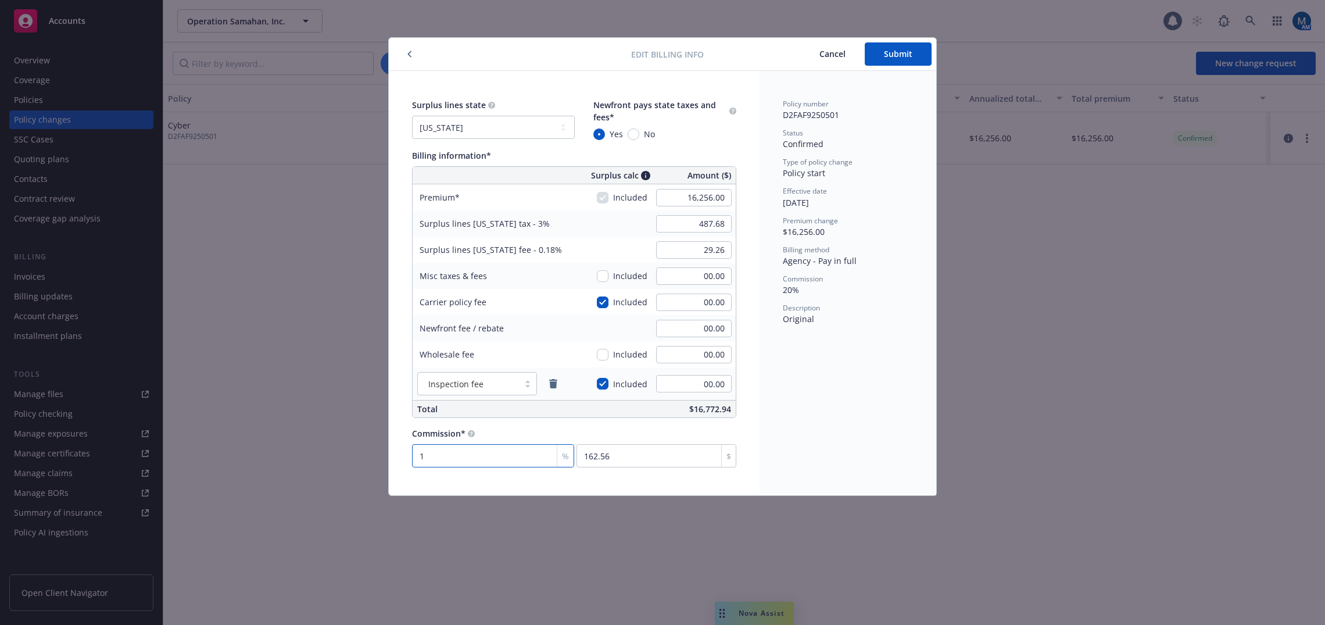
type input "2438.4"
type input "15"
click at [800, 406] on div "Policy number D2FAF9250501 Status Confirmed Type of policy change Policy start …" at bounding box center [848, 283] width 177 height 424
click at [913, 52] on button "Submit" at bounding box center [898, 53] width 67 height 23
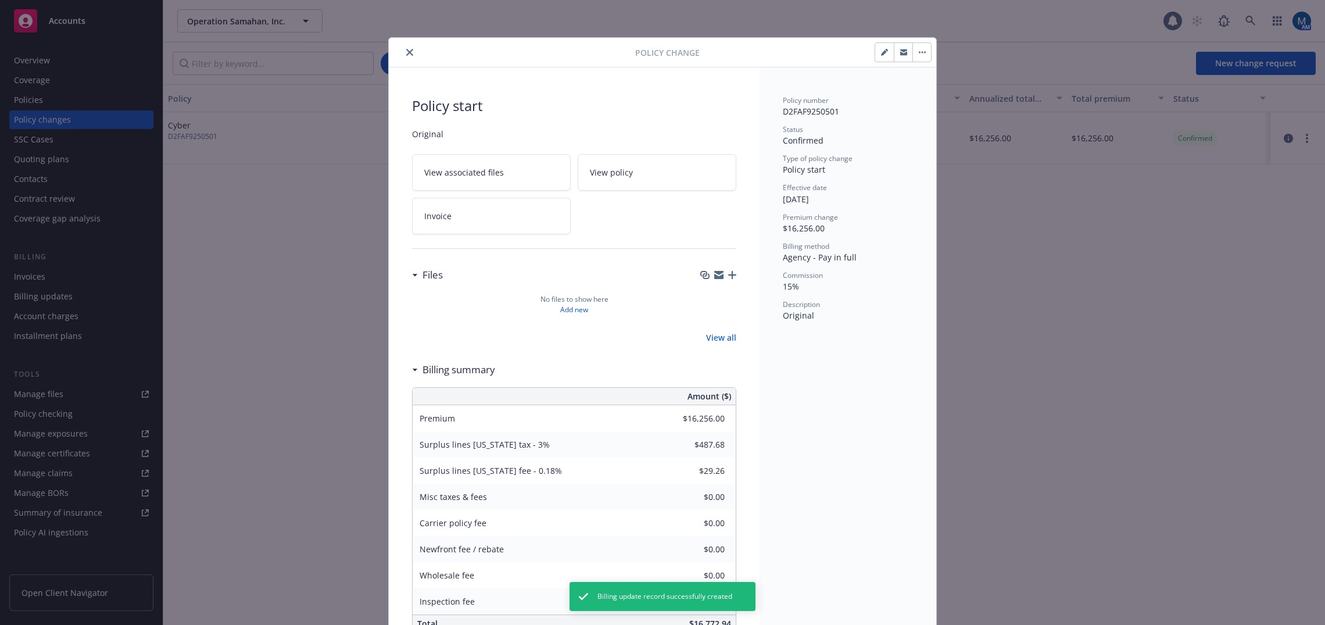
click at [406, 52] on icon "close" at bounding box center [409, 52] width 7 height 7
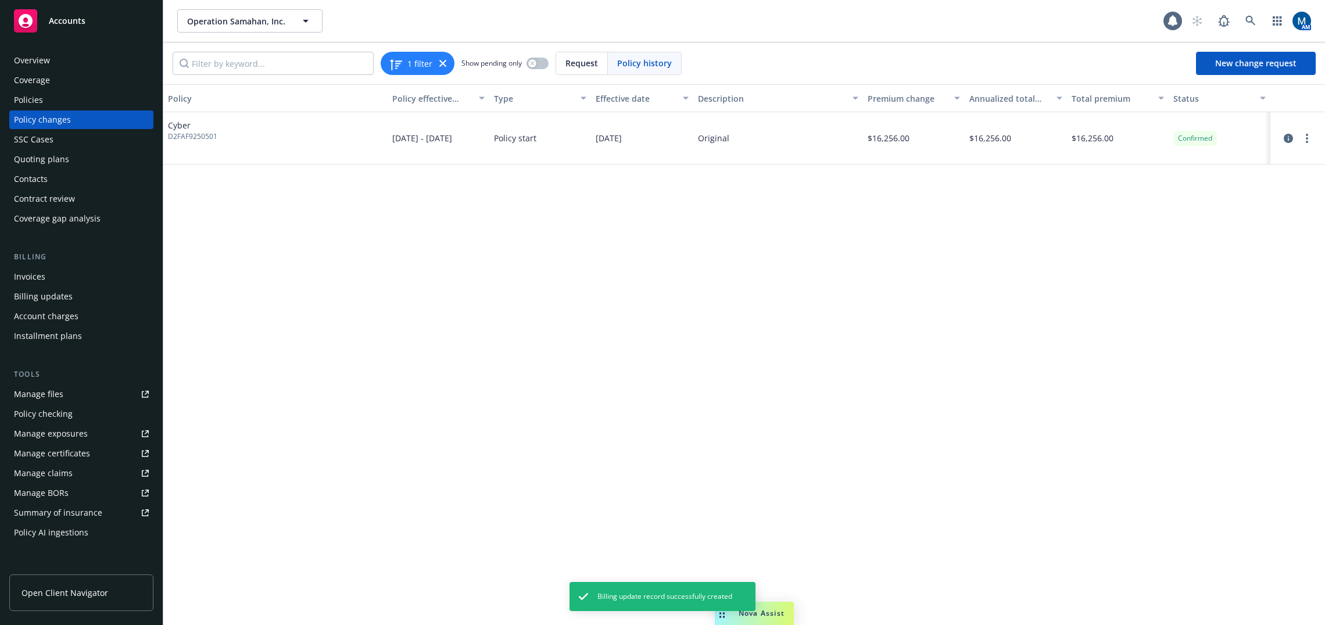
click at [86, 98] on div "Policies" at bounding box center [81, 100] width 135 height 19
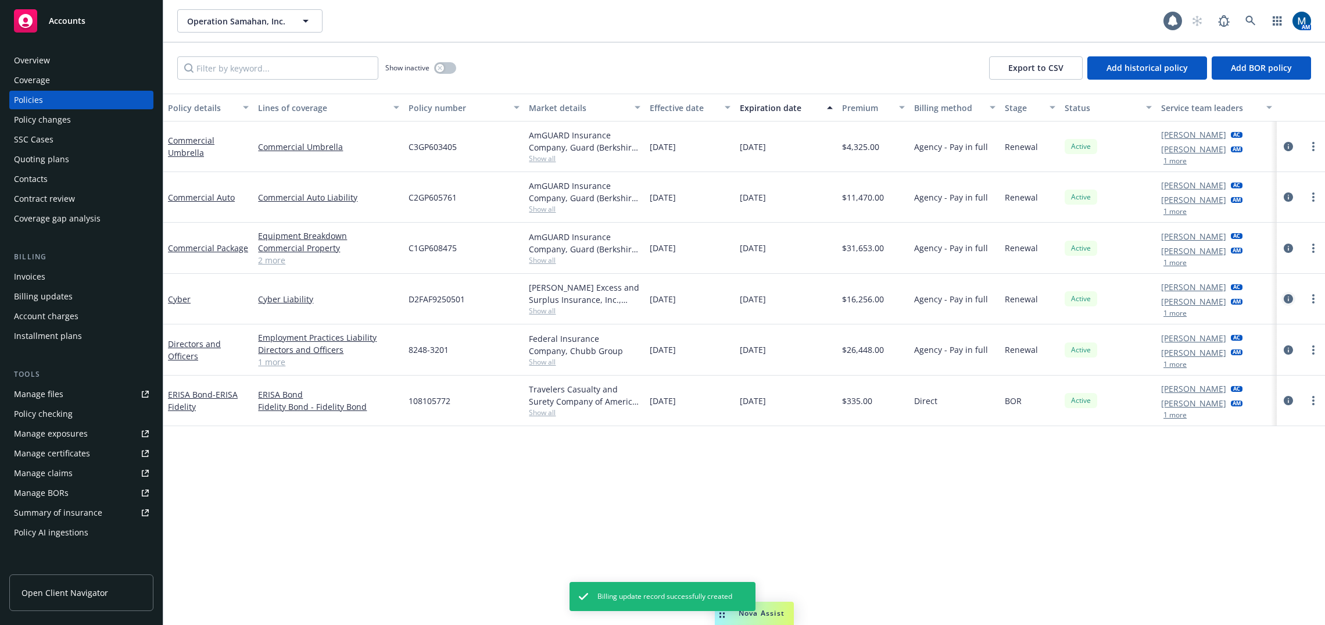
click at [1290, 299] on icon "circleInformation" at bounding box center [1288, 298] width 9 height 9
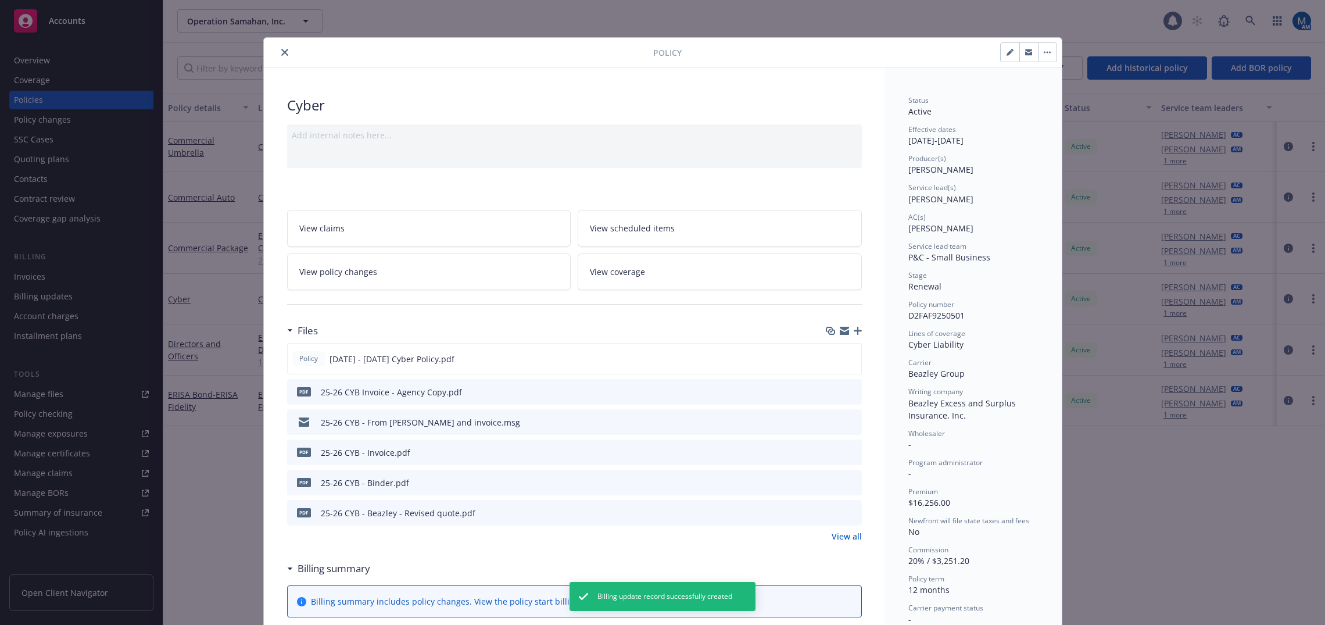
type input "$487.68"
type input "$29.26"
click at [281, 52] on icon "close" at bounding box center [284, 52] width 7 height 7
